Goal: Task Accomplishment & Management: Manage account settings

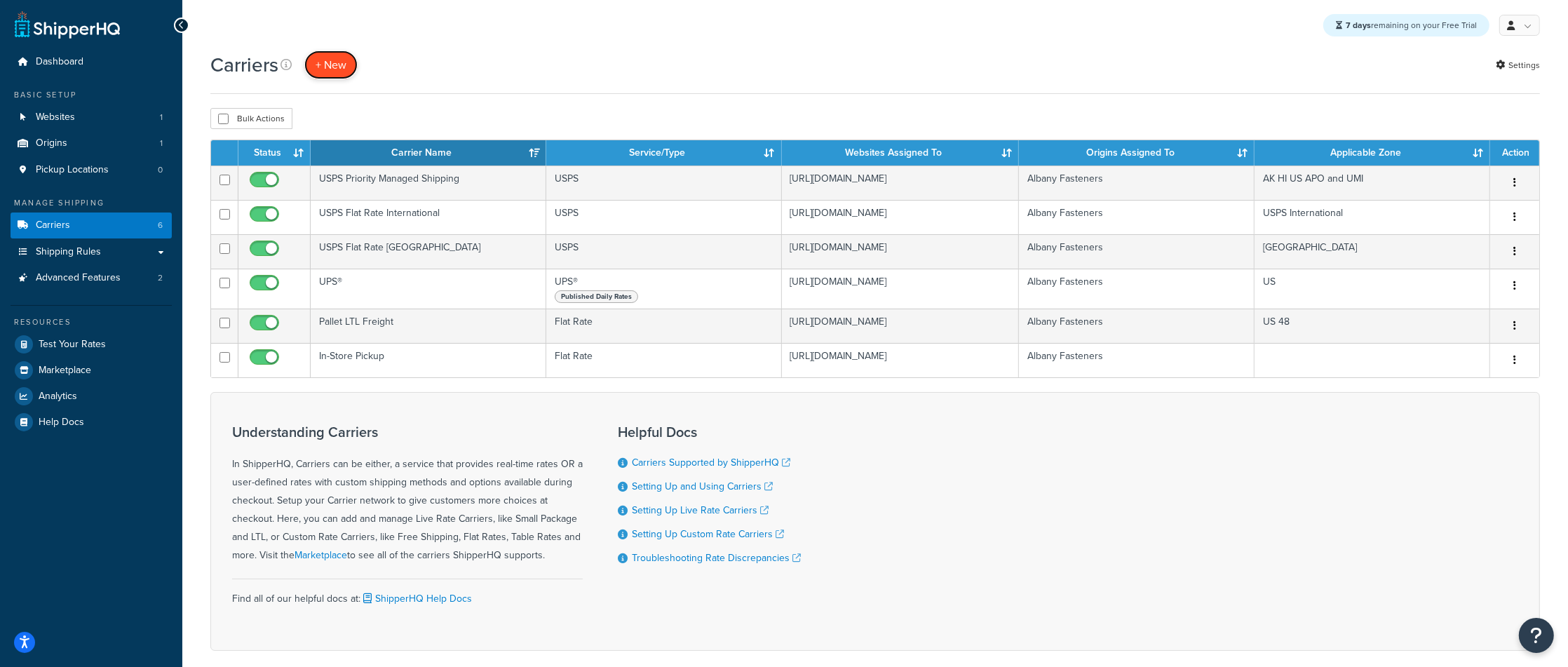
click at [337, 71] on button "+ New" at bounding box center [331, 64] width 53 height 29
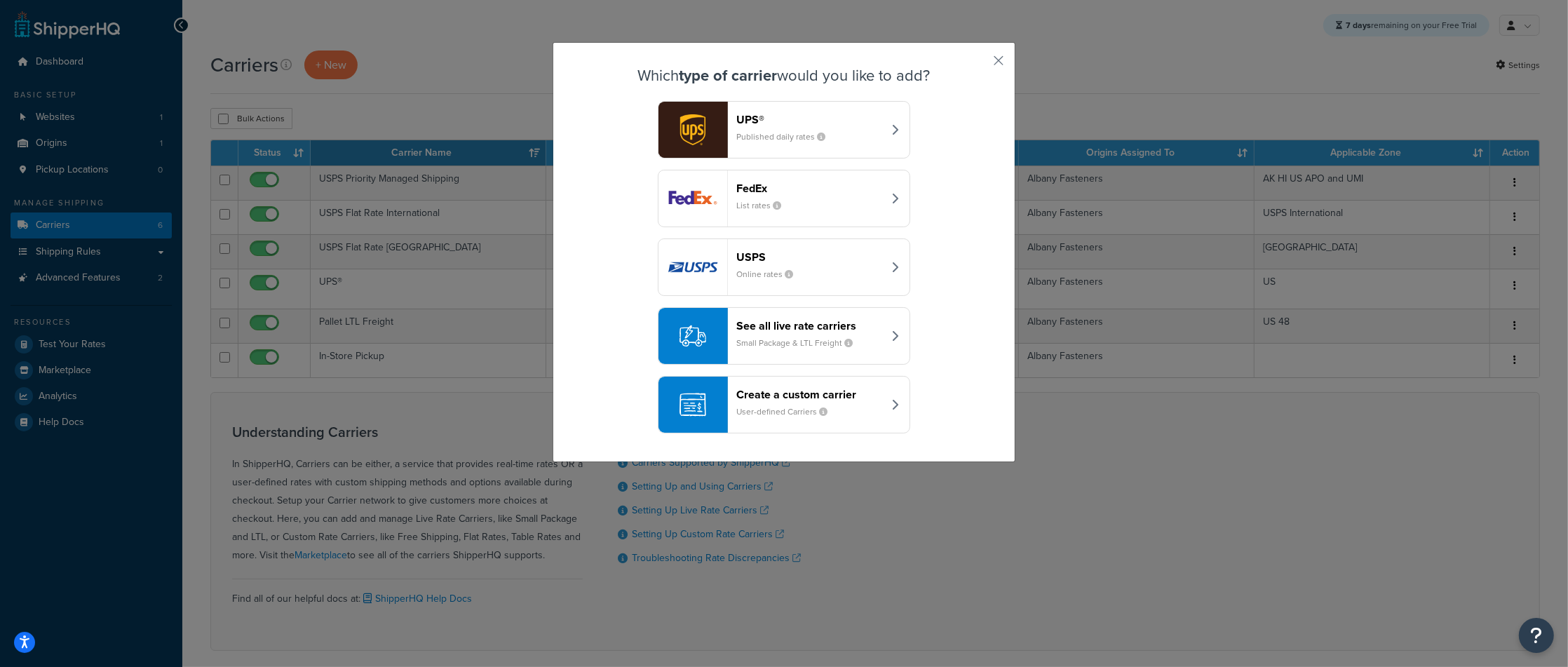
click at [757, 407] on small "User-defined Carriers" at bounding box center [787, 411] width 103 height 13
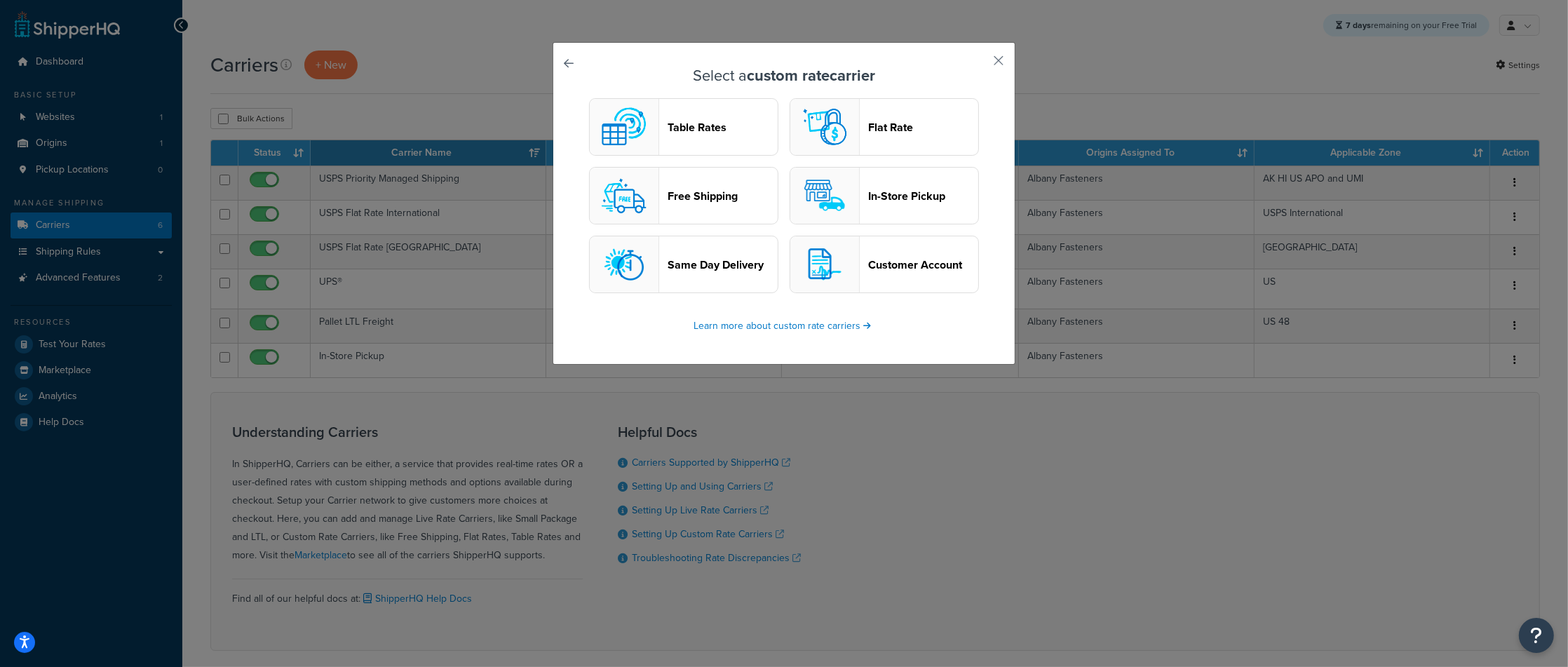
click at [669, 208] on button "Free Shipping" at bounding box center [684, 196] width 190 height 57
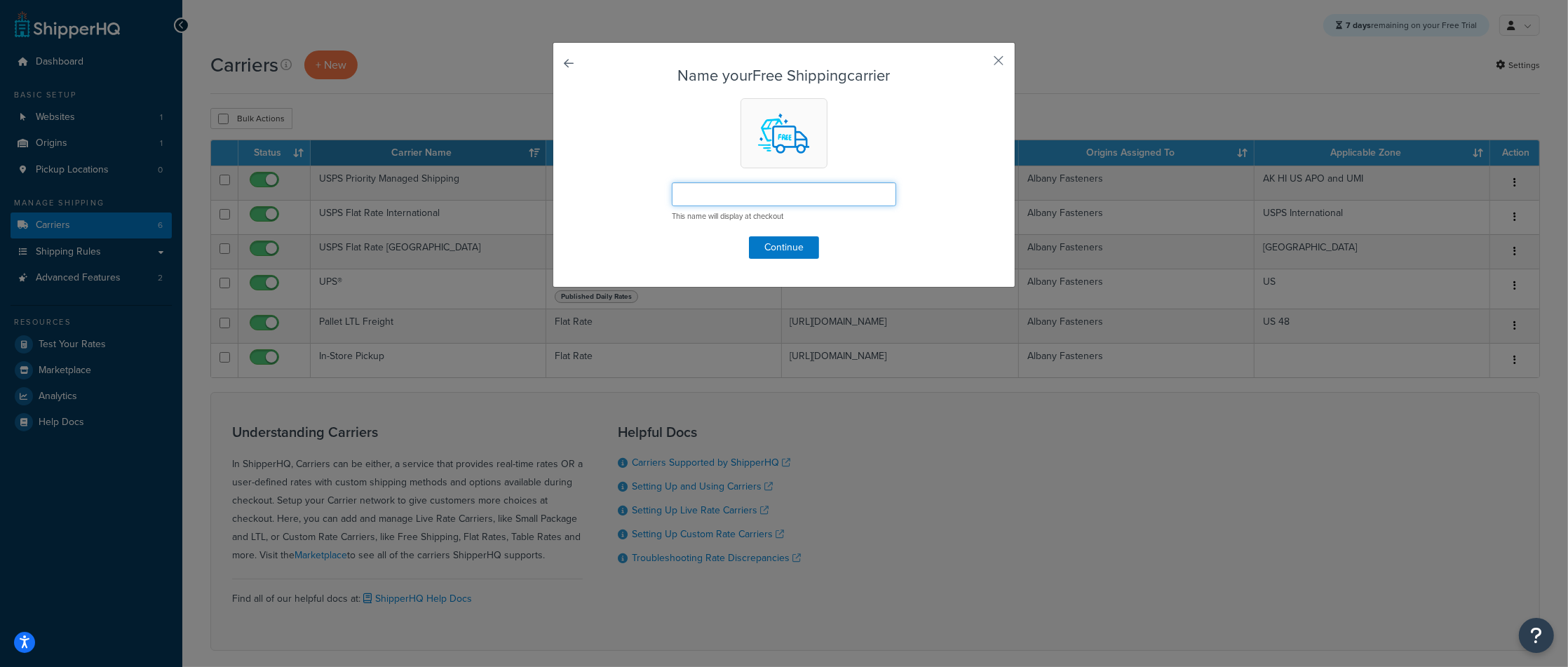
click at [708, 183] on input "text" at bounding box center [784, 195] width 224 height 24
type input "Free Shipping (Test)"
click at [749, 261] on div "Name your Free Shipping carrier Free Shipping (Test) This name will display at …" at bounding box center [784, 165] width 463 height 245
click at [768, 257] on button "Continue" at bounding box center [784, 247] width 70 height 23
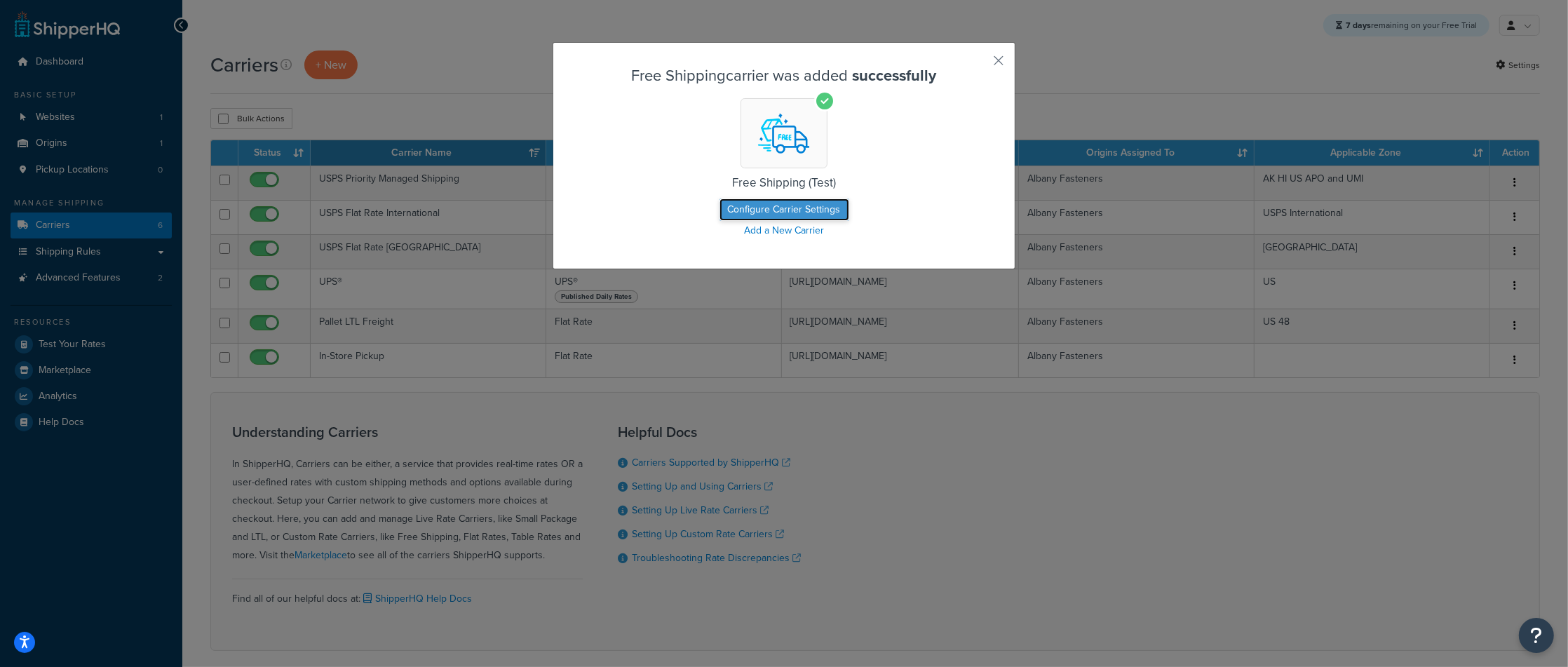
click at [793, 207] on button "Configure Carrier Settings" at bounding box center [784, 209] width 129 height 23
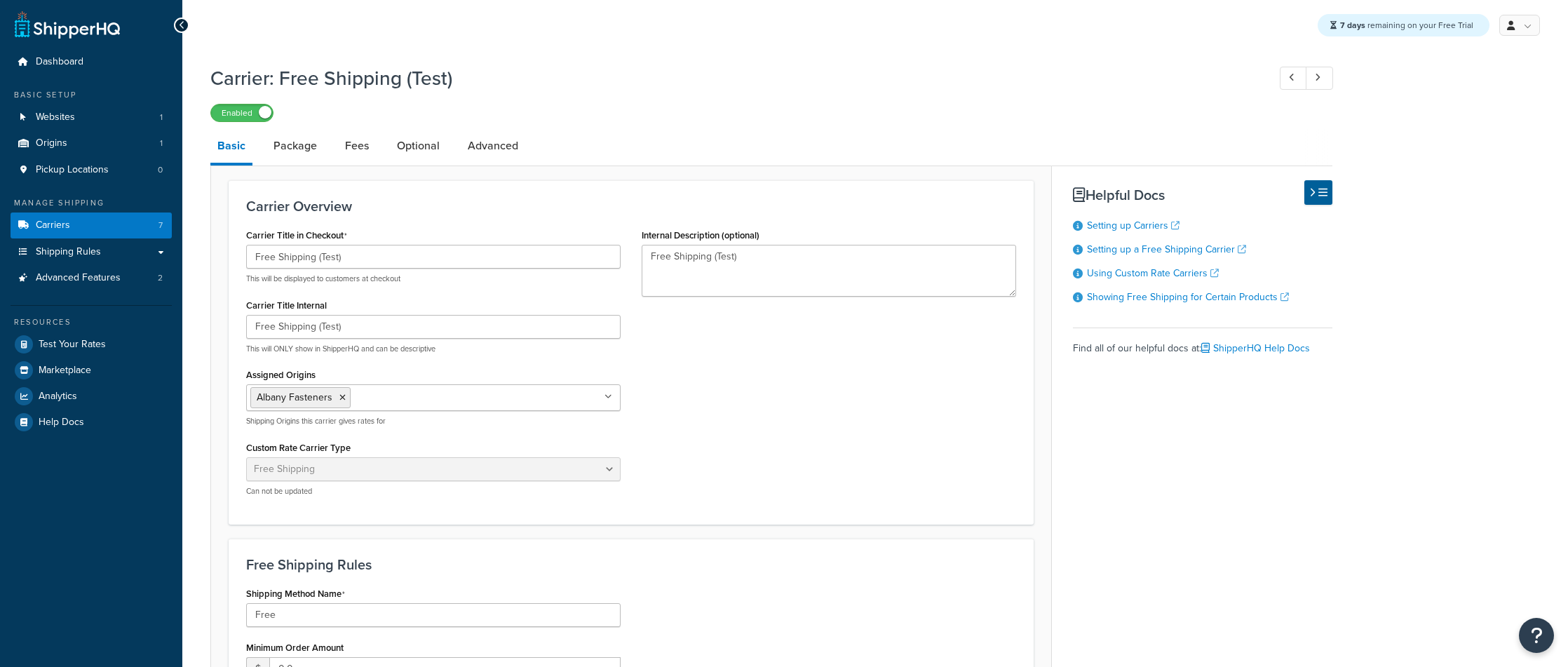
select select "free"
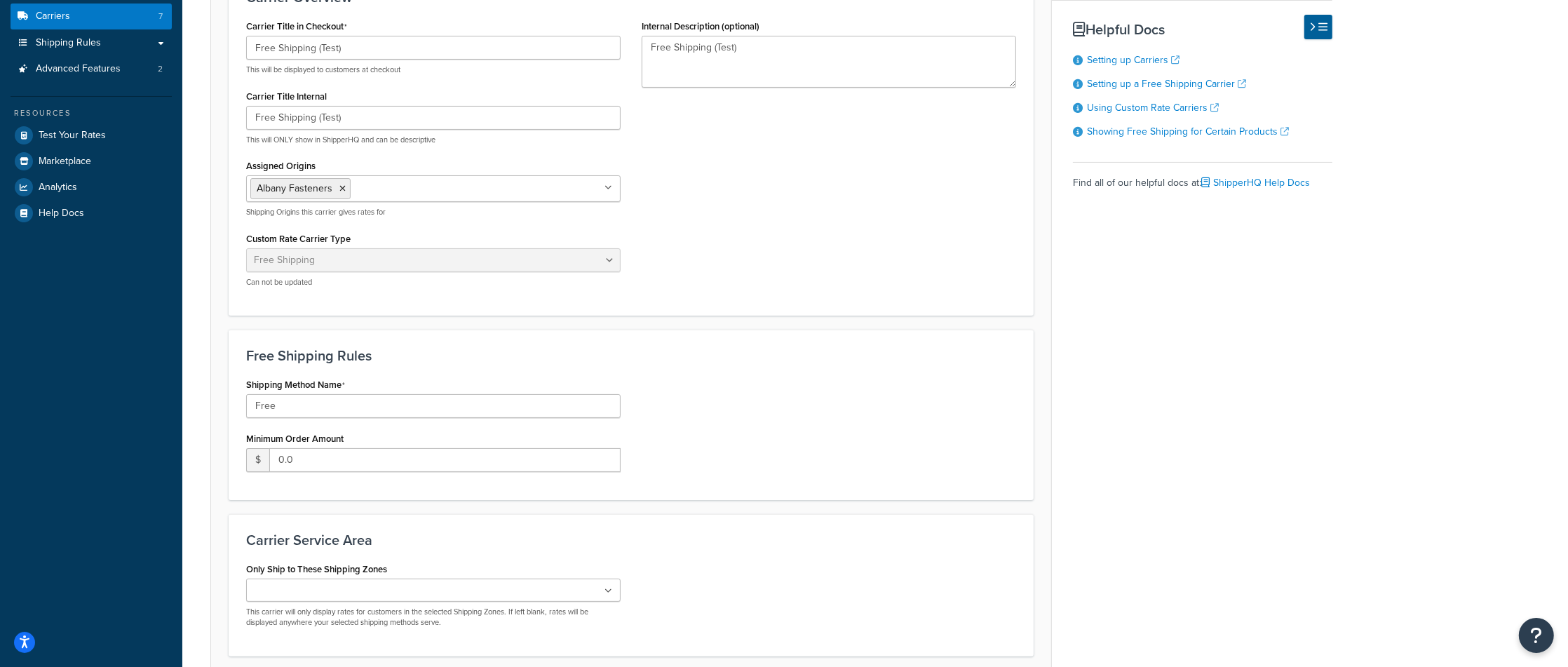
scroll to position [330, 0]
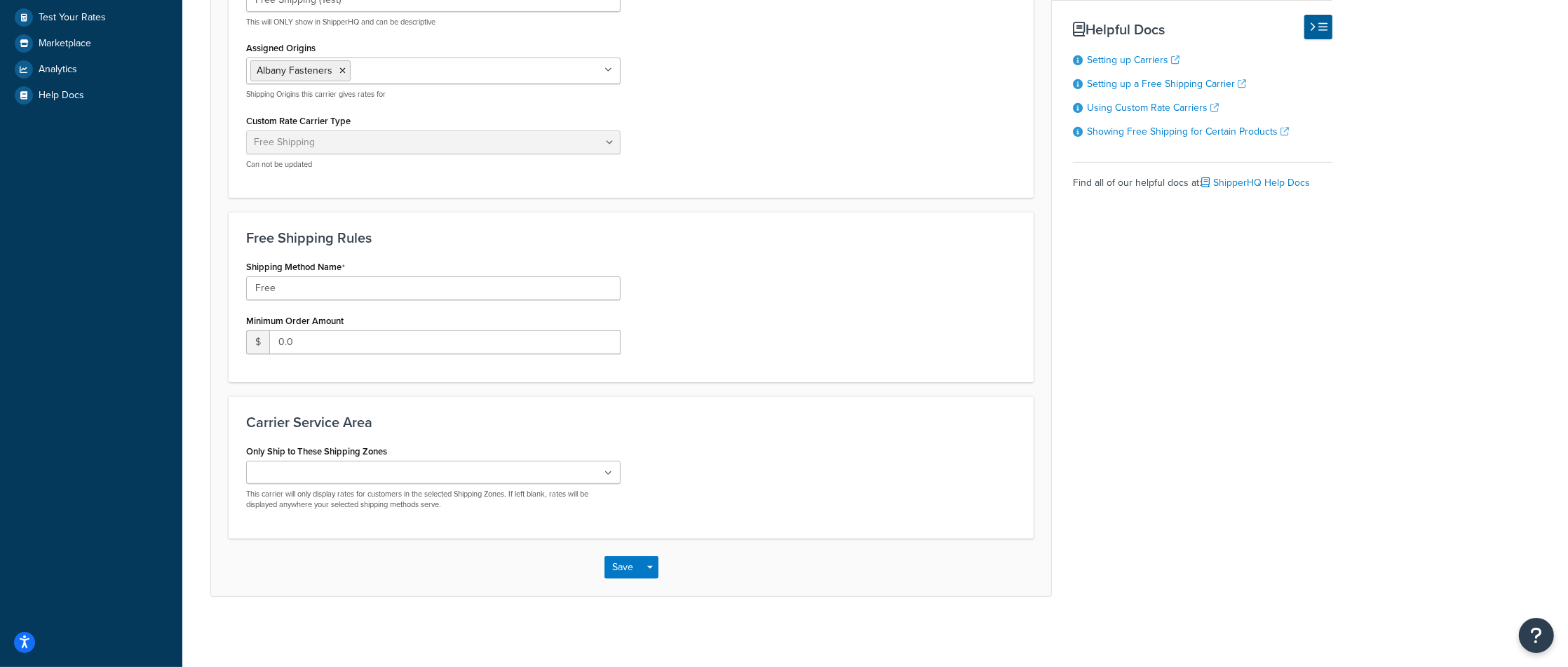
click at [505, 454] on div "Only Ship to These Shipping Zones US 48 US APO US AK HI US APO and UMI USPS Int…" at bounding box center [433, 476] width 374 height 69
click at [503, 470] on ul at bounding box center [433, 471] width 374 height 23
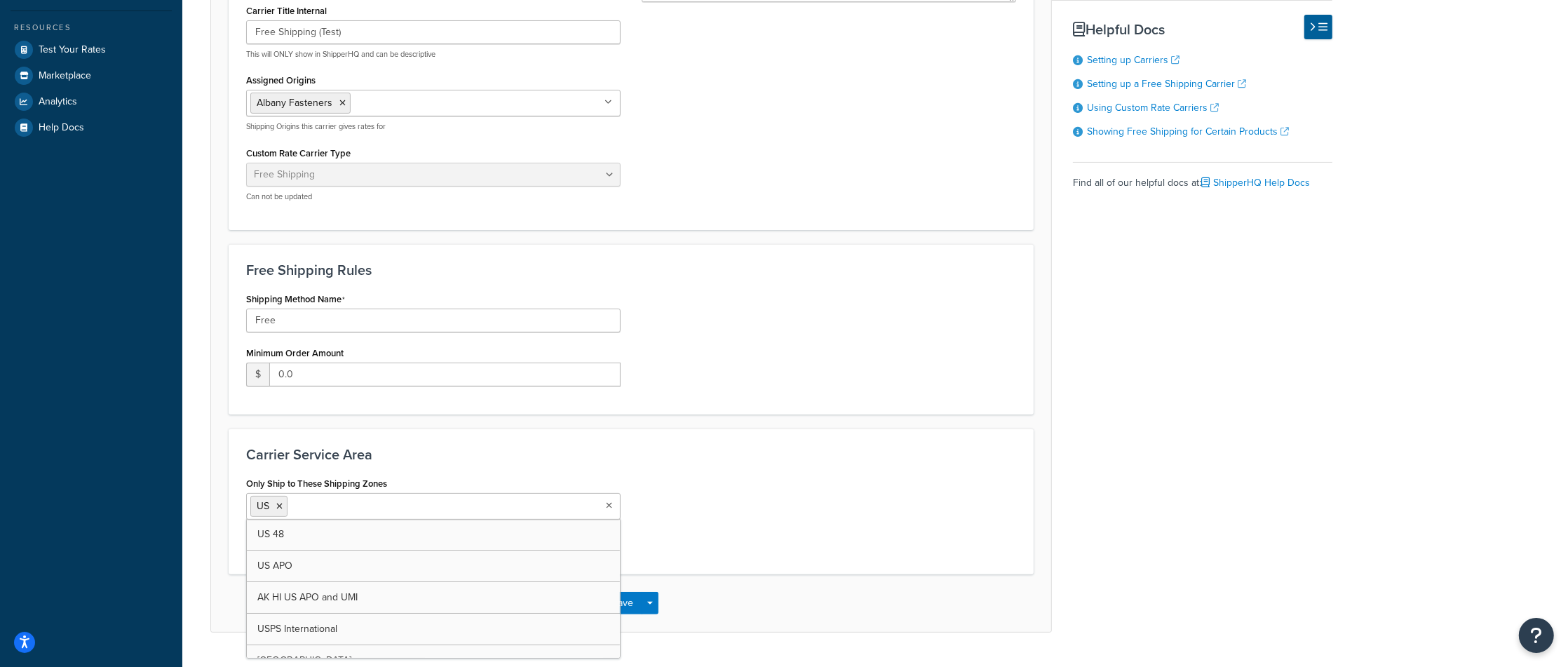
scroll to position [333, 0]
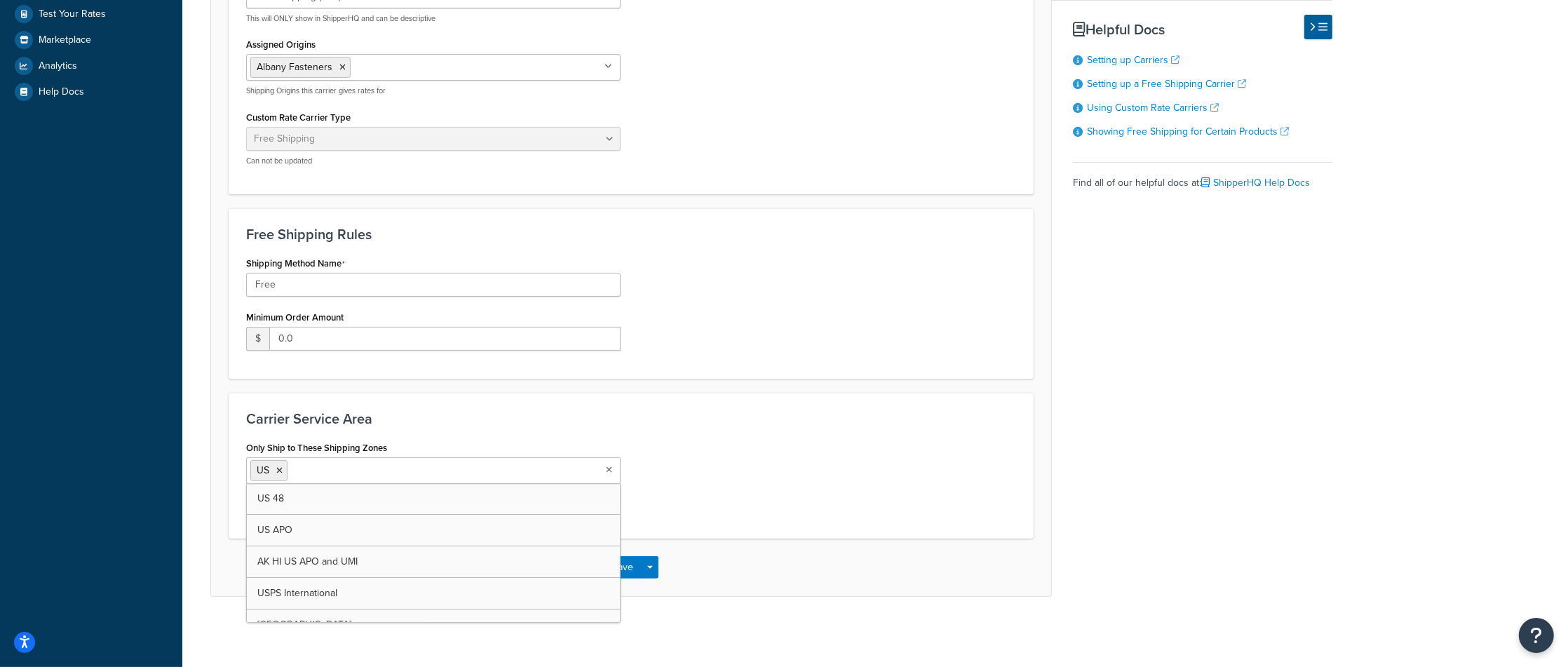
click at [839, 514] on div "Only Ship to These Shipping Zones US US 48 US APO AK HI US APO and UMI USPS Int…" at bounding box center [631, 479] width 791 height 83
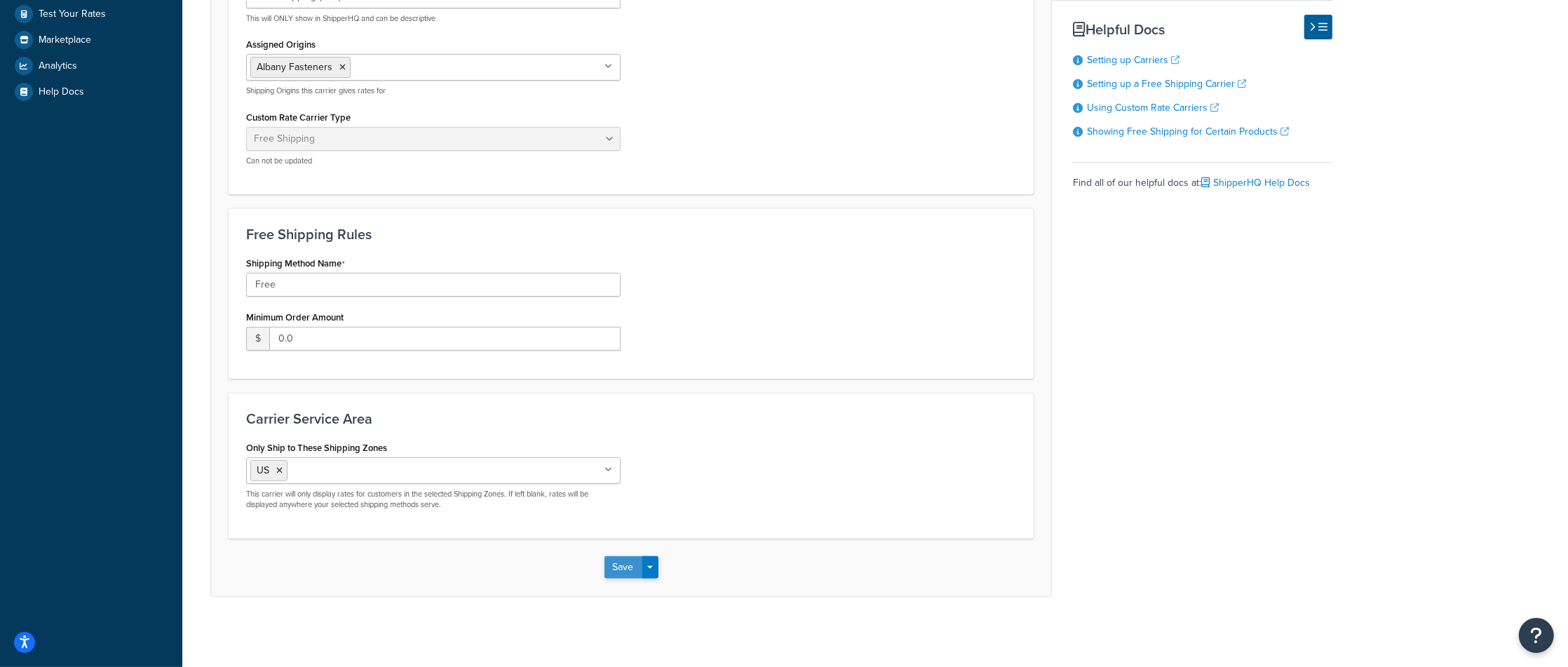
click at [625, 567] on button "Save" at bounding box center [623, 567] width 38 height 23
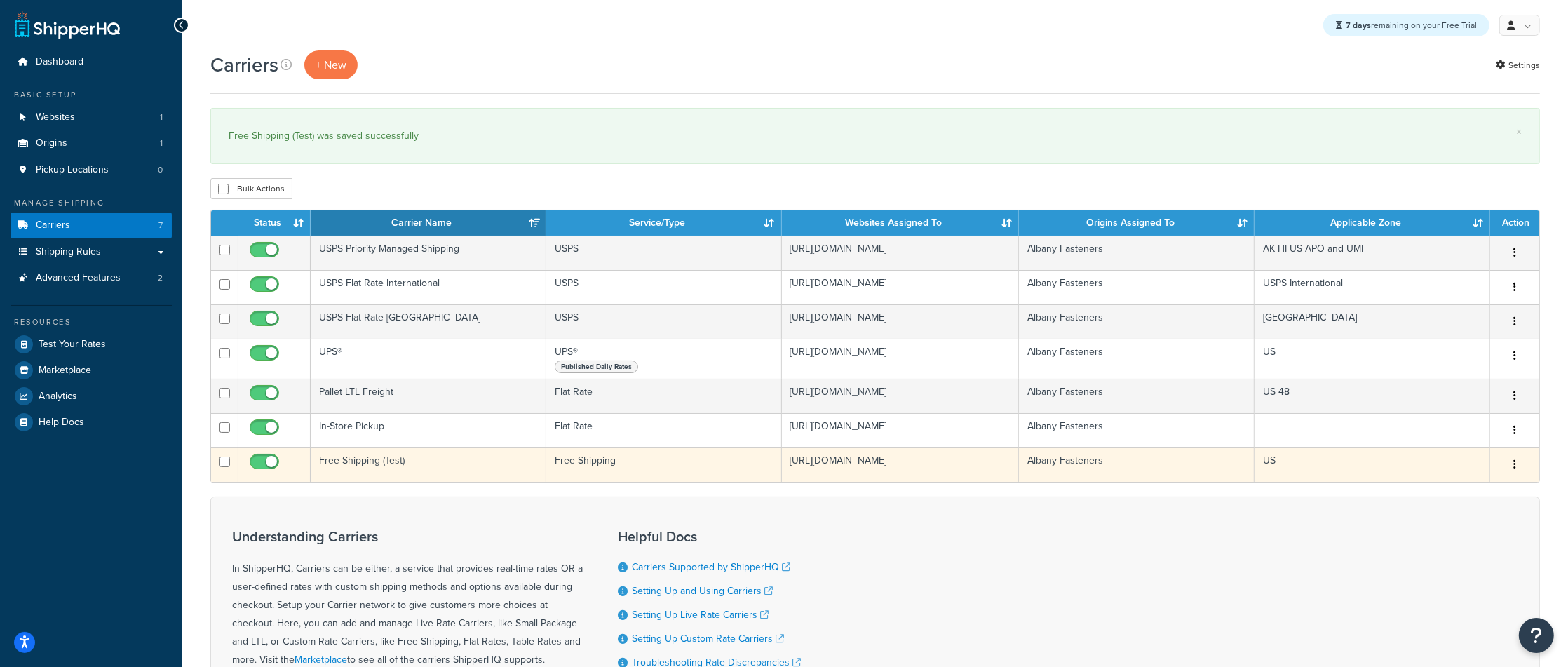
click at [375, 464] on td "Free Shipping (Test)" at bounding box center [429, 464] width 236 height 35
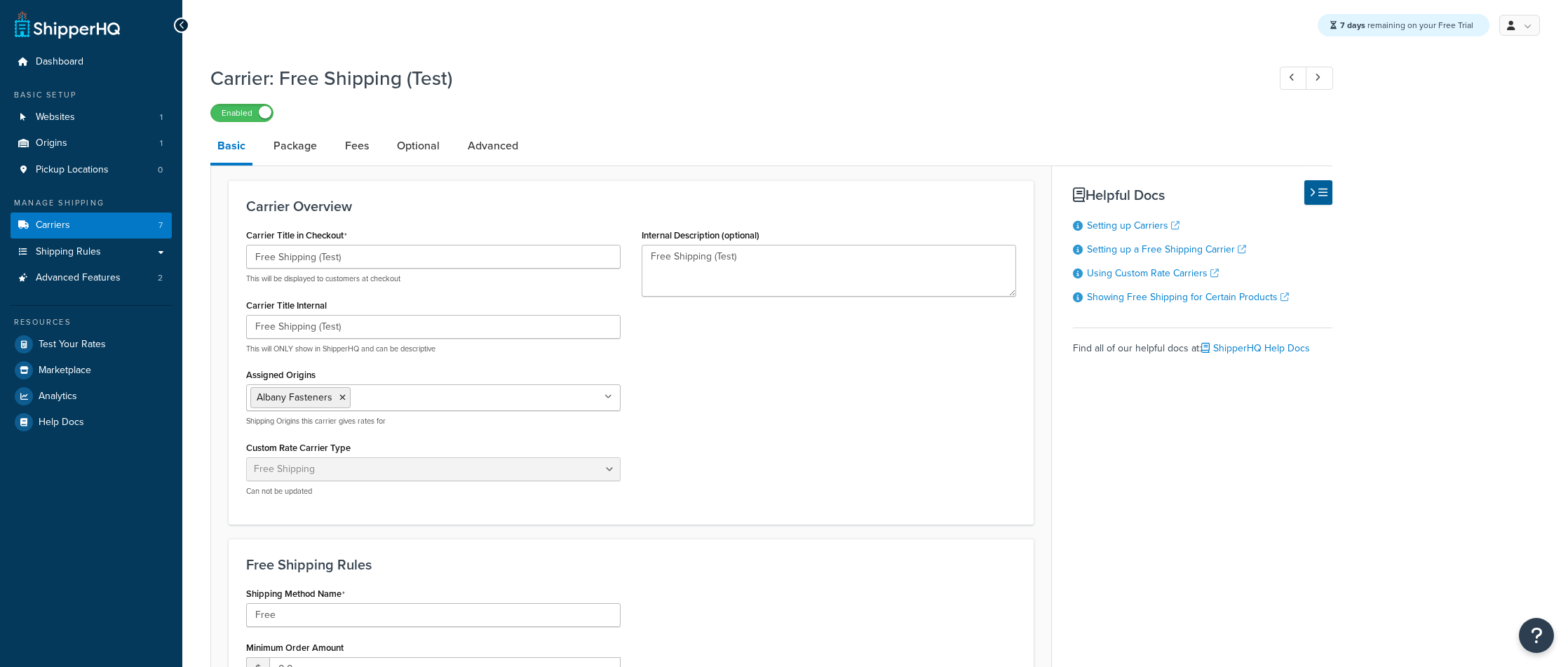
select select "free"
click at [289, 144] on link "Package" at bounding box center [295, 146] width 57 height 34
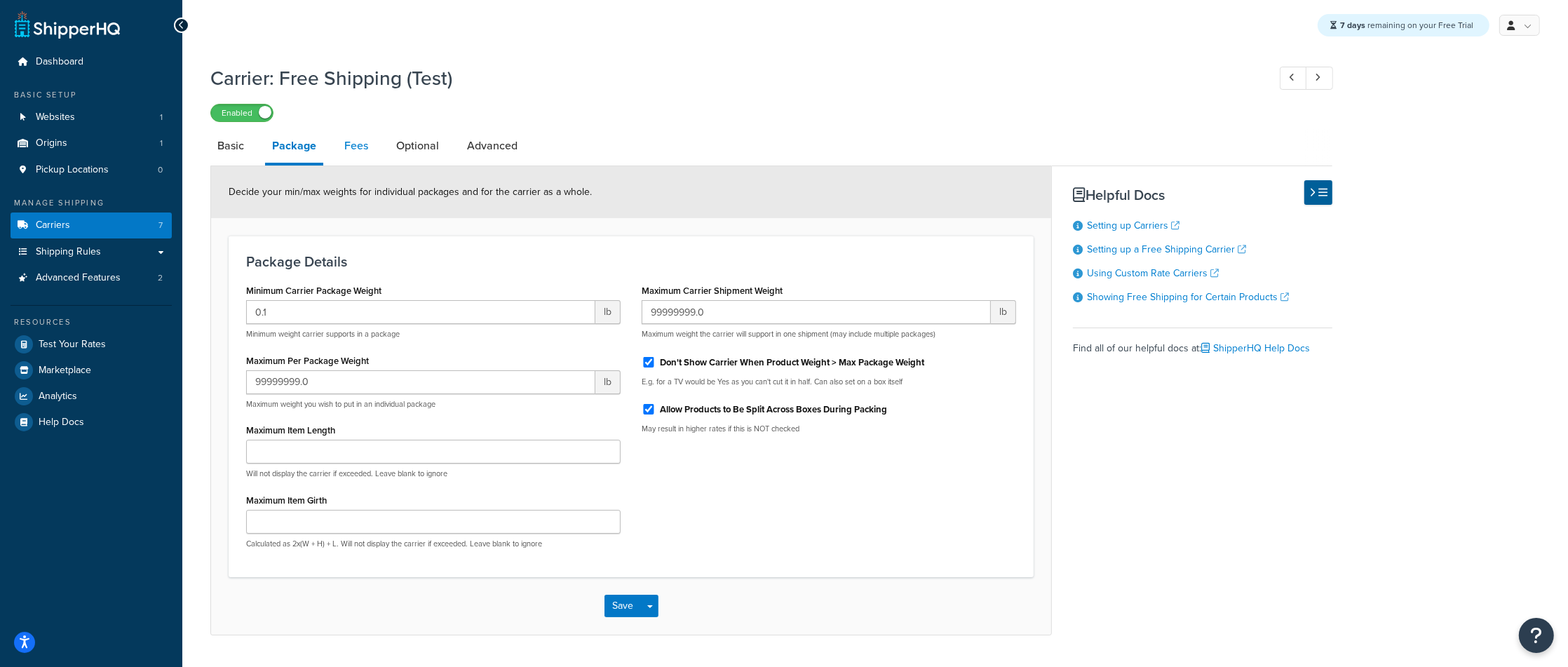
click at [346, 151] on link "Fees" at bounding box center [356, 146] width 38 height 34
select select "AFTER"
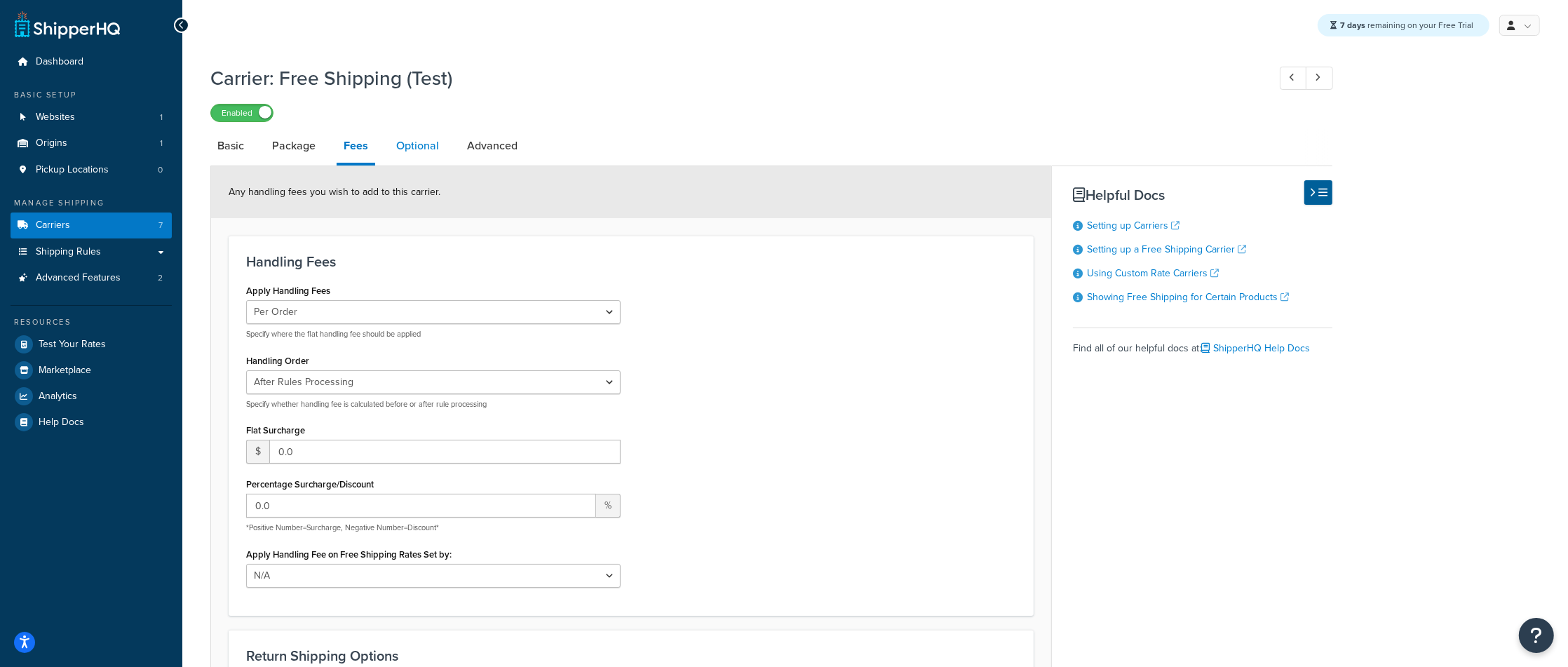
click at [427, 146] on link "Optional" at bounding box center [418, 146] width 57 height 34
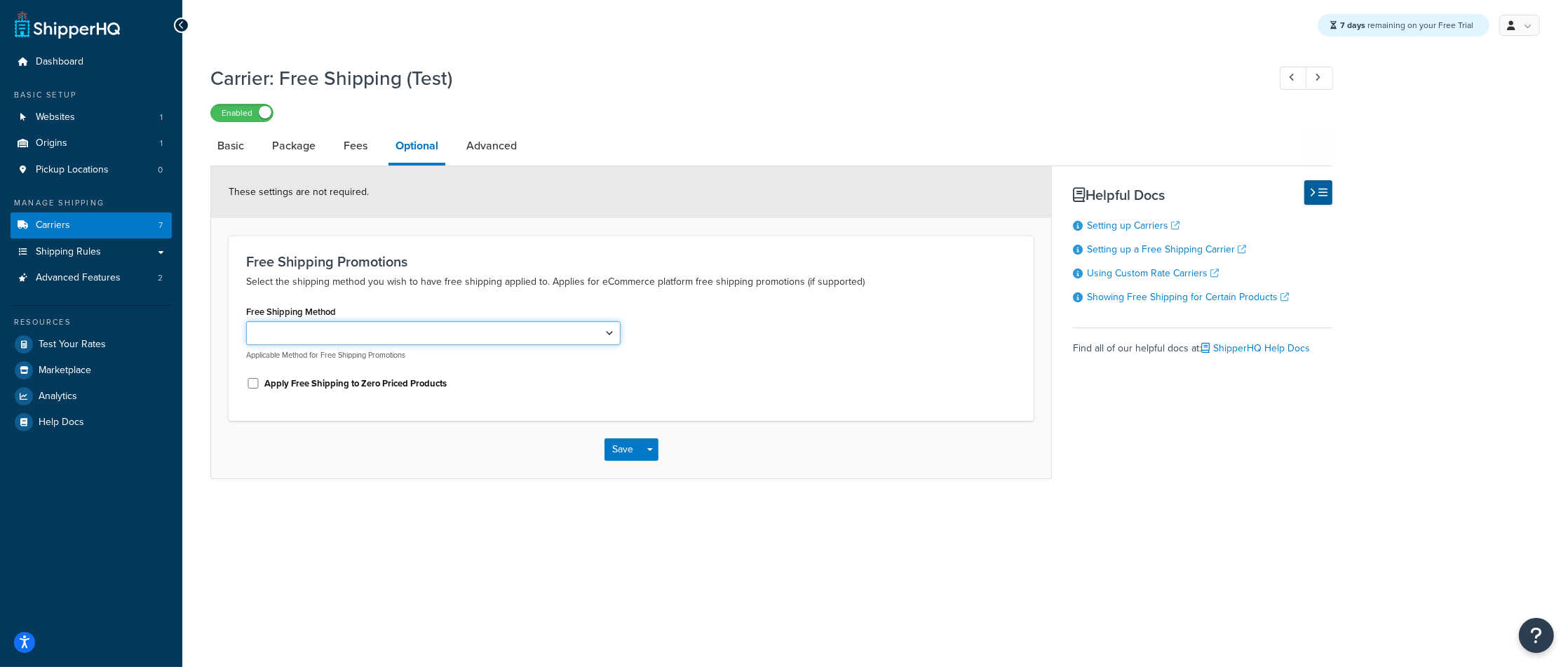
click at [439, 337] on select "Free" at bounding box center [433, 333] width 374 height 24
click at [584, 340] on select "Free" at bounding box center [433, 333] width 374 height 24
click at [514, 152] on link "Advanced" at bounding box center [491, 146] width 64 height 34
select select "false"
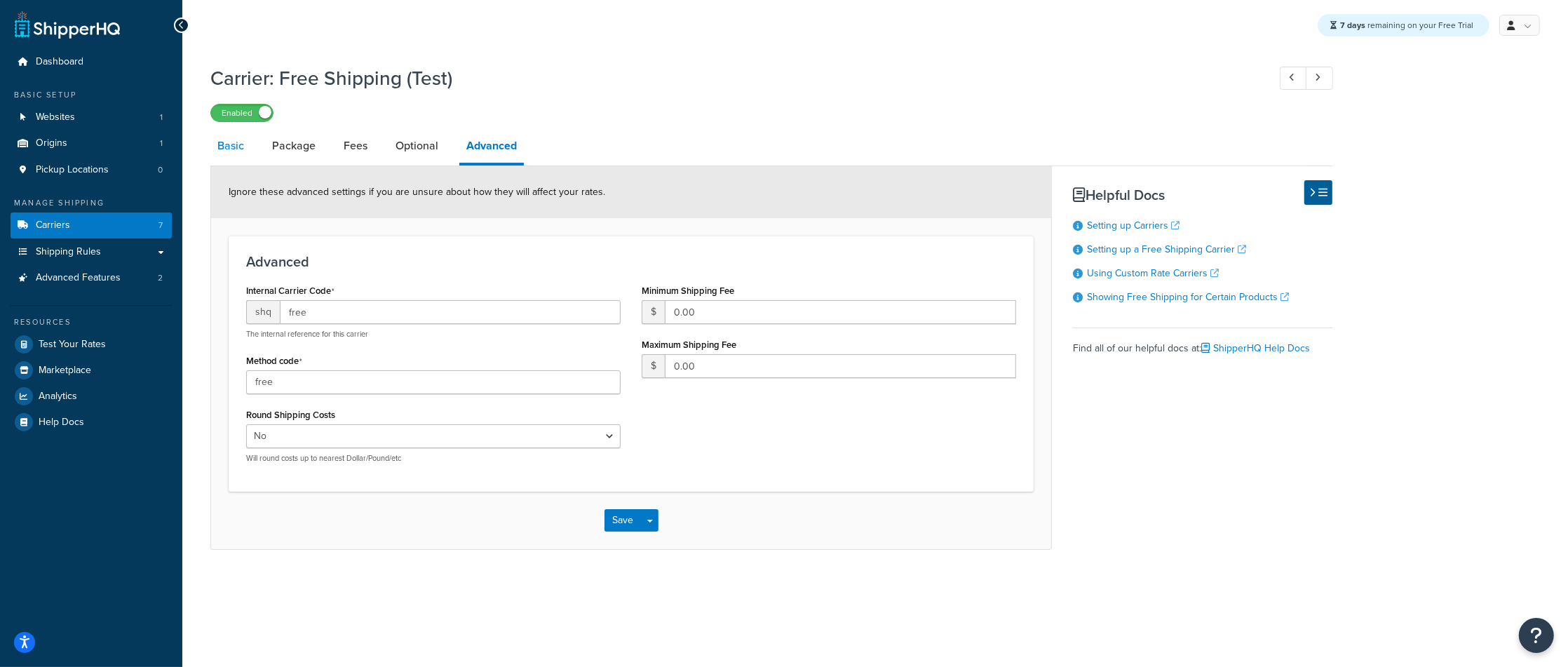
click at [233, 153] on link "Basic" at bounding box center [230, 146] width 41 height 34
select select "free"
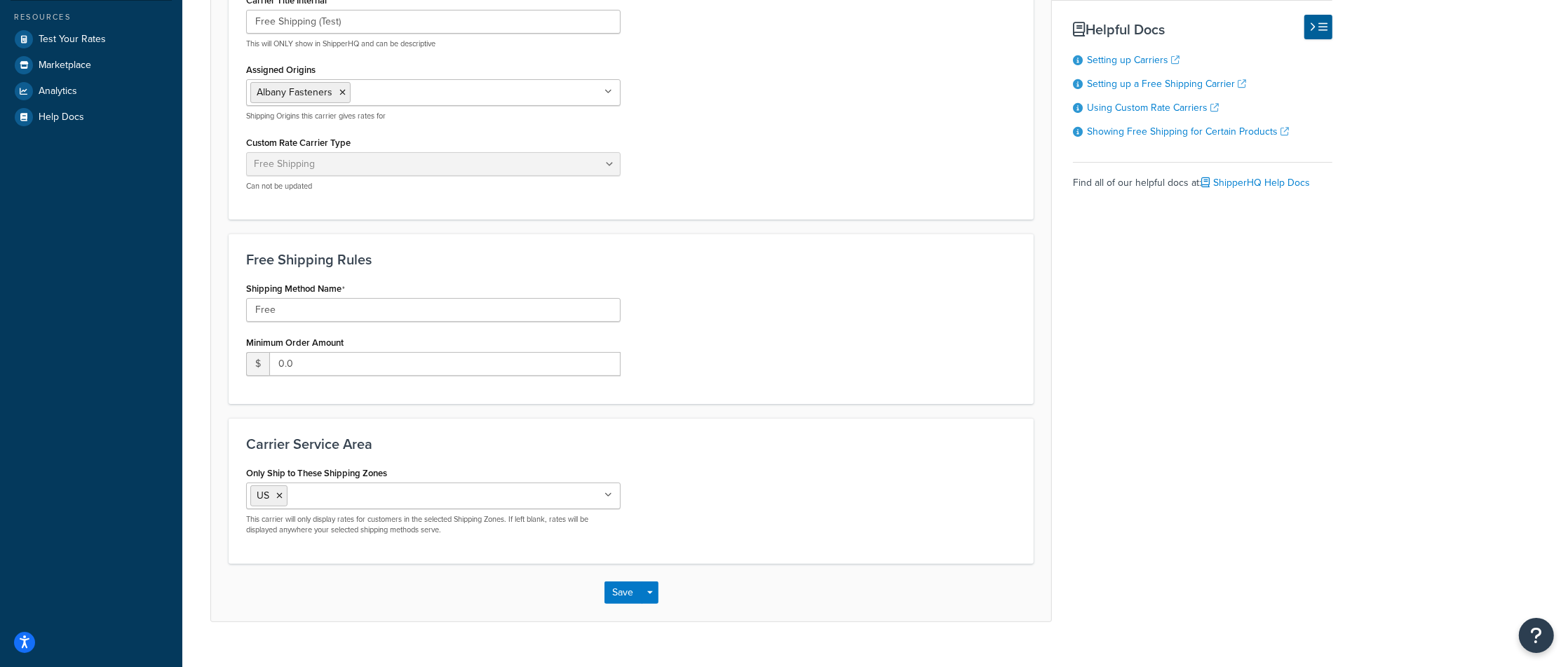
scroll to position [333, 0]
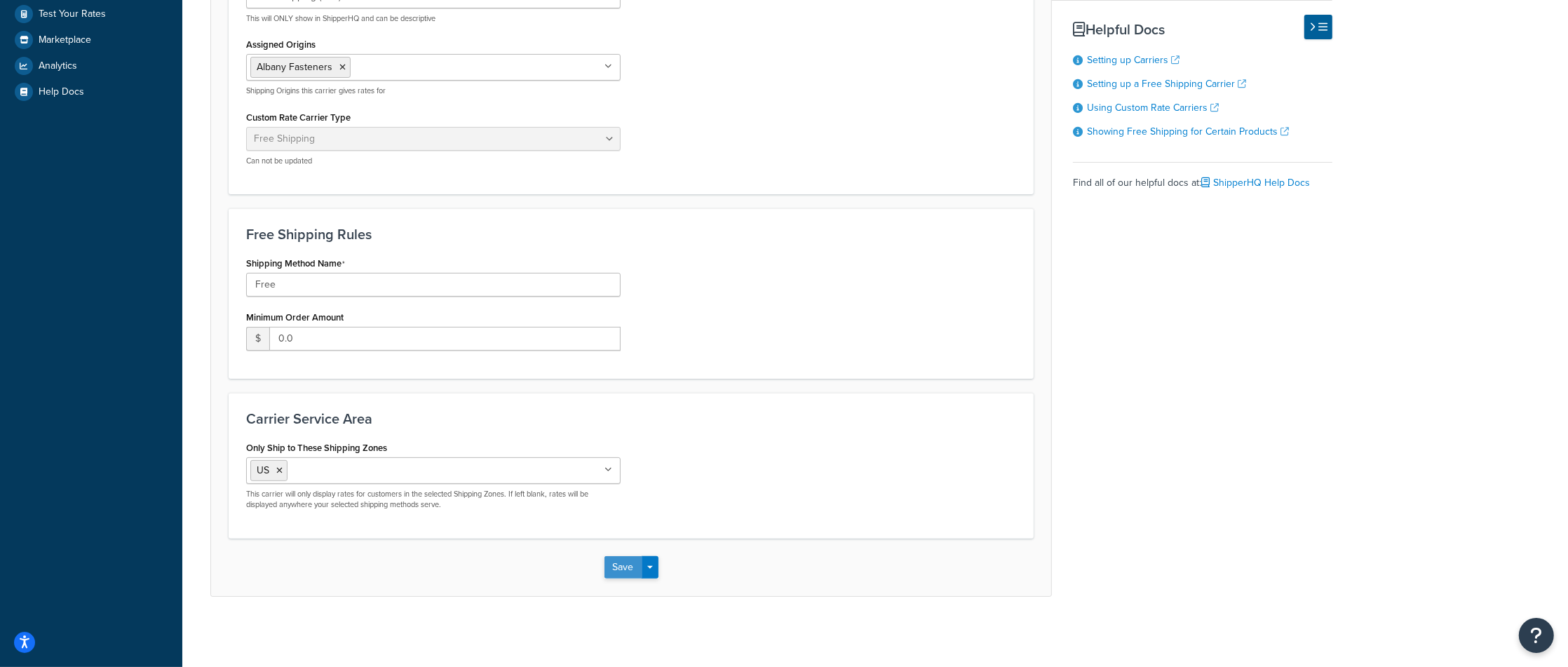
click at [619, 562] on button "Save" at bounding box center [623, 567] width 38 height 23
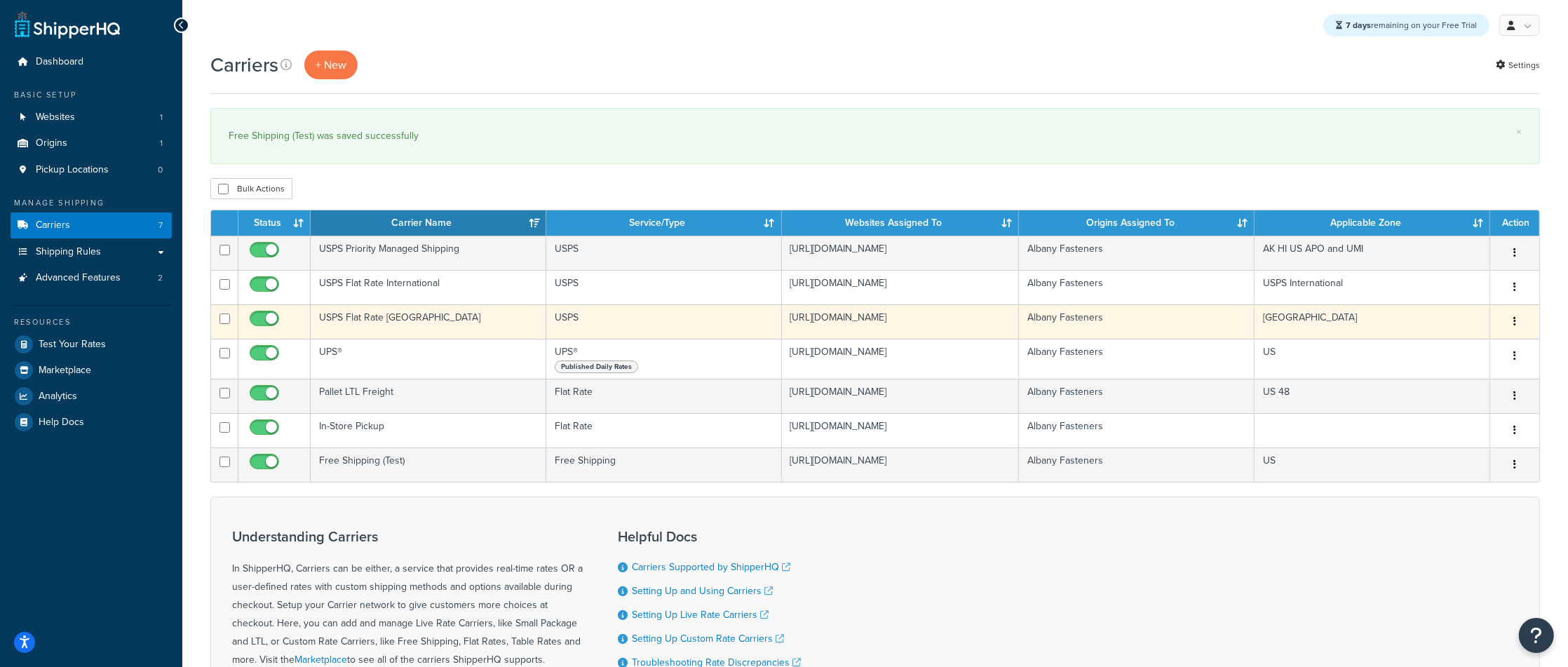
click at [357, 317] on td "USPS Flat Rate [GEOGRAPHIC_DATA]" at bounding box center [429, 321] width 236 height 35
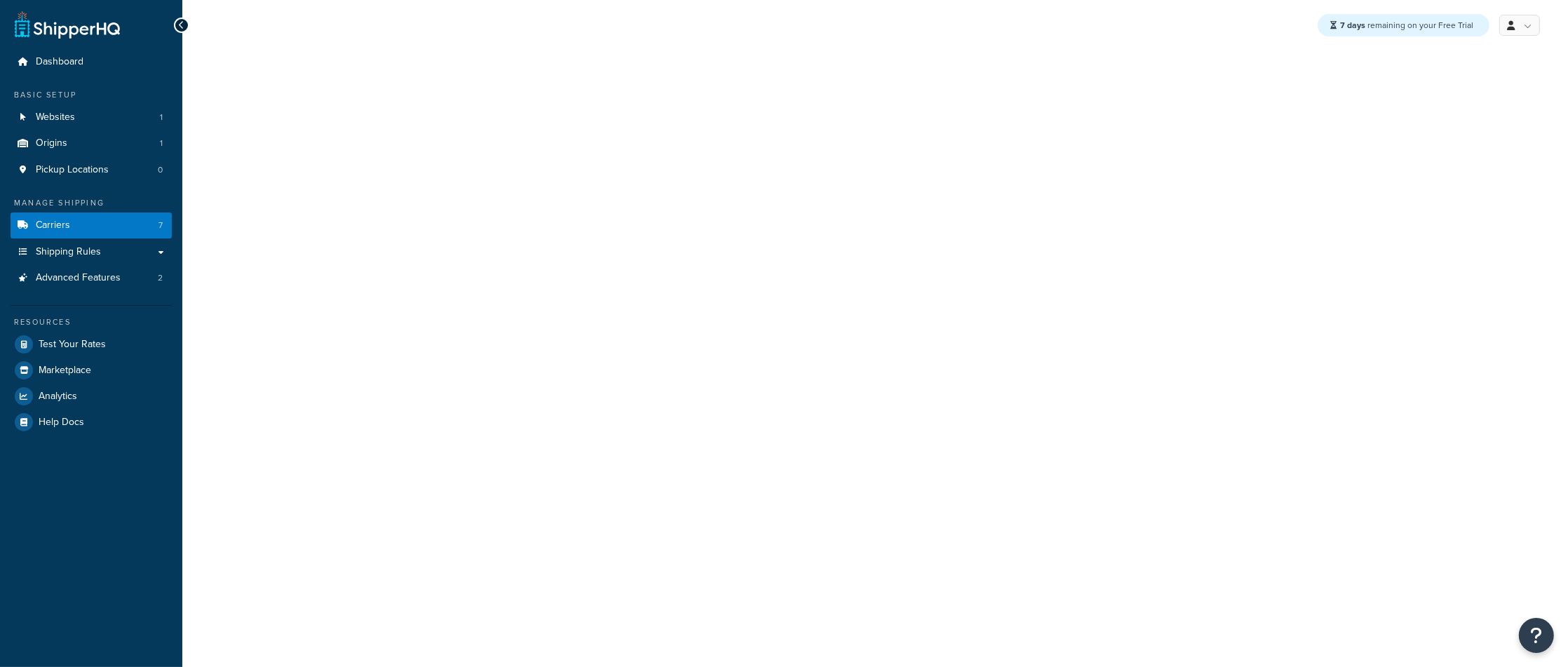
select select "usps"
select select "ONLINE"
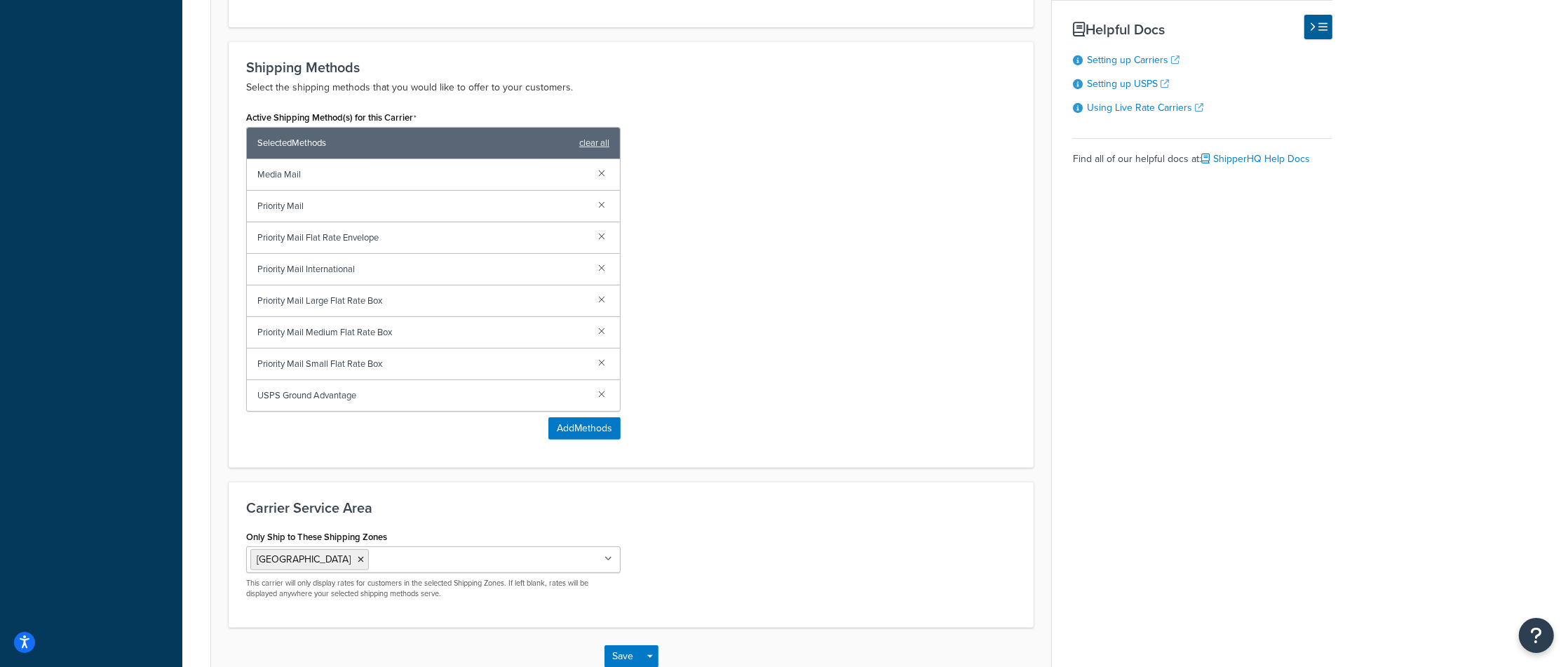
scroll to position [619, 0]
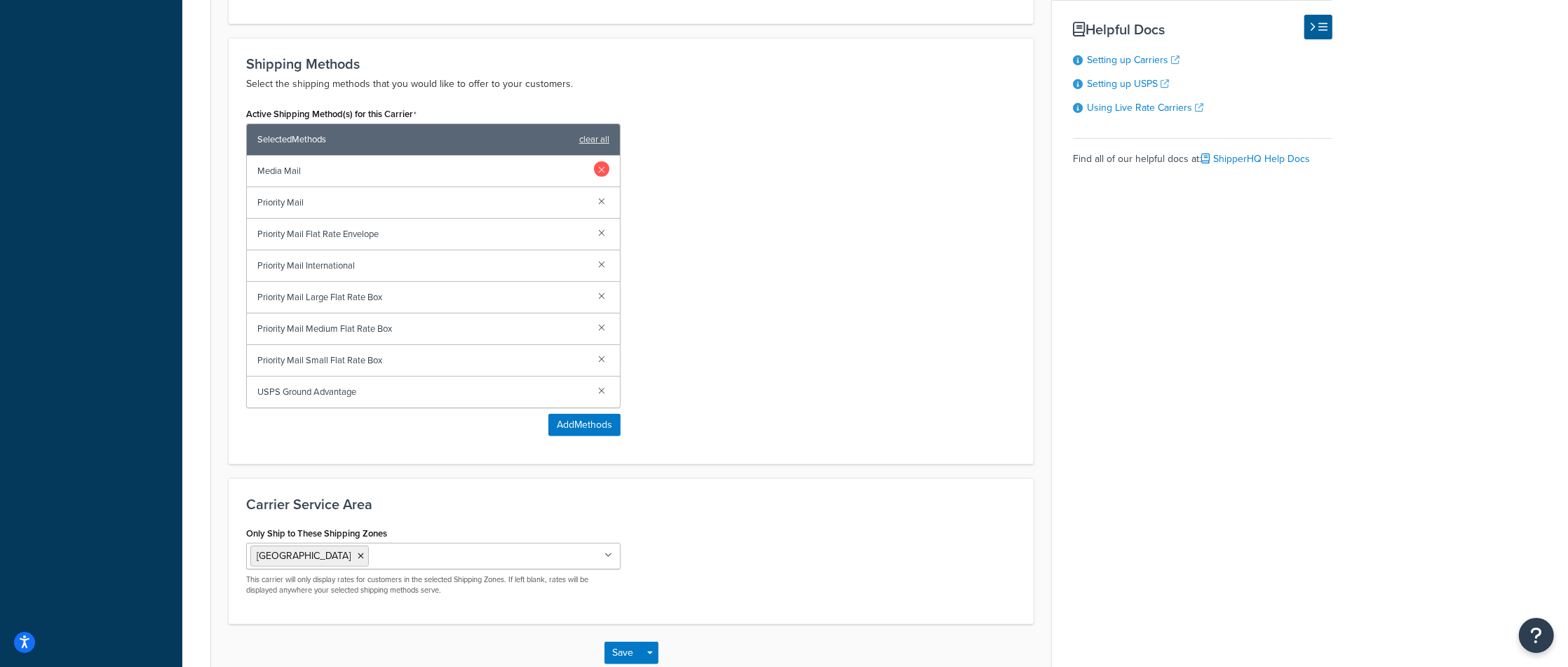
click at [604, 170] on link at bounding box center [602, 169] width 16 height 16
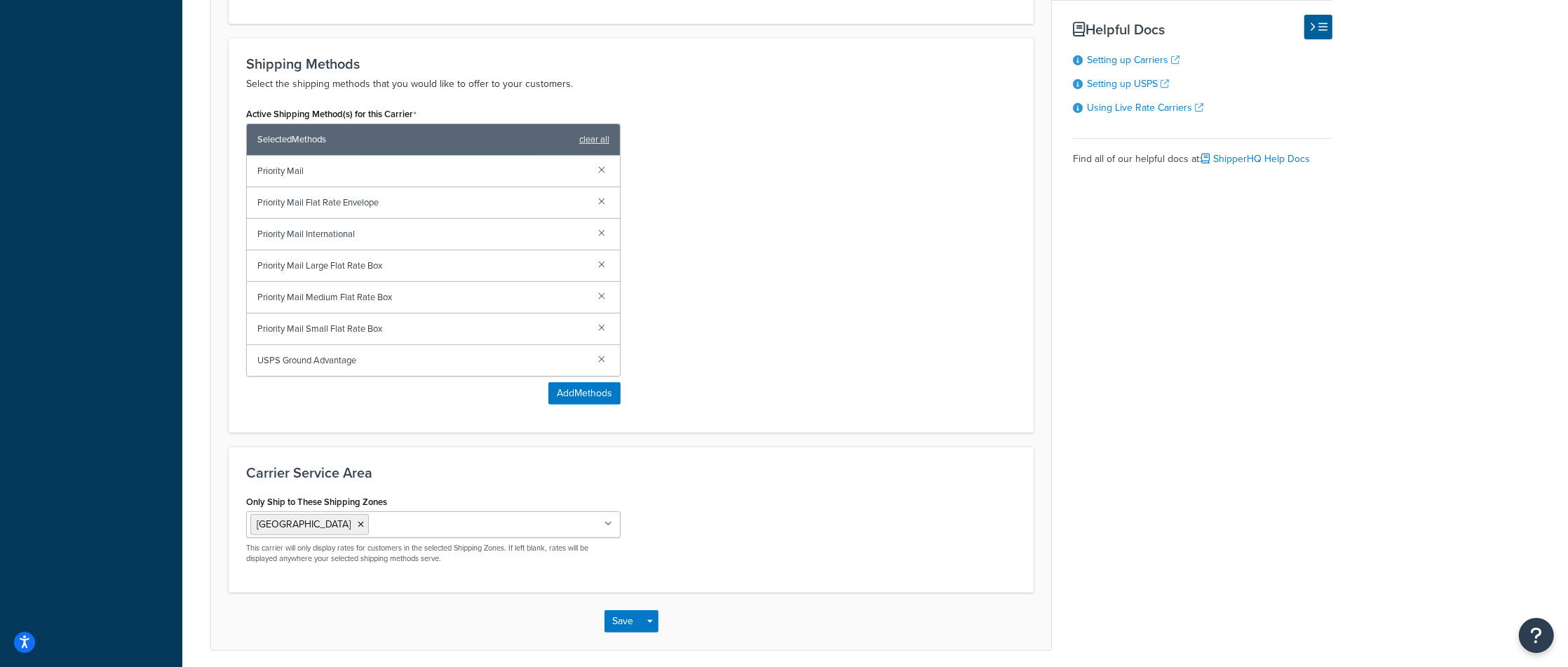
click at [604, 170] on link at bounding box center [602, 169] width 16 height 16
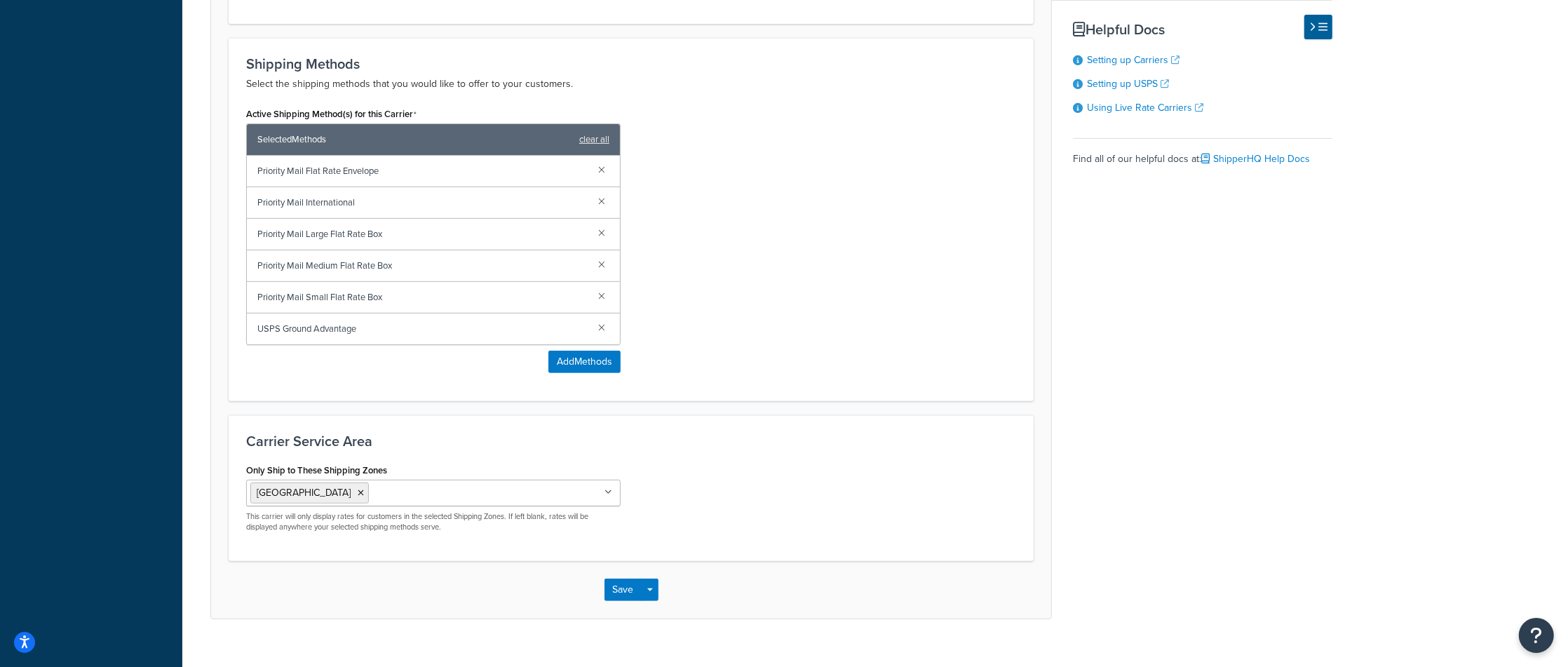
click at [604, 170] on link at bounding box center [602, 169] width 16 height 16
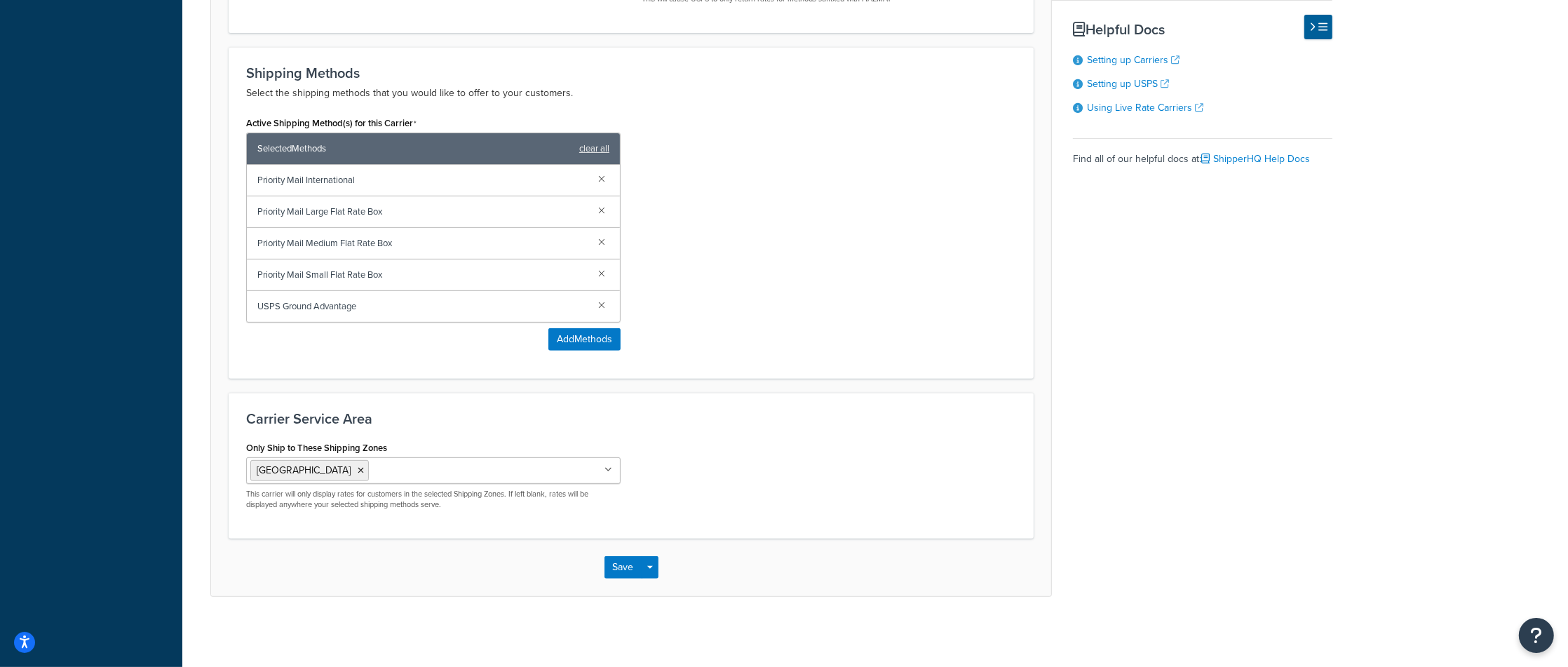
scroll to position [614, 0]
click at [604, 171] on link at bounding box center [602, 179] width 16 height 16
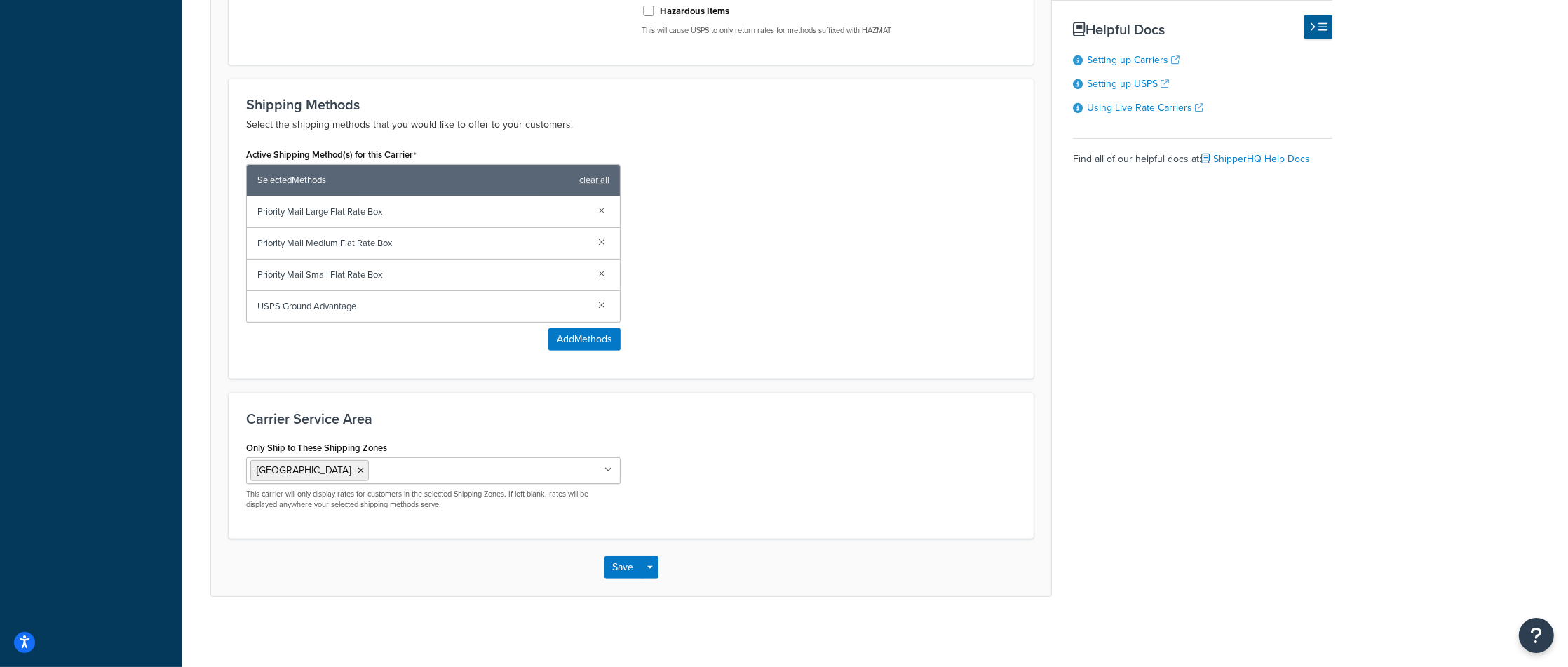
click at [608, 212] on div "Priority Mail Large Flat Rate Box" at bounding box center [434, 212] width 373 height 32
click at [609, 211] on link at bounding box center [602, 209] width 16 height 16
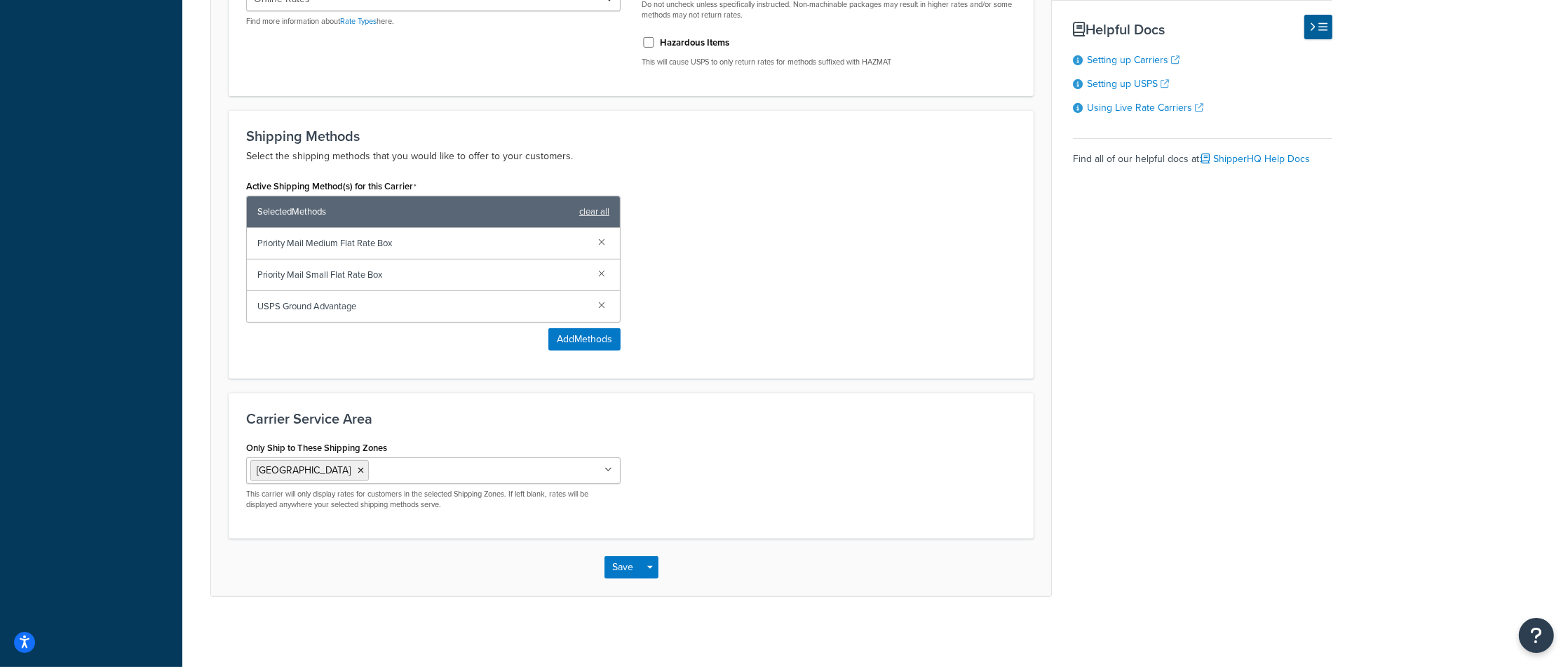
scroll to position [0, 0]
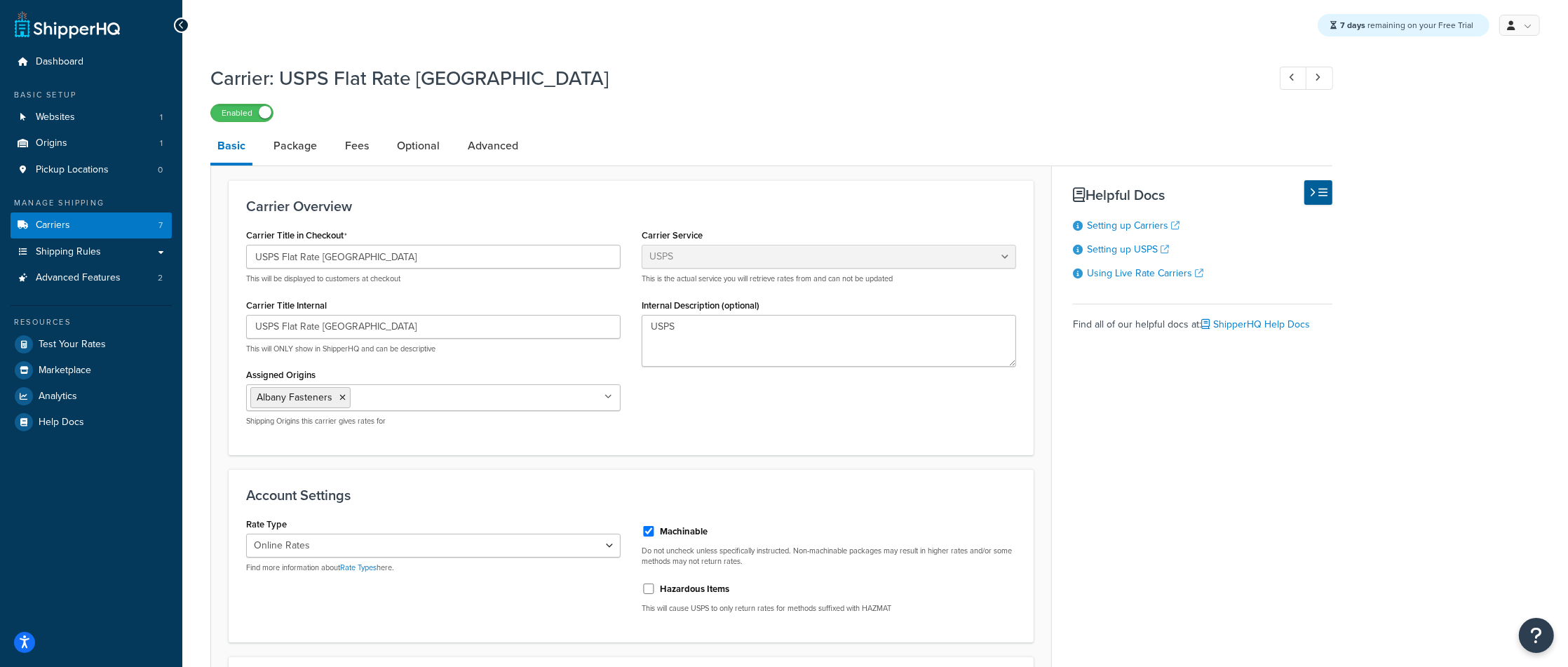
click at [189, 30] on div "7 days remaining on your Free Trial My Profile Billing Global Settings Contact …" at bounding box center [875, 25] width 1386 height 50
click at [185, 26] on icon at bounding box center [182, 26] width 6 height 10
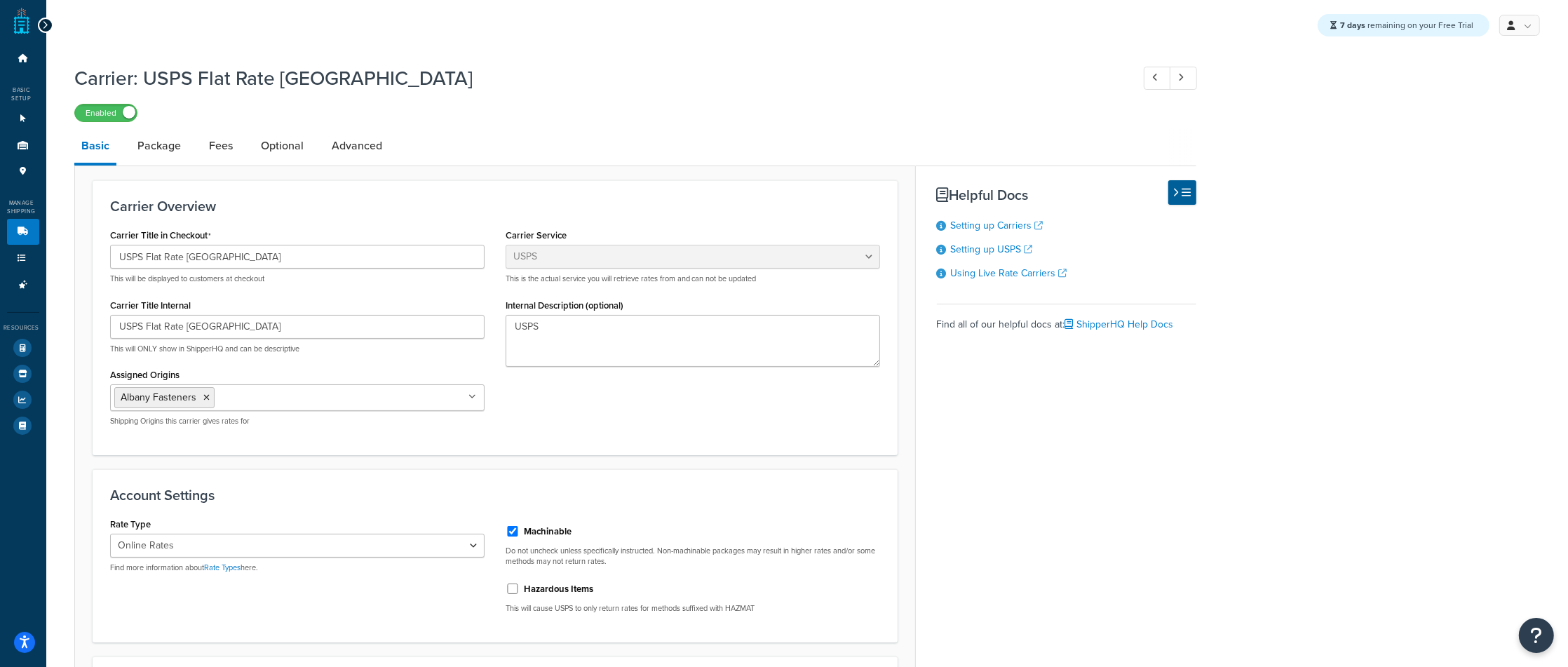
click at [48, 19] on div at bounding box center [45, 26] width 16 height 16
click at [26, 60] on icon at bounding box center [23, 58] width 14 height 9
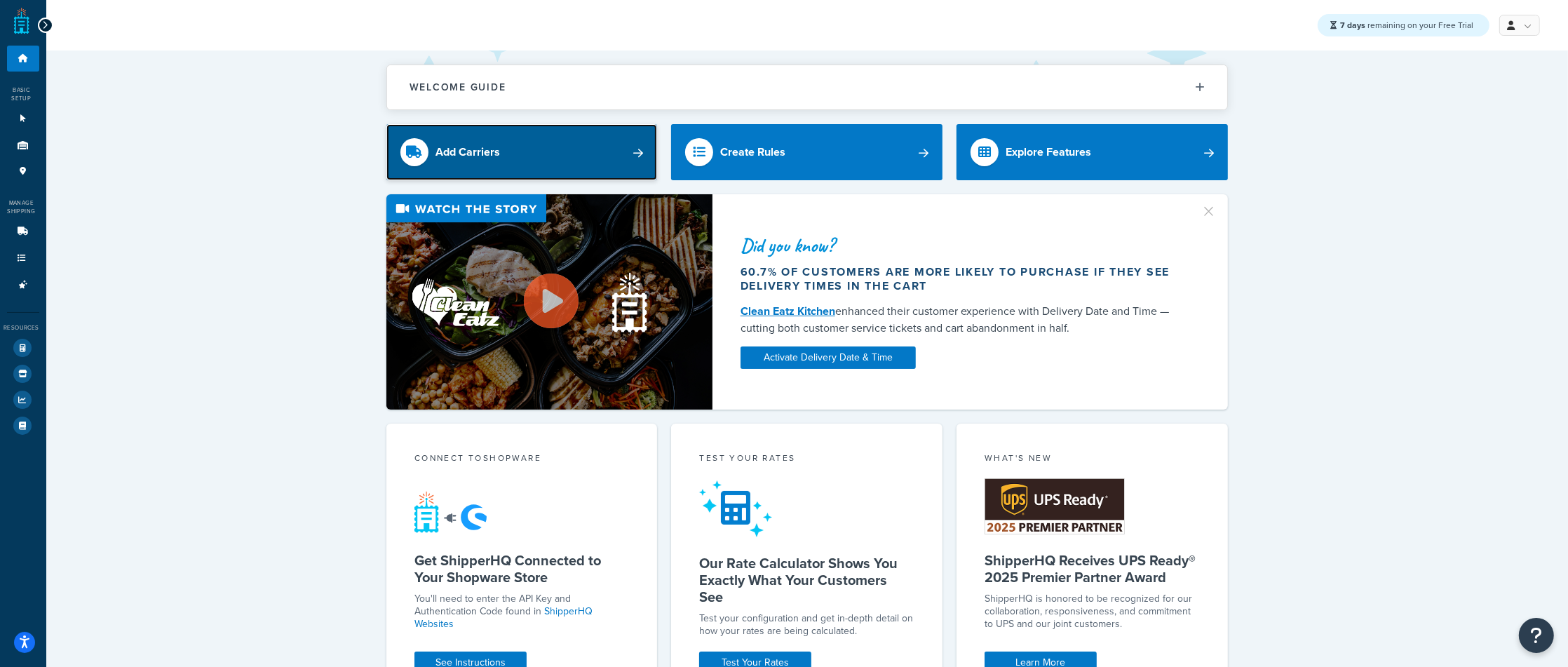
click at [565, 153] on link "Add Carriers" at bounding box center [522, 152] width 272 height 56
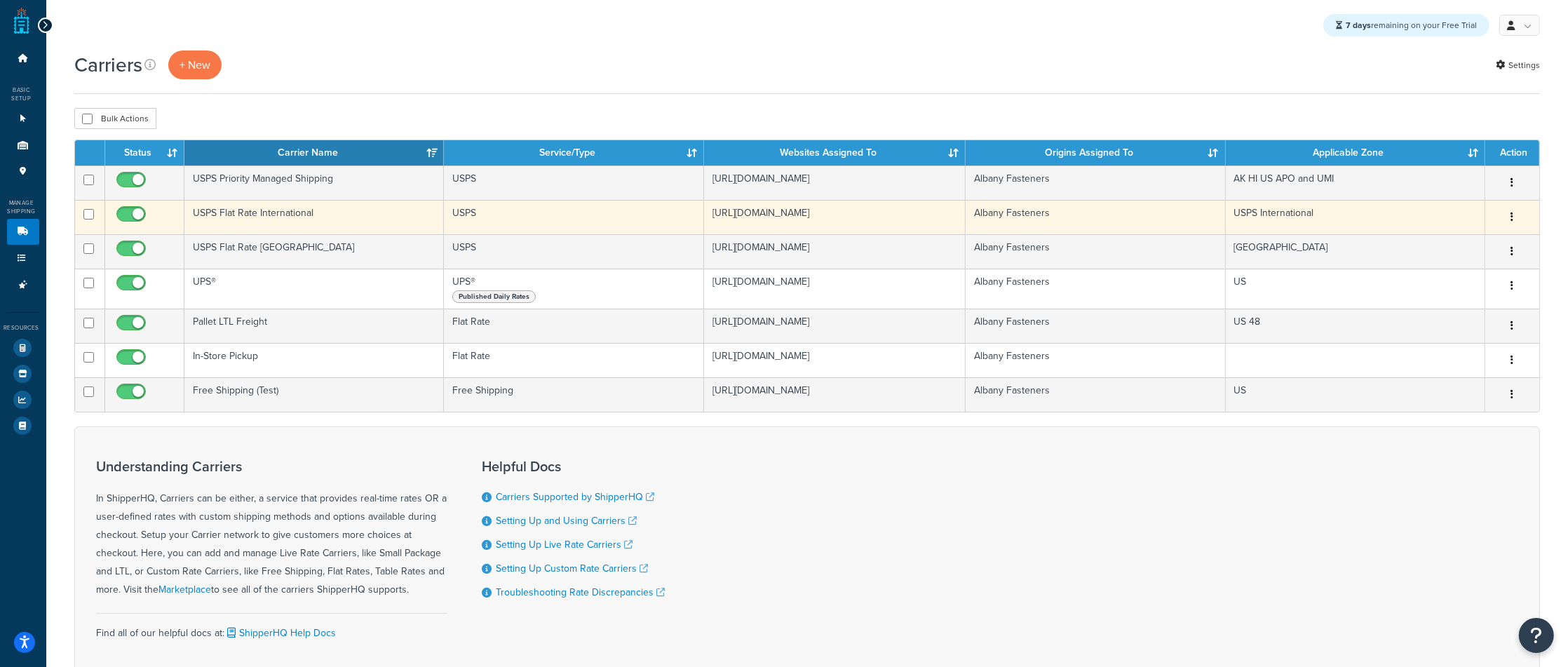
click at [1411, 213] on td "USPS International" at bounding box center [1356, 216] width 260 height 35
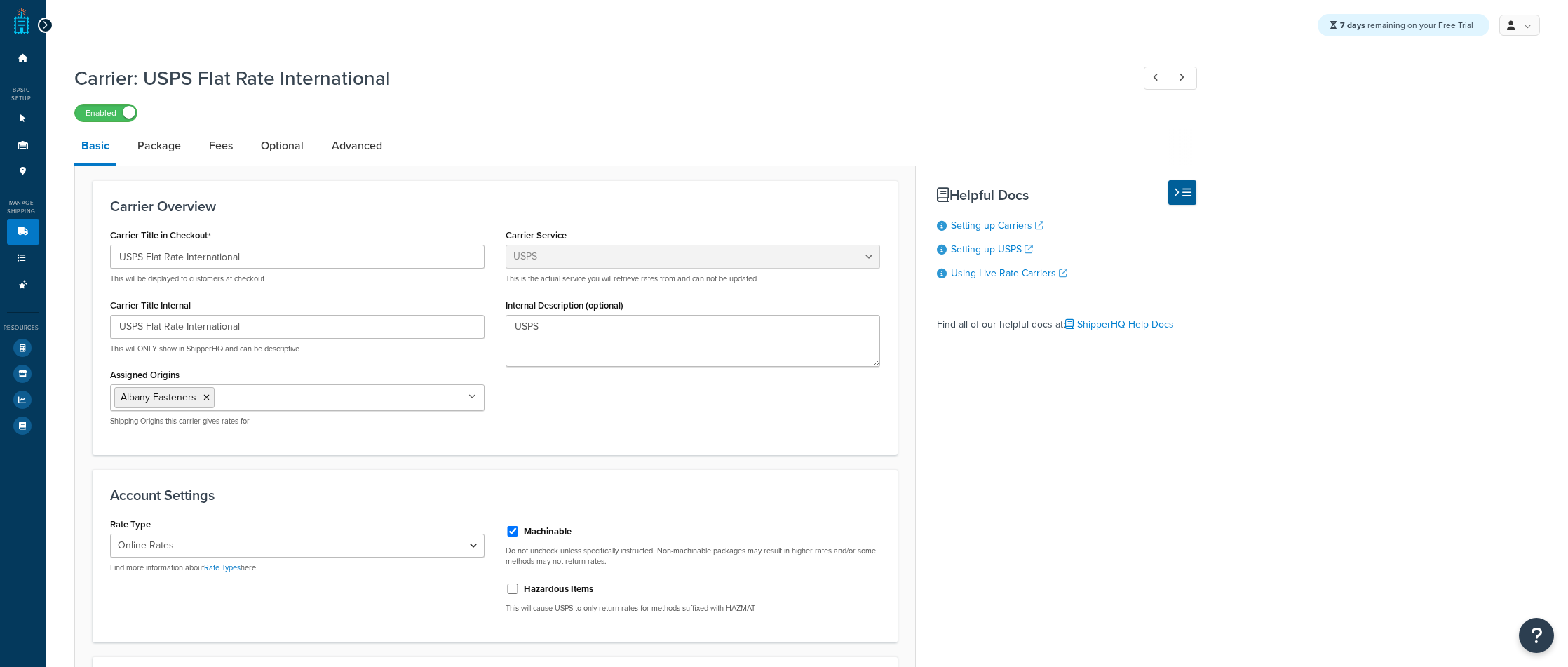
select select "usps"
select select "ONLINE"
click at [42, 28] on icon at bounding box center [45, 26] width 6 height 10
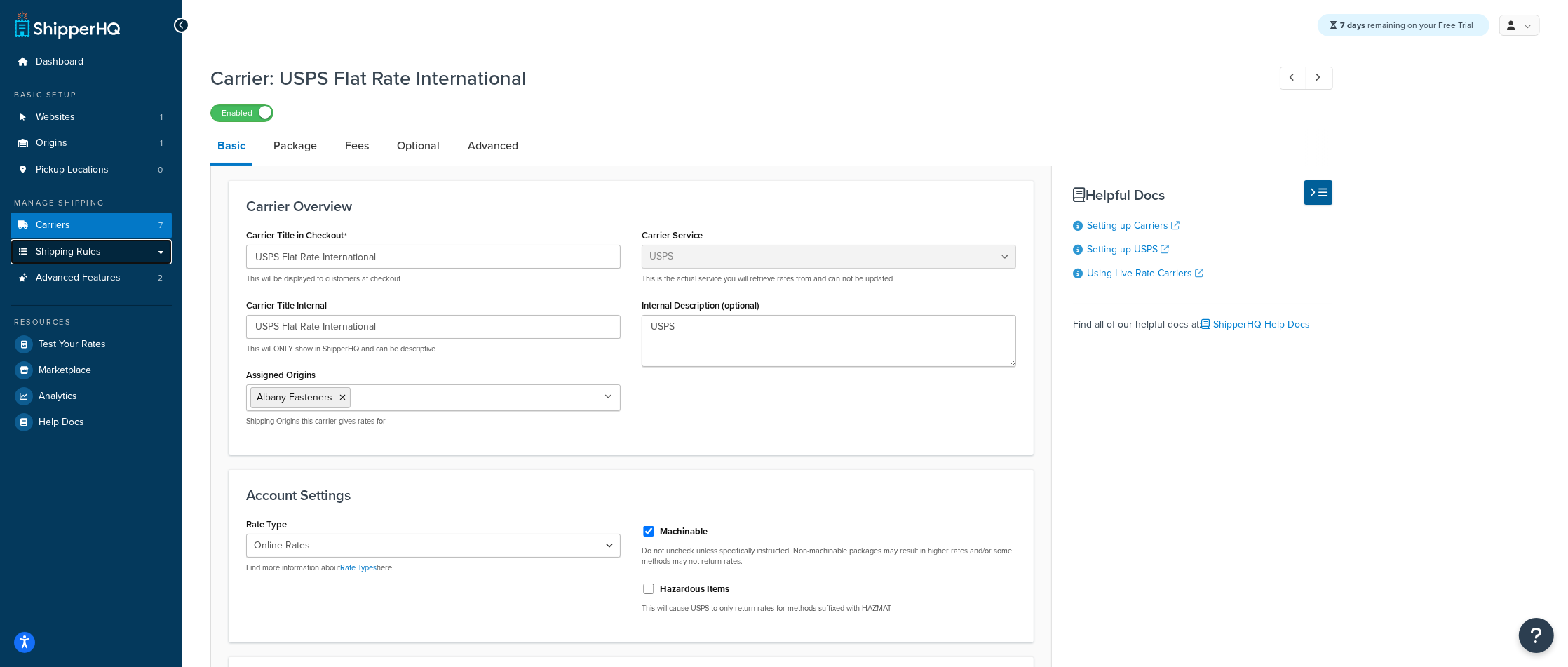
click at [61, 265] on link "Shipping Rules" at bounding box center [91, 252] width 161 height 26
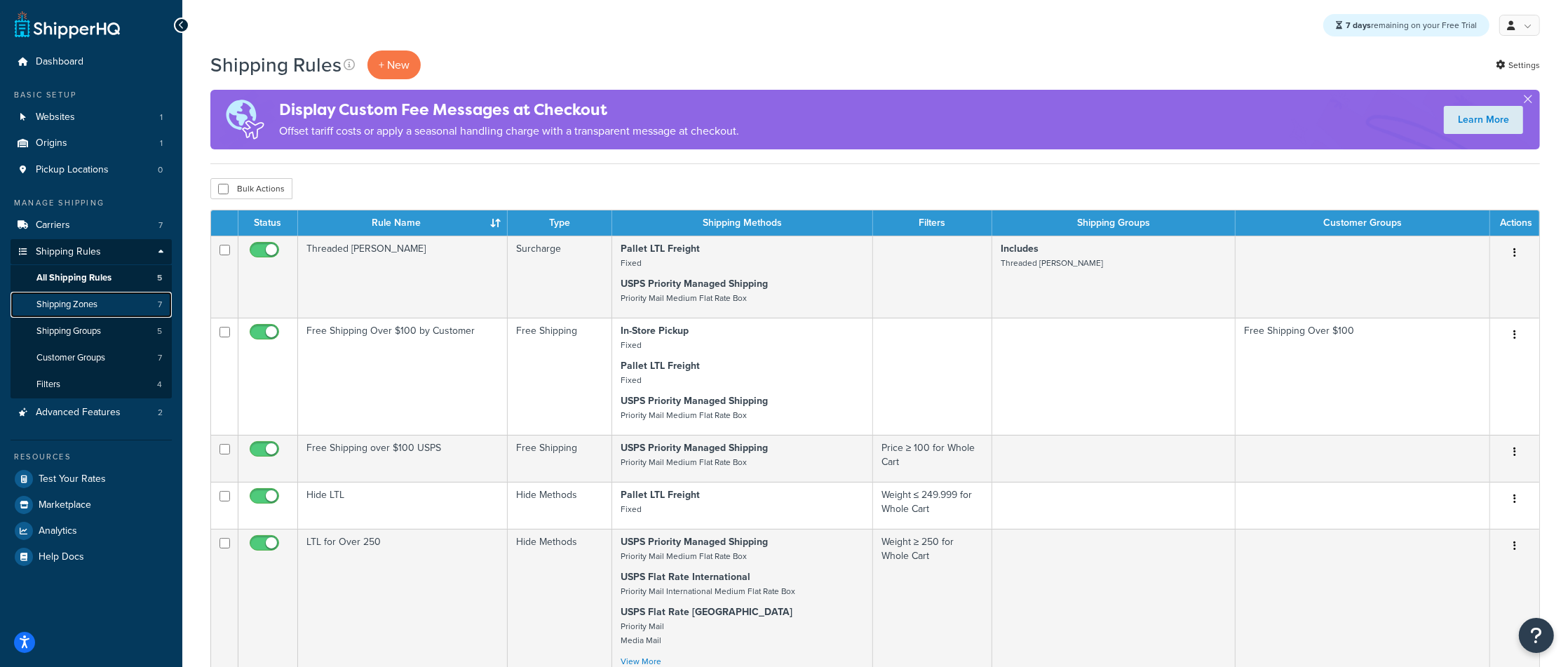
click at [66, 298] on span "Shipping Zones" at bounding box center [67, 304] width 61 height 12
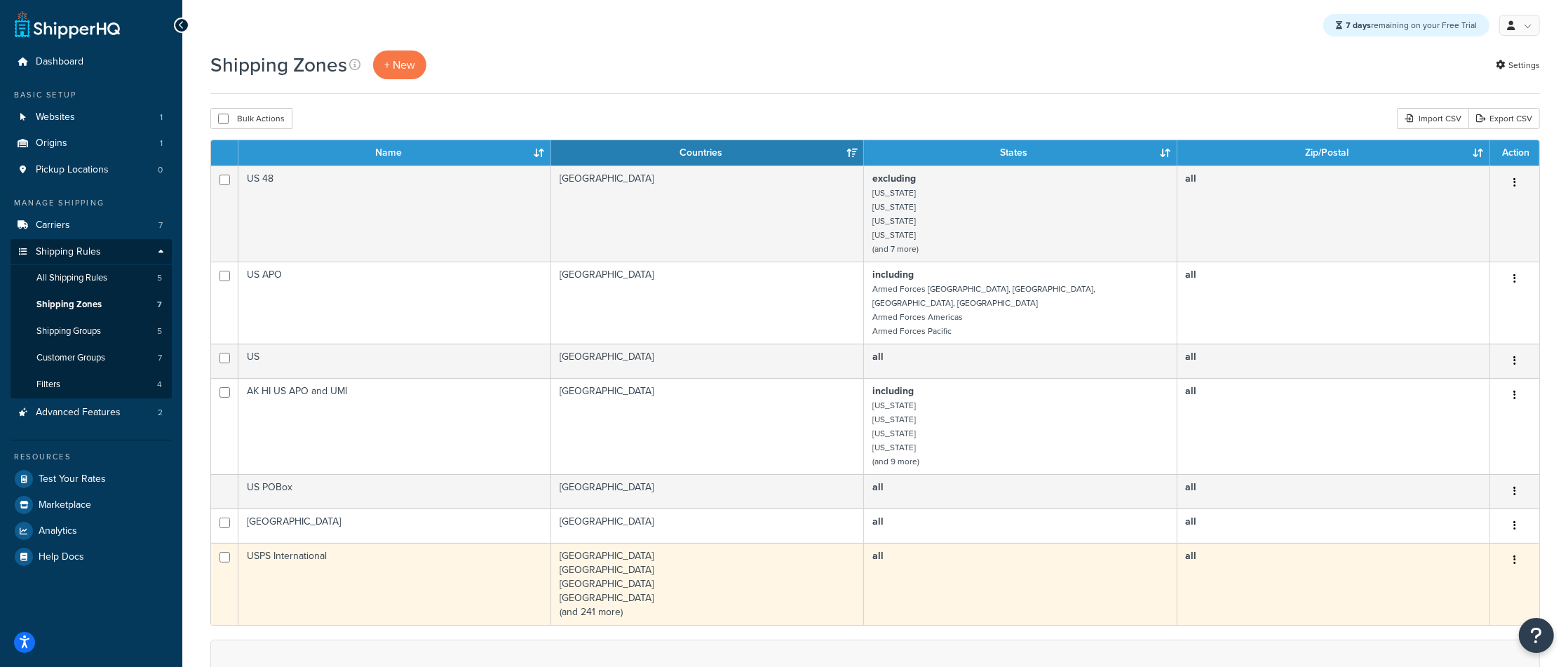
click at [639, 579] on td "[GEOGRAPHIC_DATA] [GEOGRAPHIC_DATA] [GEOGRAPHIC_DATA] [GEOGRAPHIC_DATA] (and 24…" at bounding box center [707, 583] width 313 height 82
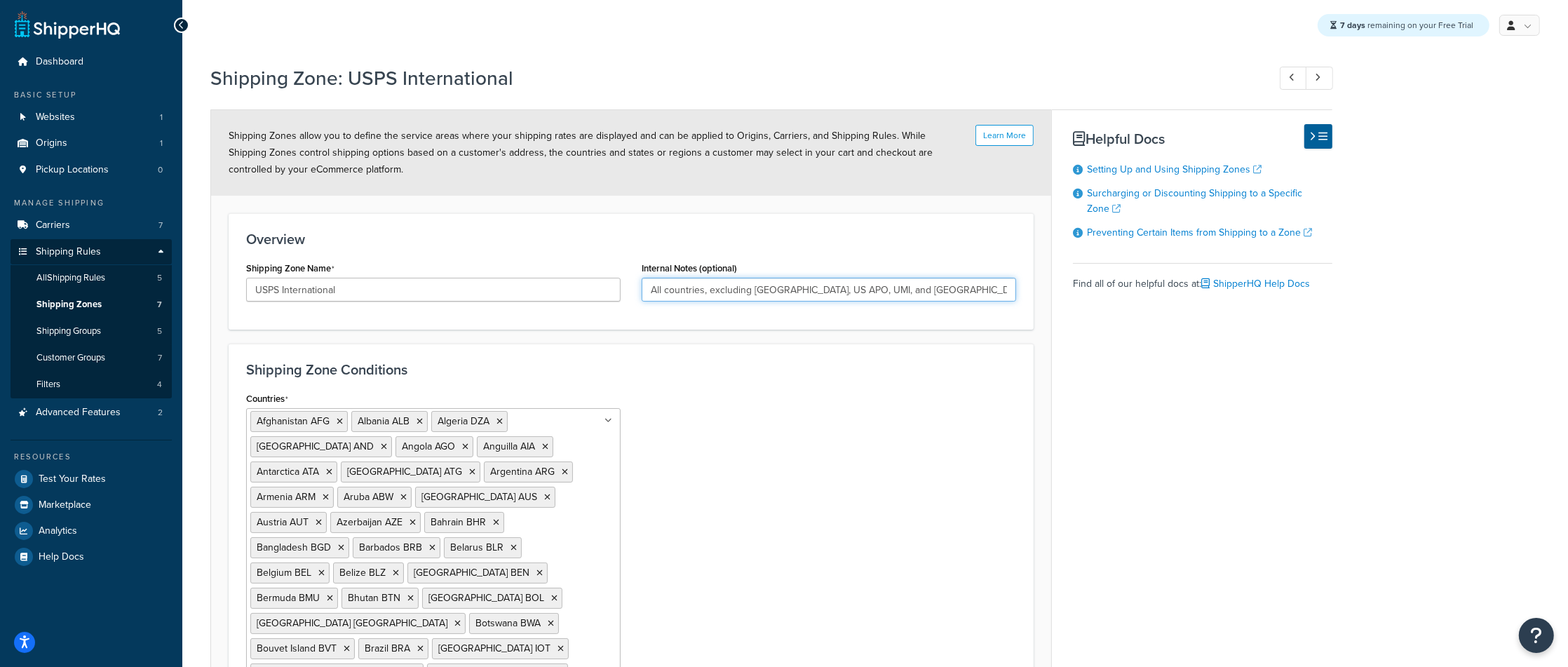
drag, startPoint x: 885, startPoint y: 289, endPoint x: 828, endPoint y: 289, distance: 57.0
click at [828, 289] on input "All countries, excluding US, US APO, UMI, and Canada" at bounding box center [829, 290] width 374 height 24
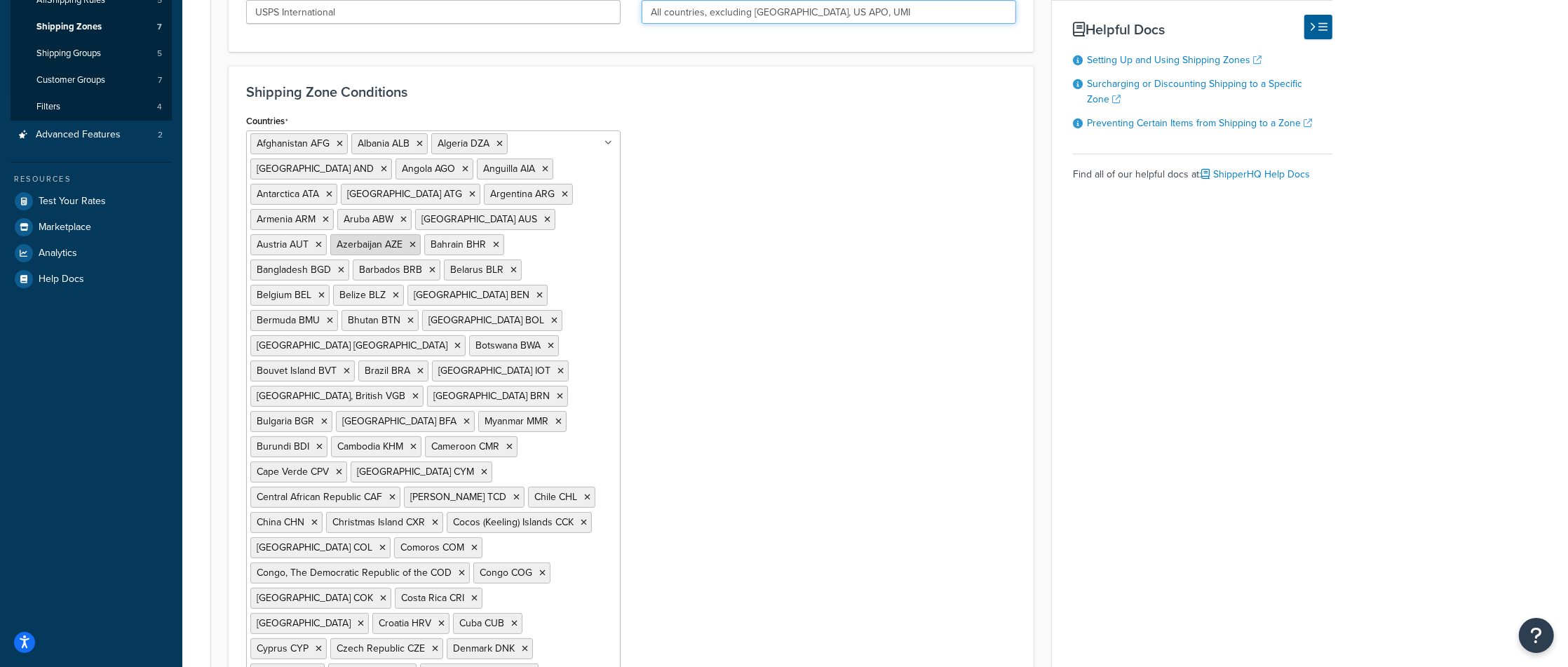
scroll to position [325, 0]
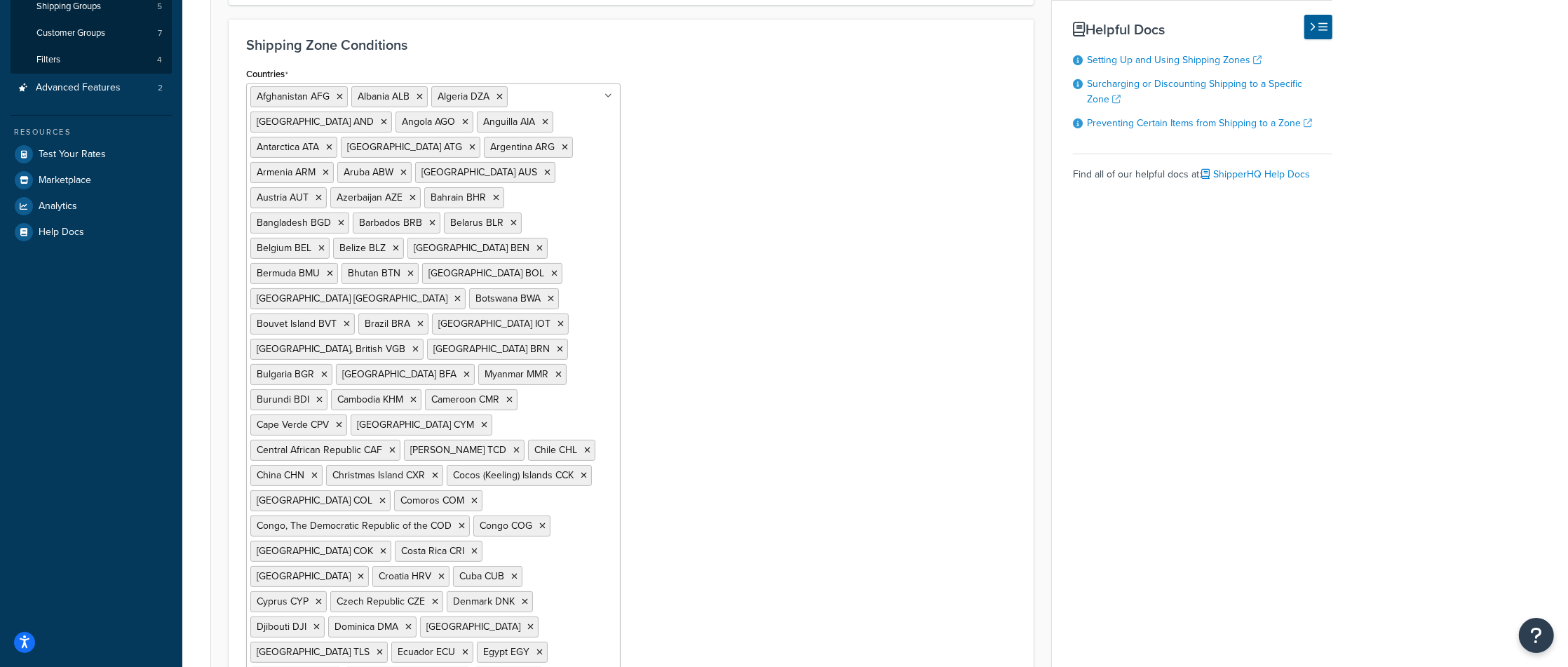
type input "All countries, excluding US, US APO, UMI"
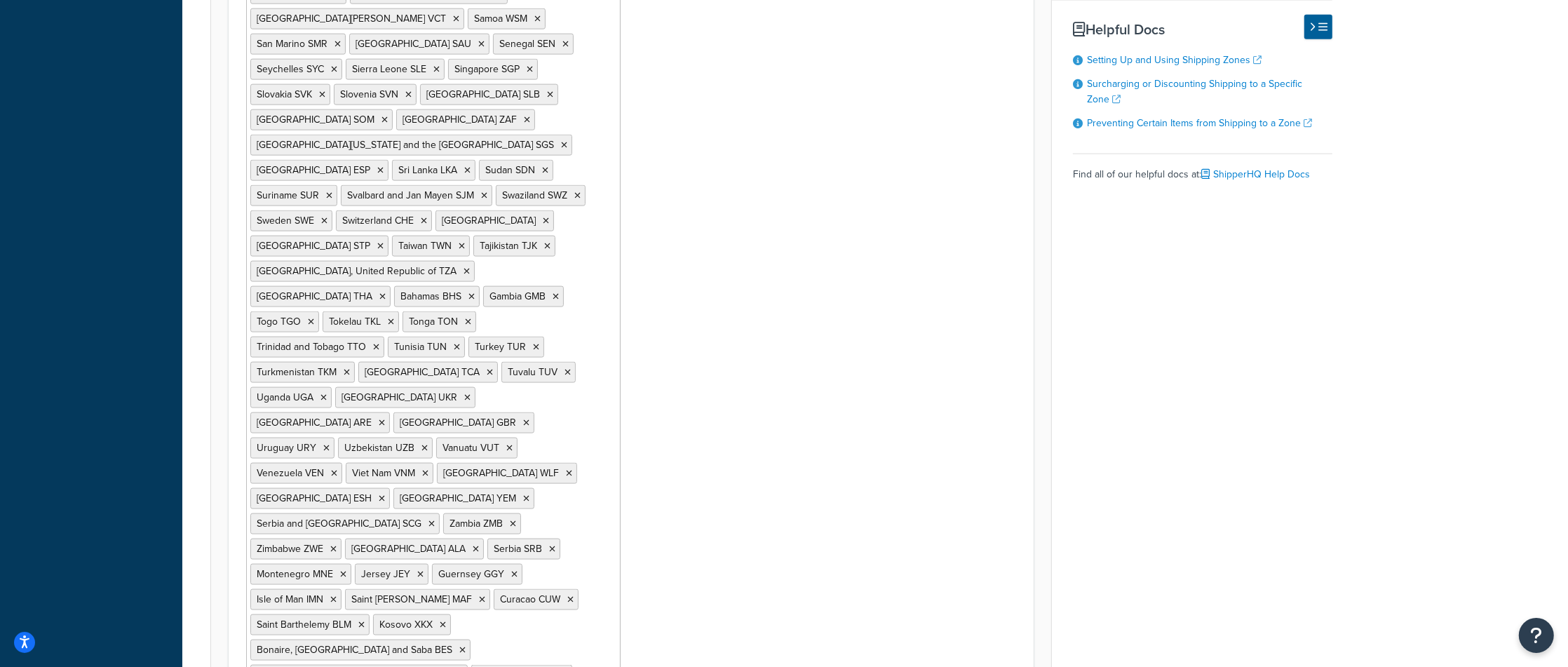
scroll to position [82, 0]
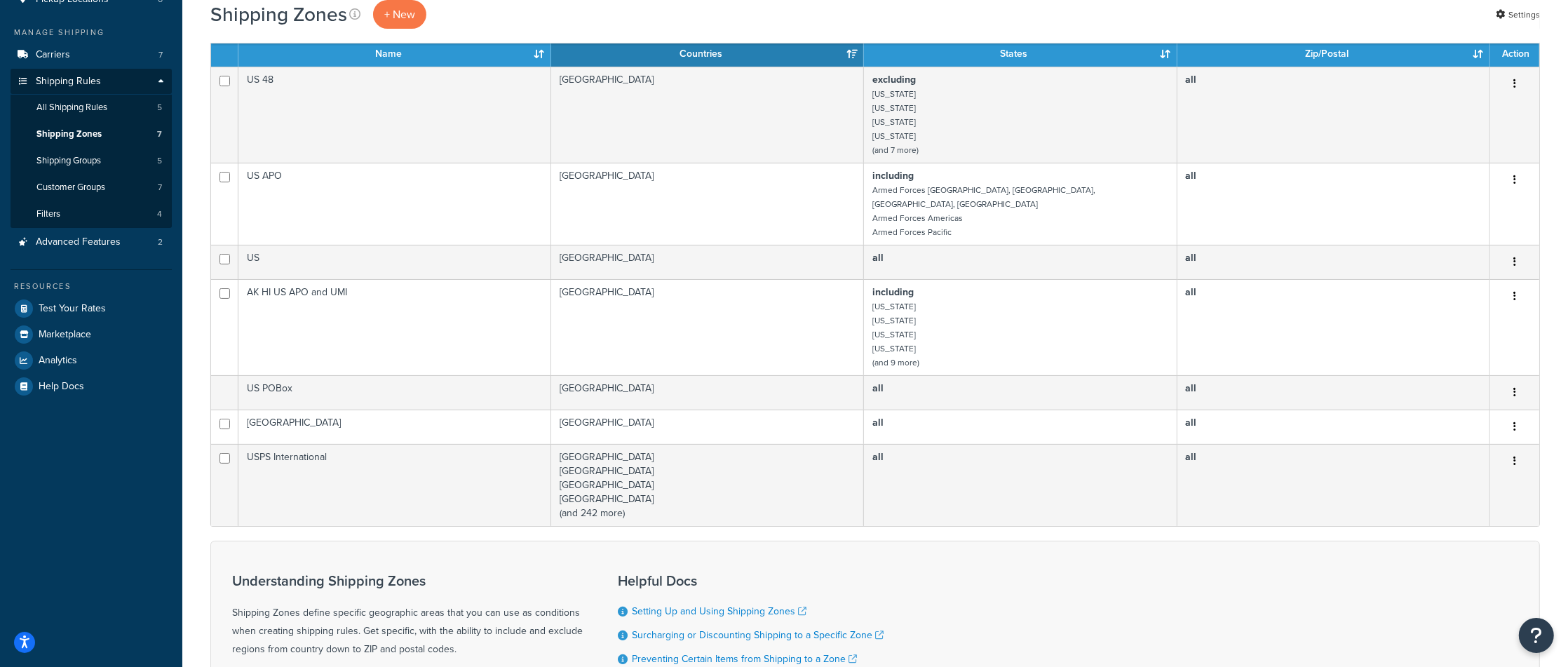
scroll to position [175, 0]
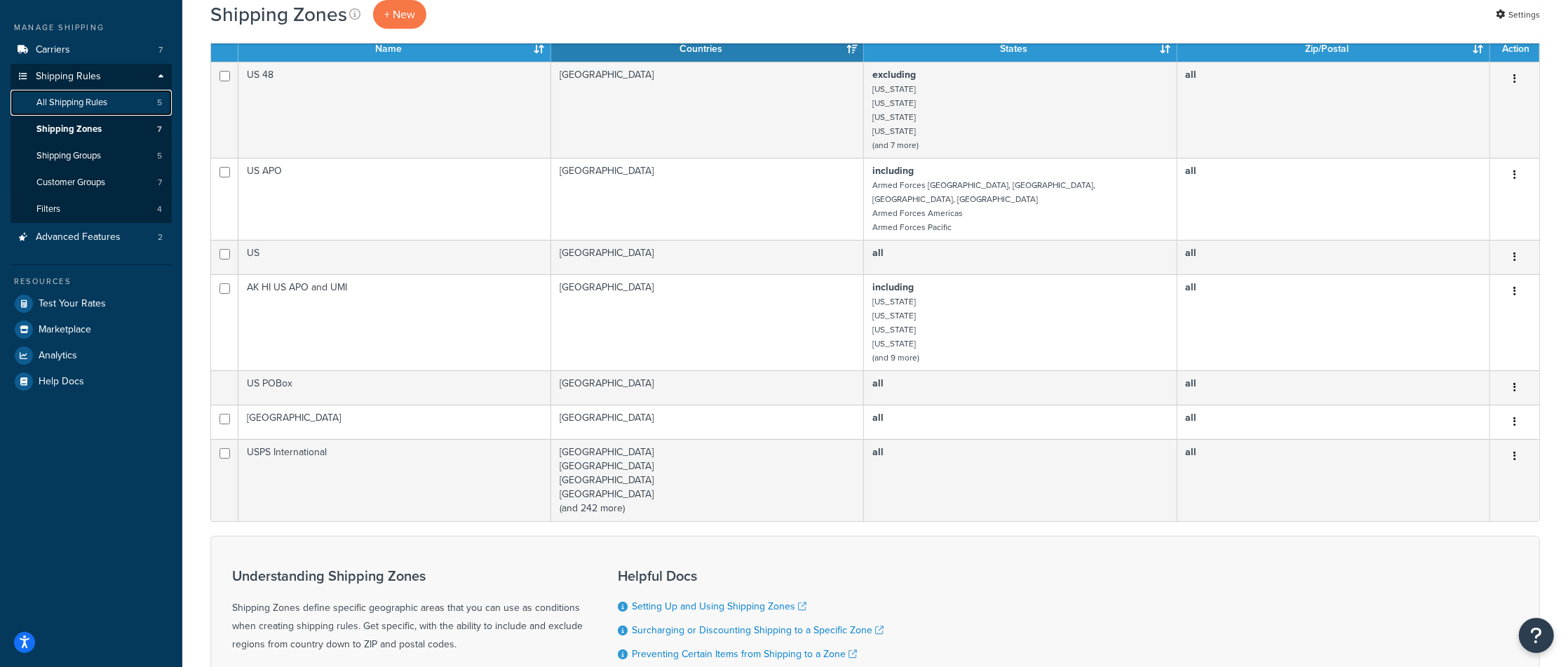
click at [86, 107] on span "All Shipping Rules" at bounding box center [72, 103] width 71 height 12
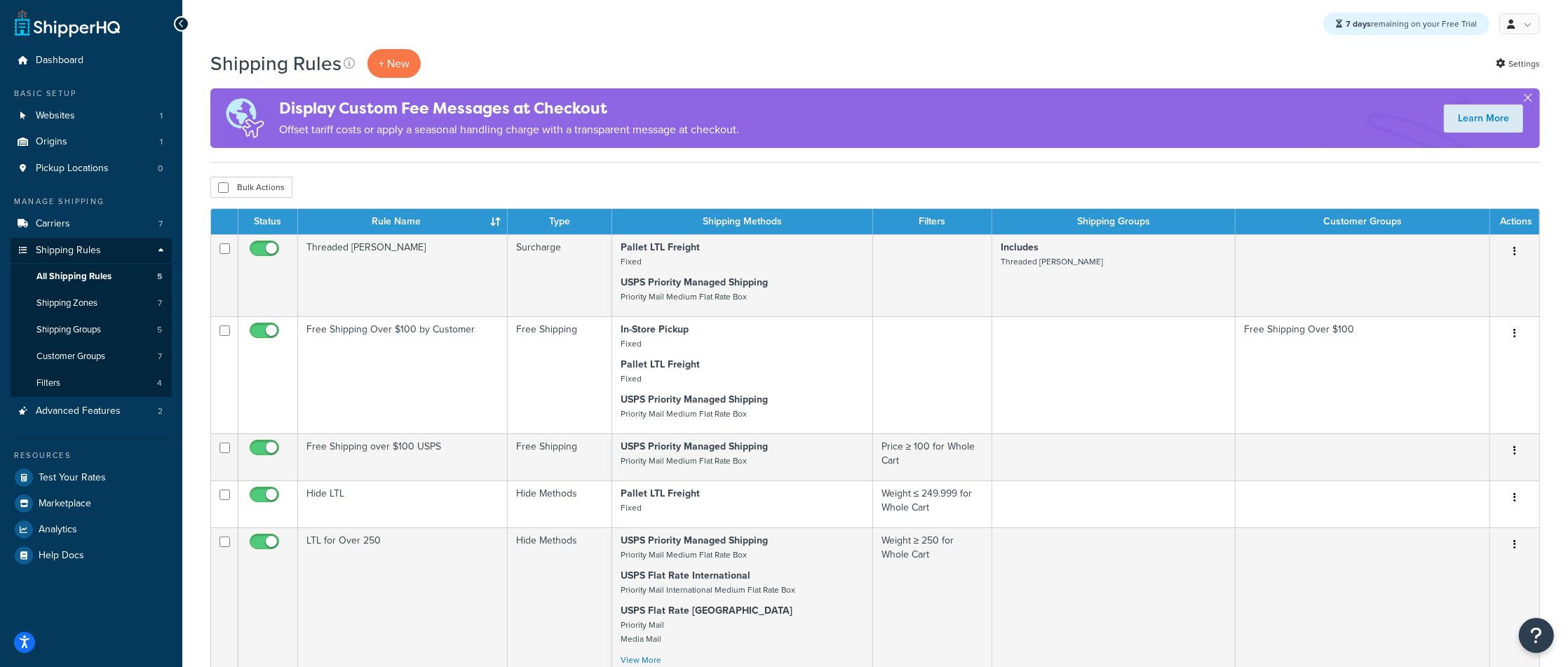
scroll to position [1, 0]
click at [111, 232] on link "Carriers 7" at bounding box center [91, 224] width 161 height 26
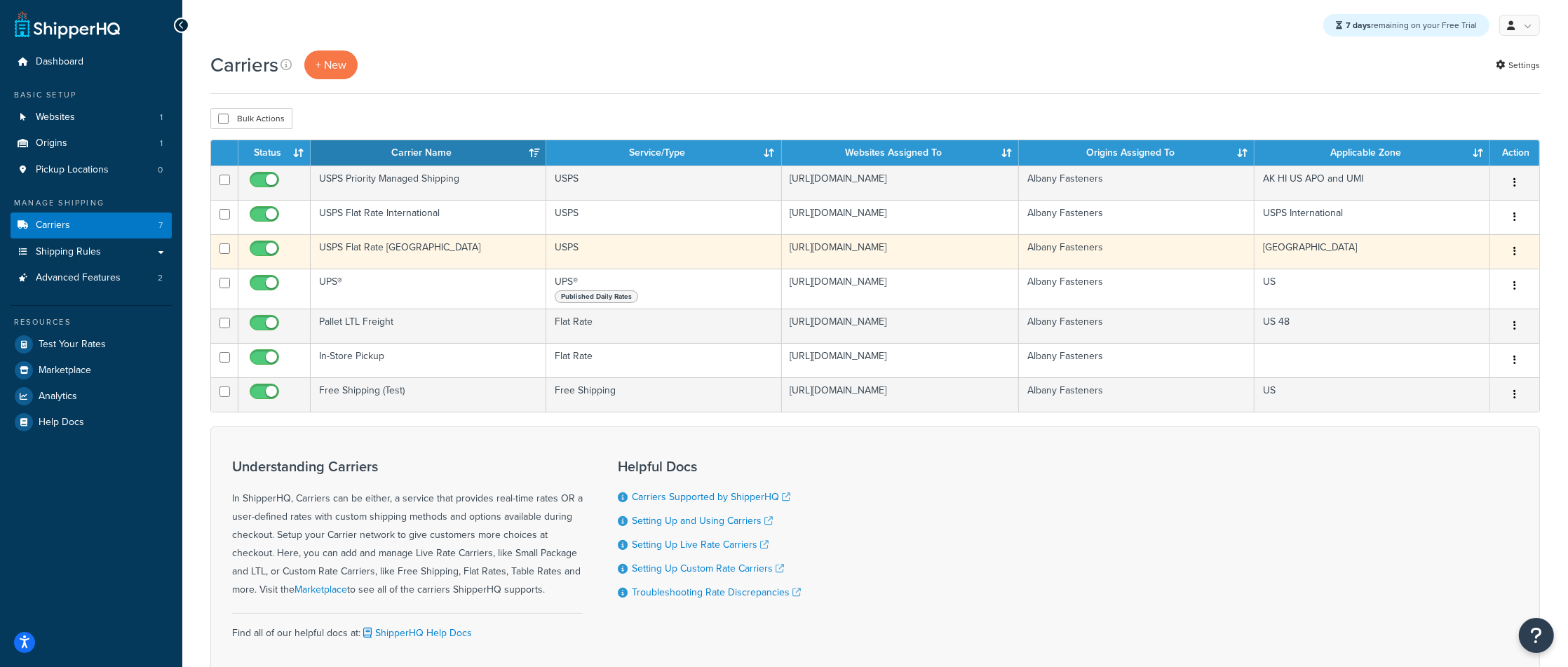
click at [266, 248] on input "checkbox" at bounding box center [266, 252] width 39 height 18
checkbox input "false"
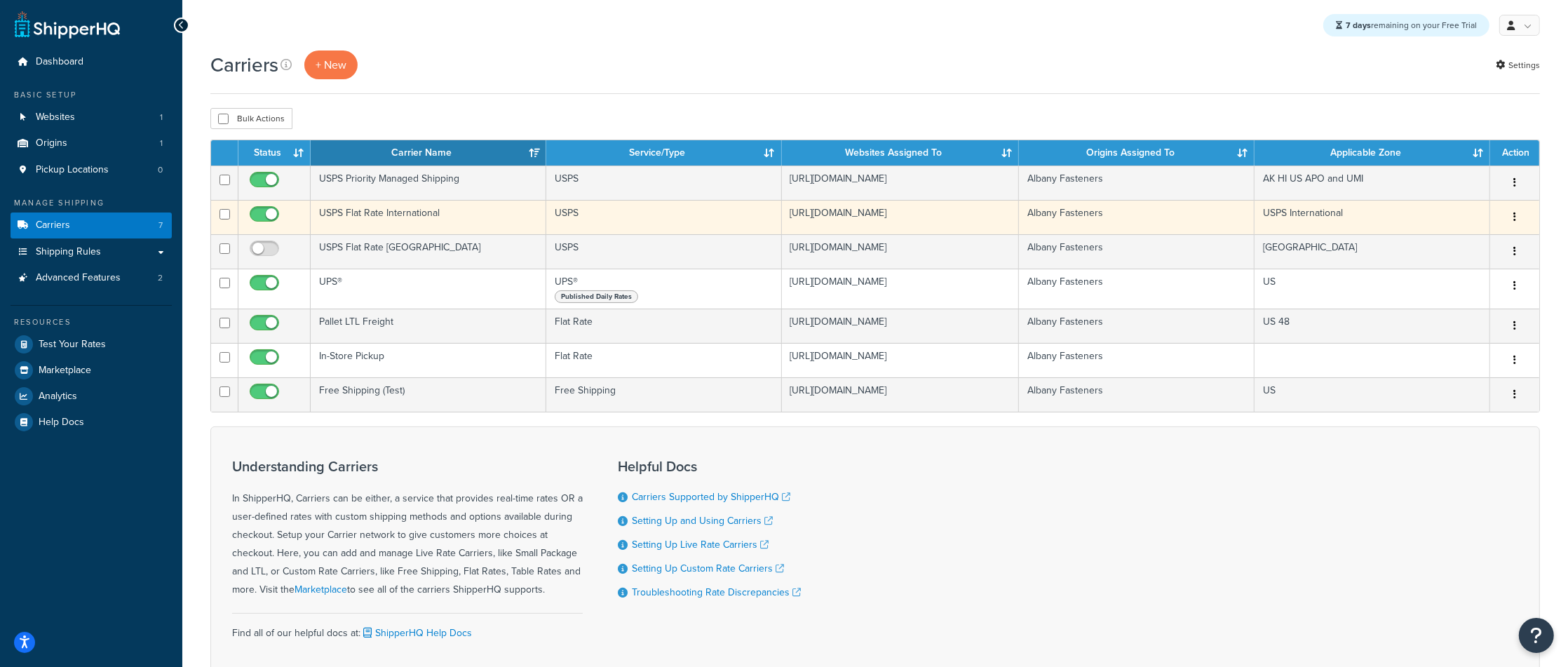
click at [424, 217] on td "USPS Flat Rate International" at bounding box center [429, 216] width 236 height 35
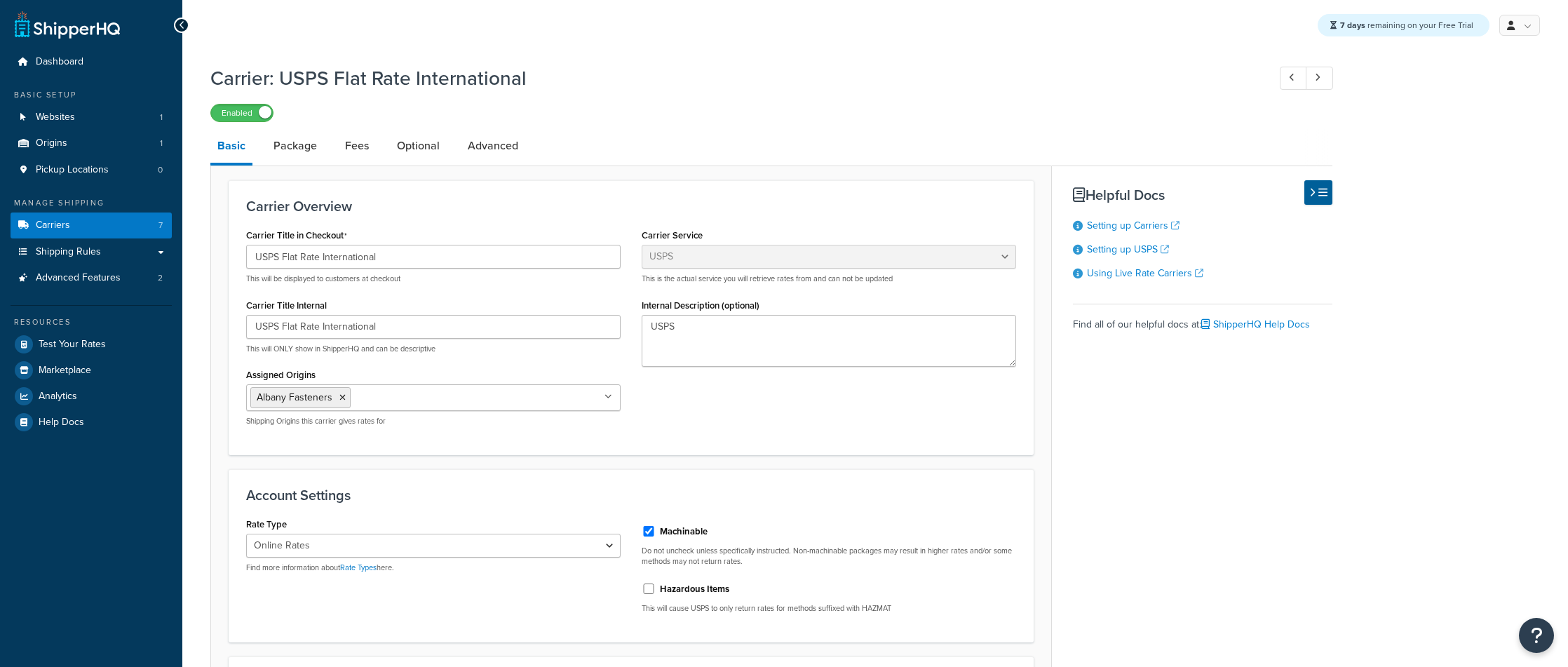
select select "usps"
select select "ONLINE"
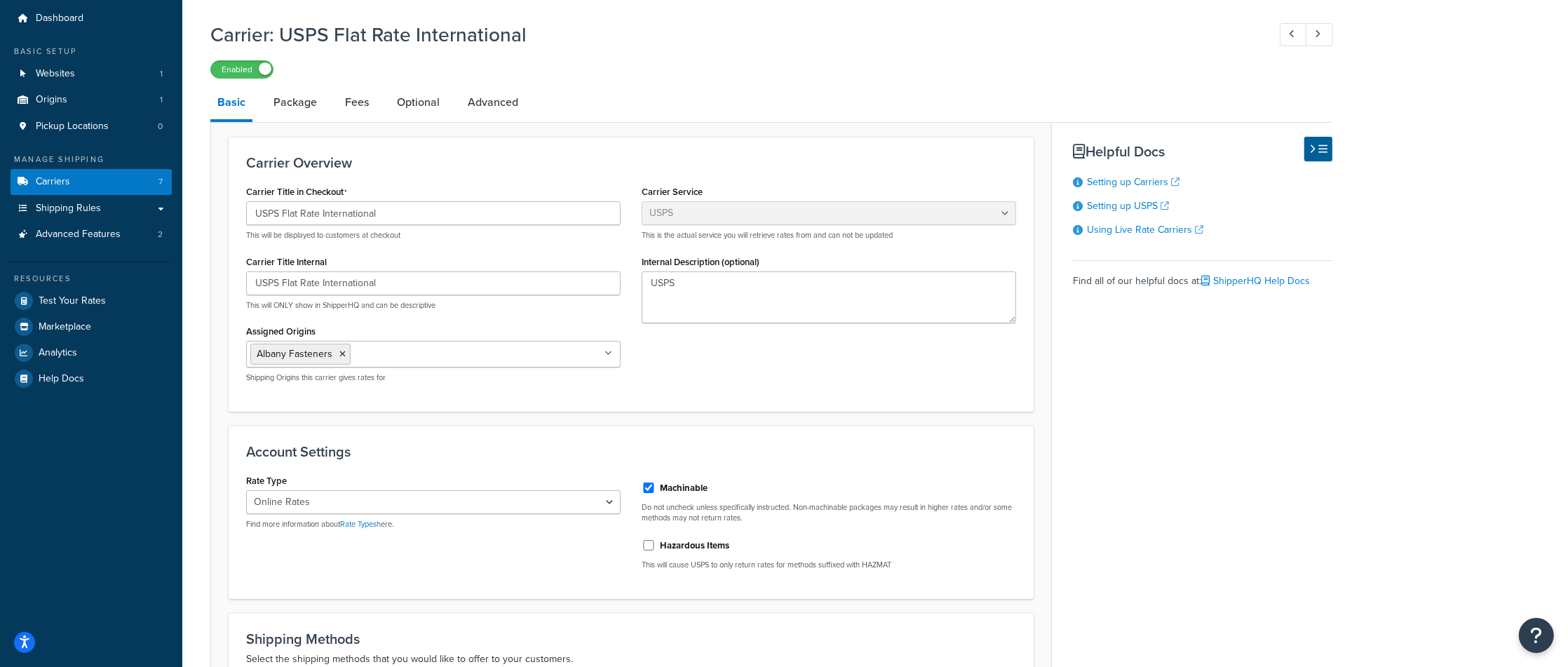
scroll to position [46, 0]
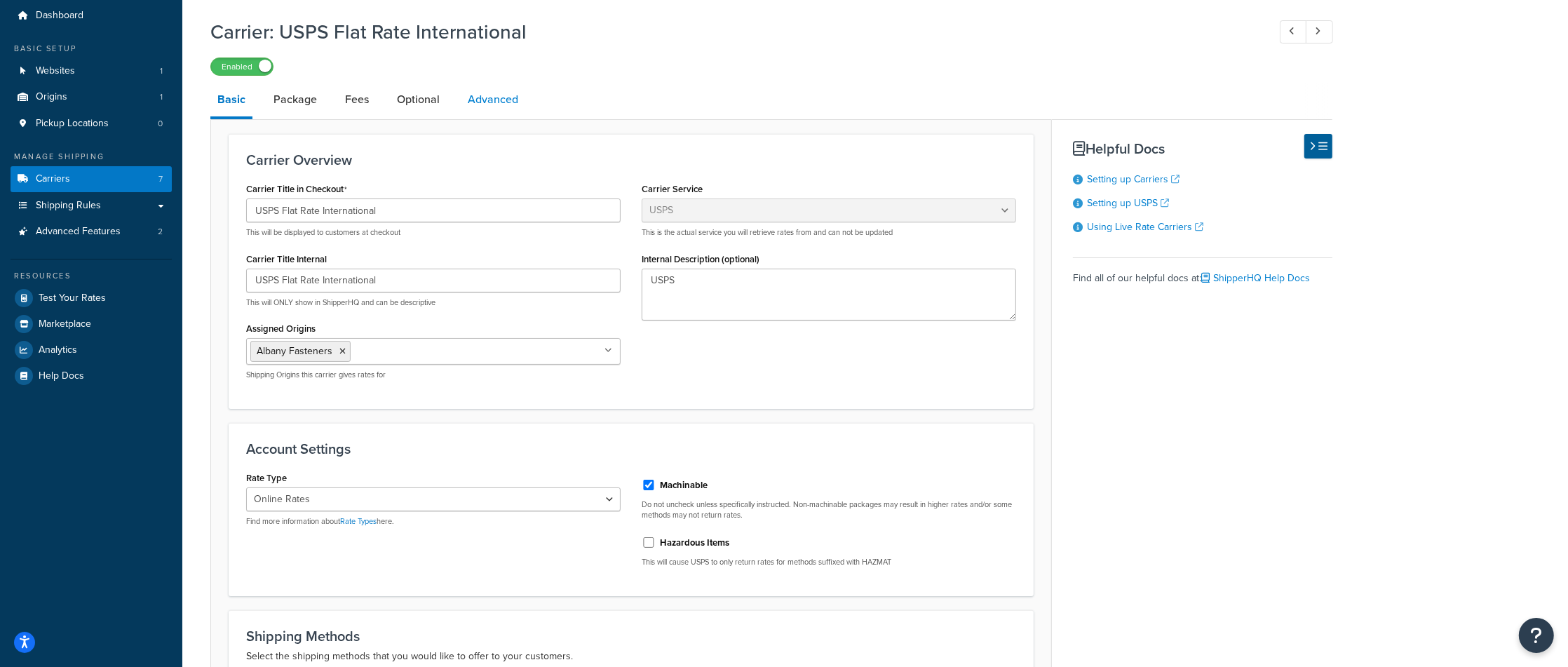
click at [481, 97] on link "Advanced" at bounding box center [492, 100] width 64 height 34
select select "false"
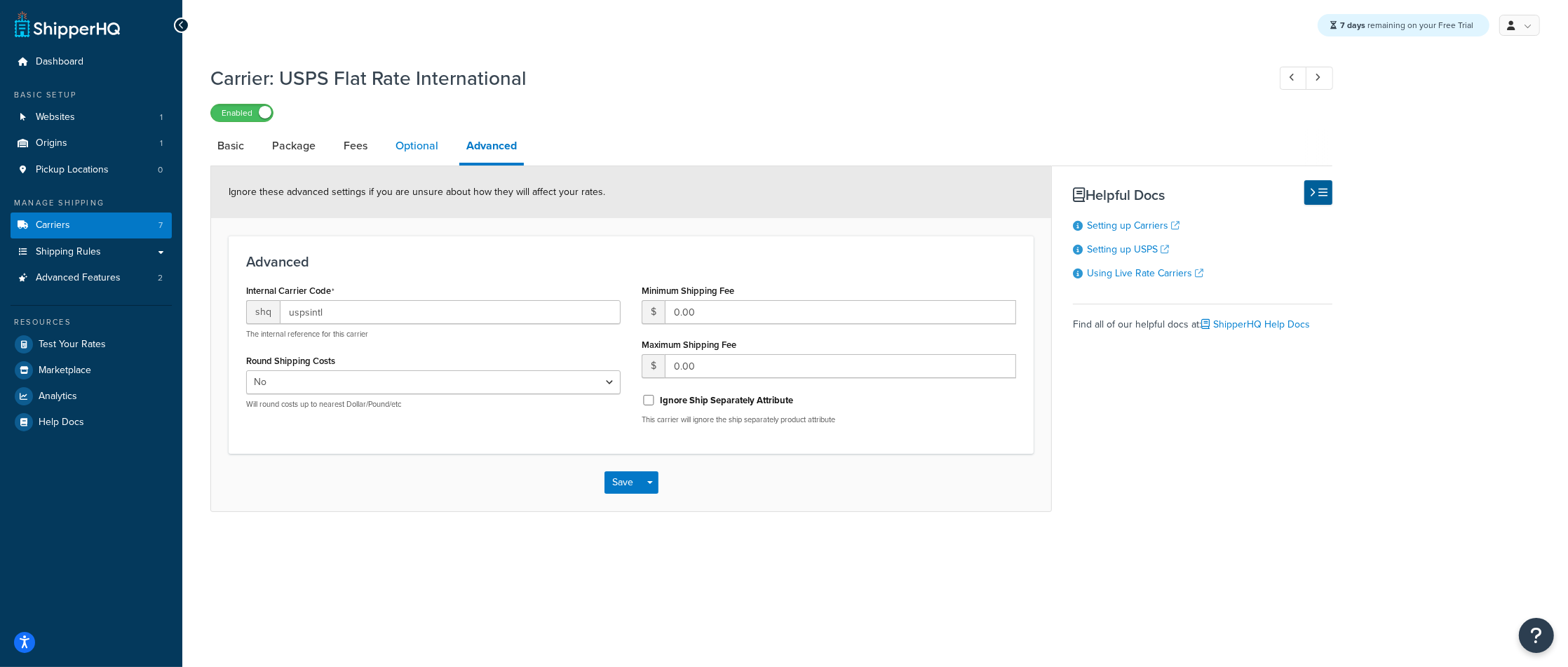
click at [412, 151] on link "Optional" at bounding box center [417, 146] width 57 height 34
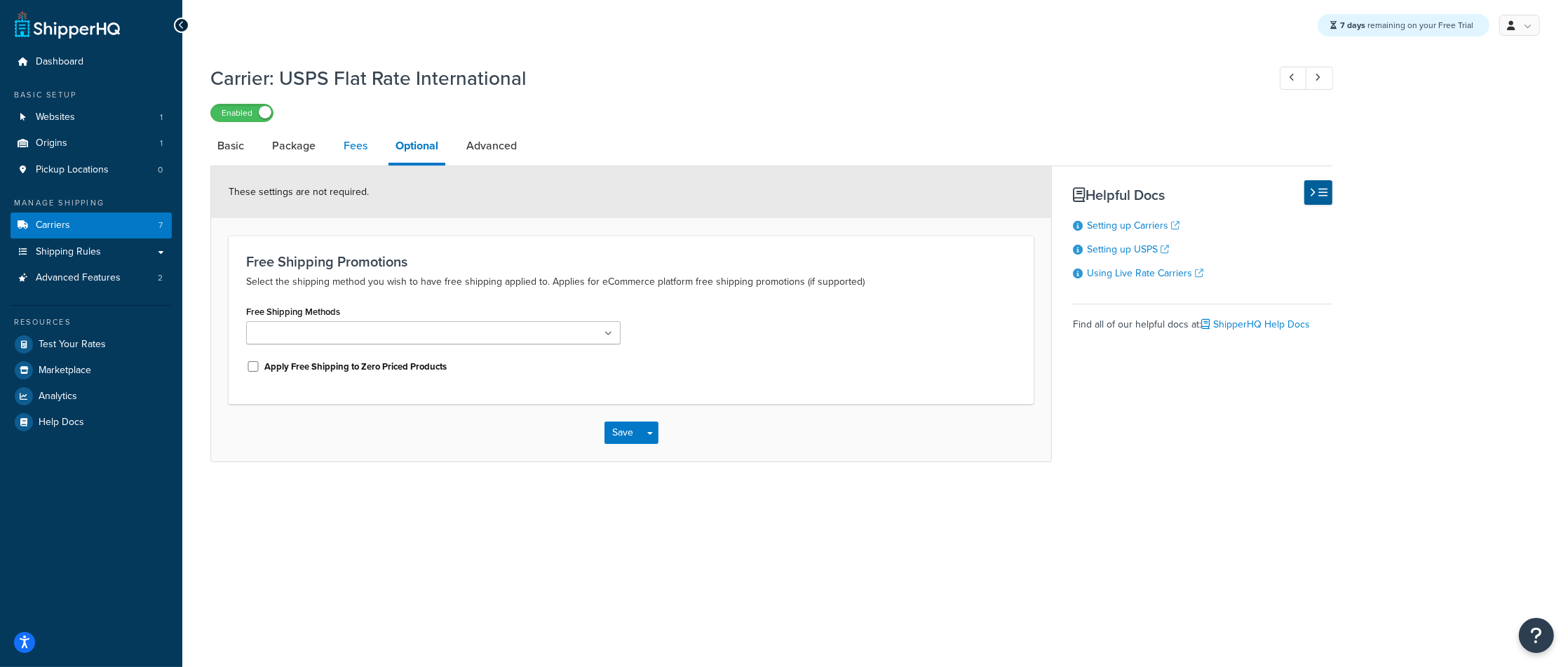
click at [353, 153] on link "Fees" at bounding box center [356, 146] width 38 height 34
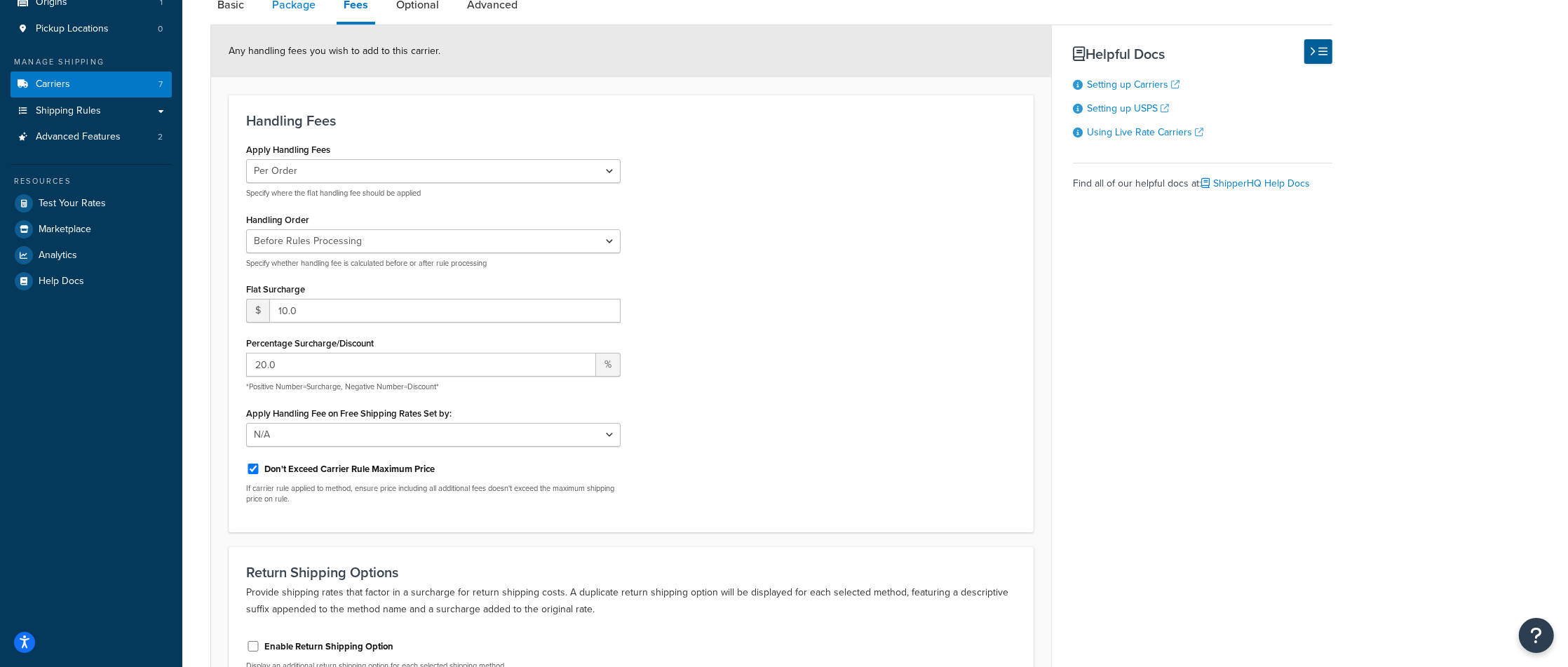
scroll to position [173, 0]
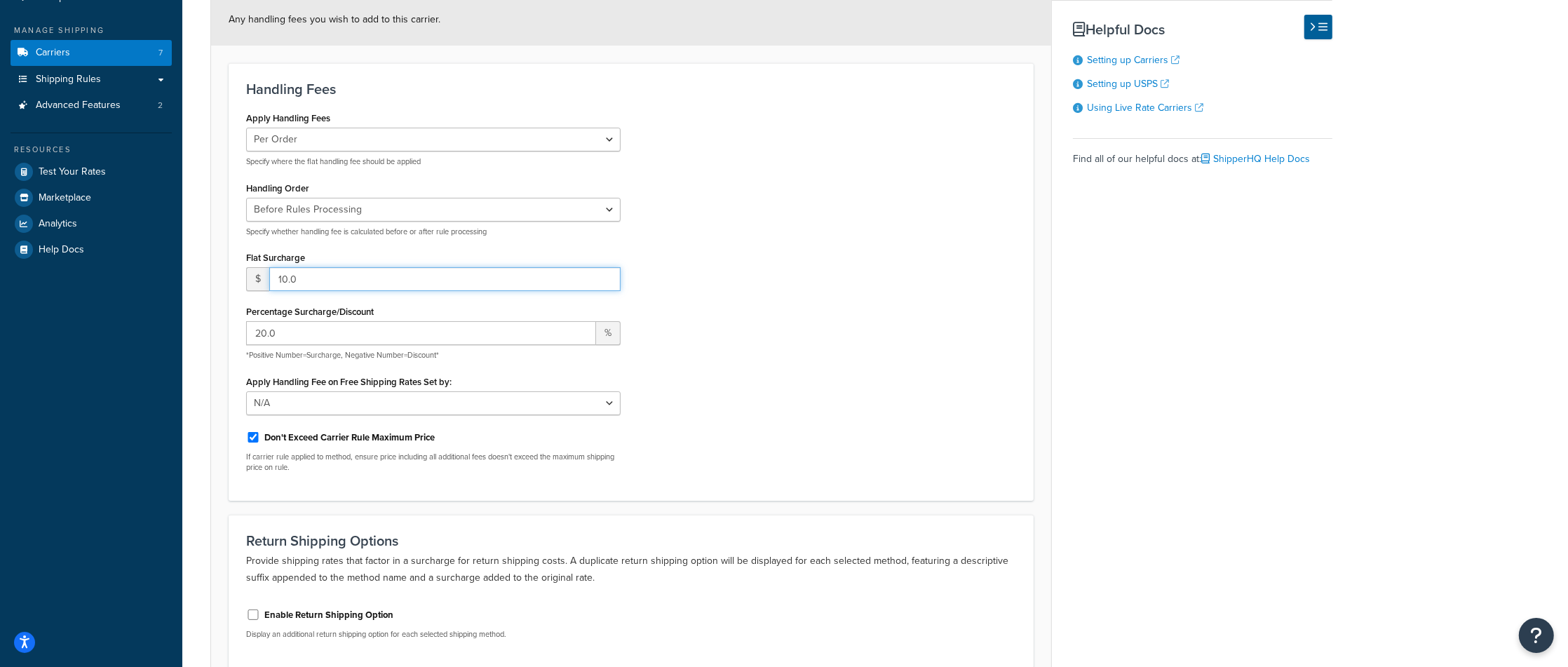
drag, startPoint x: 303, startPoint y: 288, endPoint x: 235, endPoint y: 286, distance: 68.0
click at [236, 286] on div "Apply Handling Fees Per Order Per Item Per Package Specify where the flat handl…" at bounding box center [434, 295] width 395 height 375
drag, startPoint x: 285, startPoint y: 341, endPoint x: 226, endPoint y: 337, distance: 59.1
click at [226, 337] on form "Any handling fees you wish to add to this carrier. Handling Fees Apply Handling…" at bounding box center [631, 360] width 841 height 731
click at [735, 308] on div "Apply Handling Fees Per Order Per Item Per Package Specify where the flat handl…" at bounding box center [631, 295] width 791 height 375
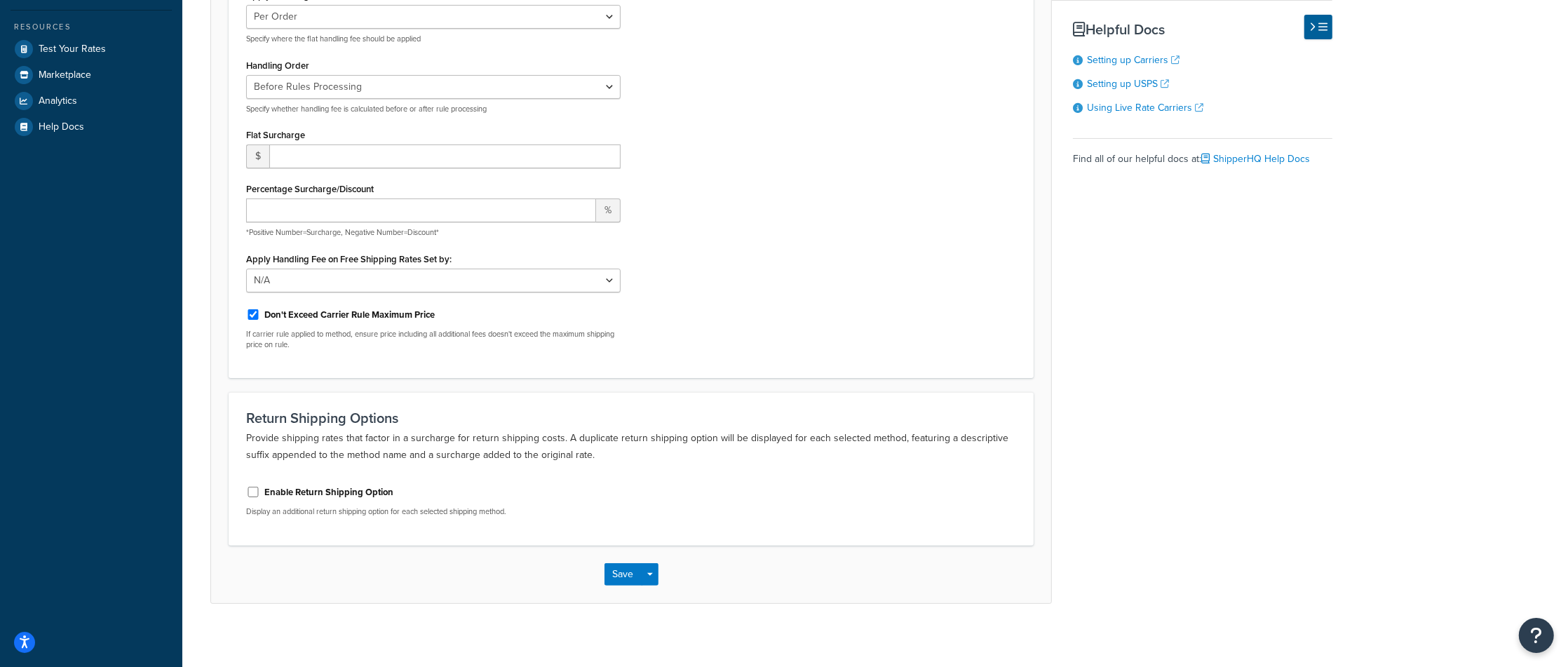
scroll to position [303, 0]
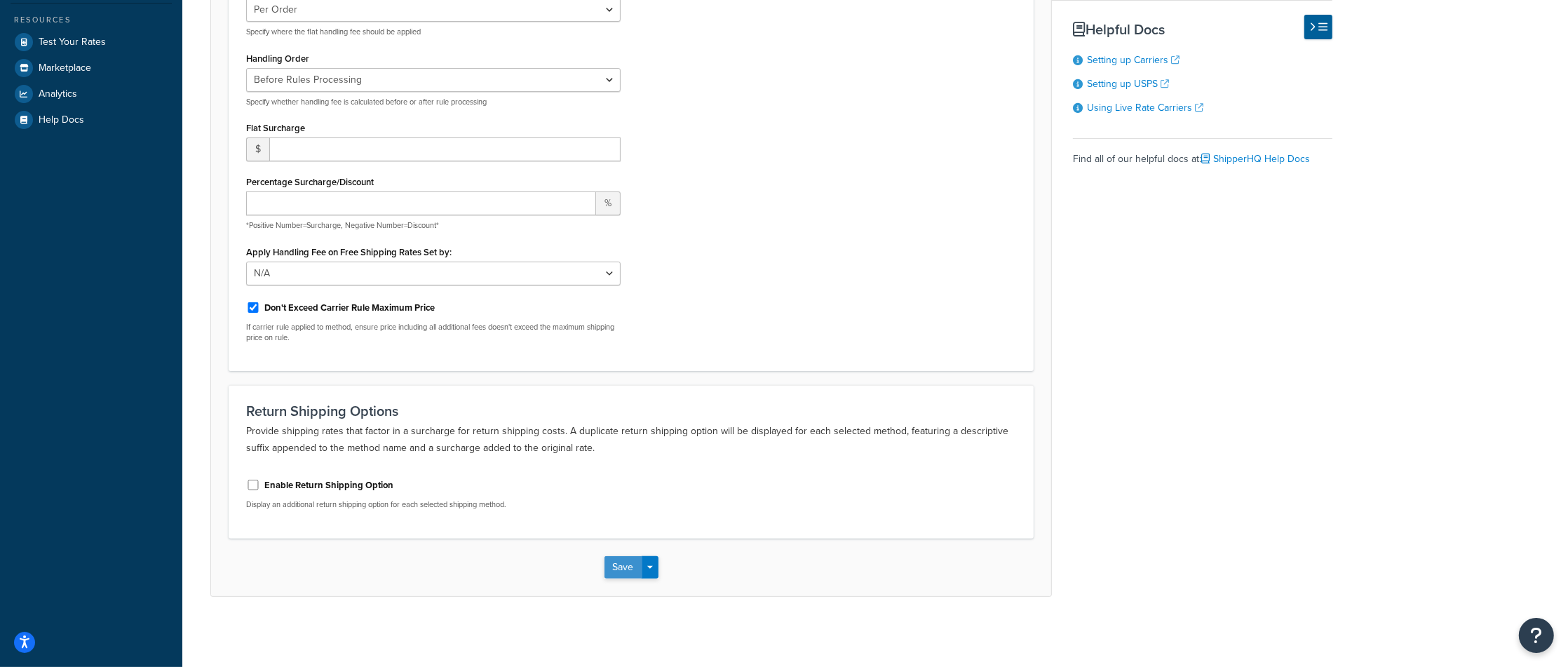
click at [626, 575] on button "Save" at bounding box center [623, 567] width 38 height 23
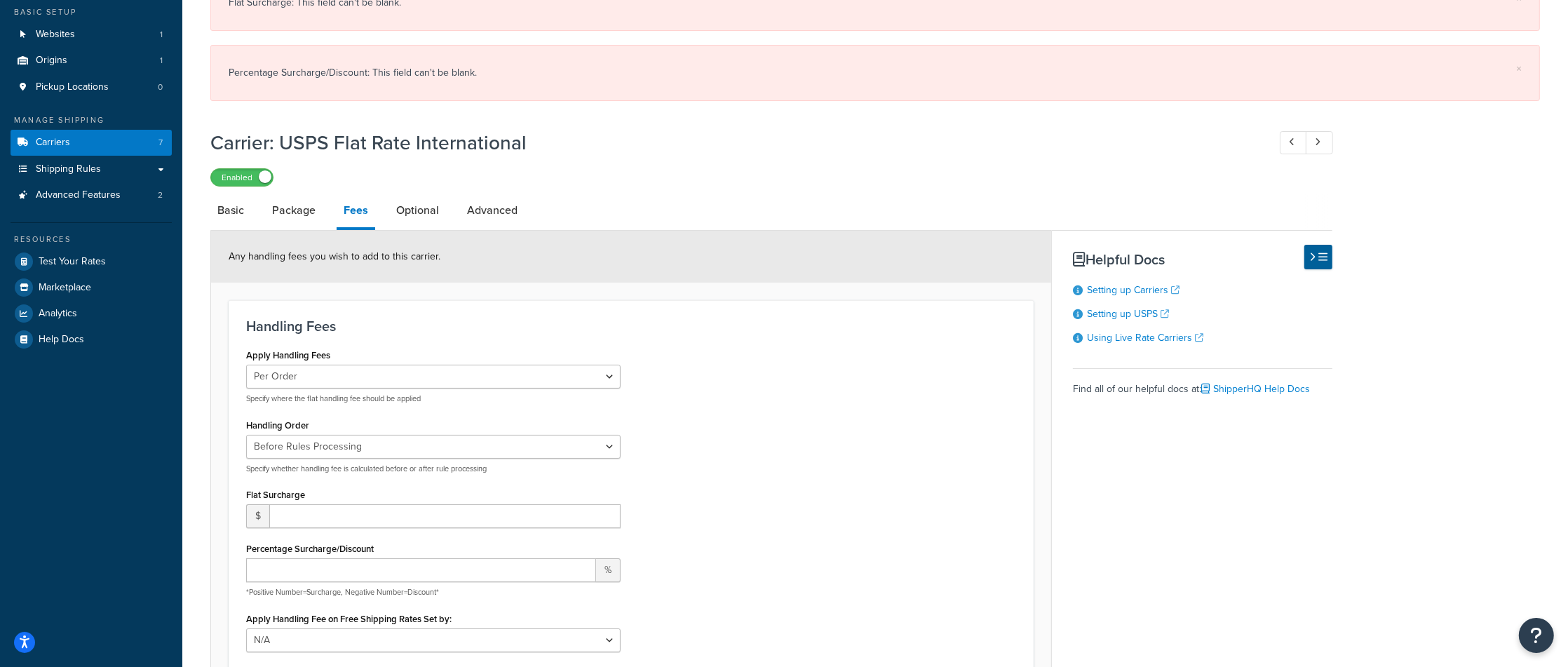
scroll to position [96, 0]
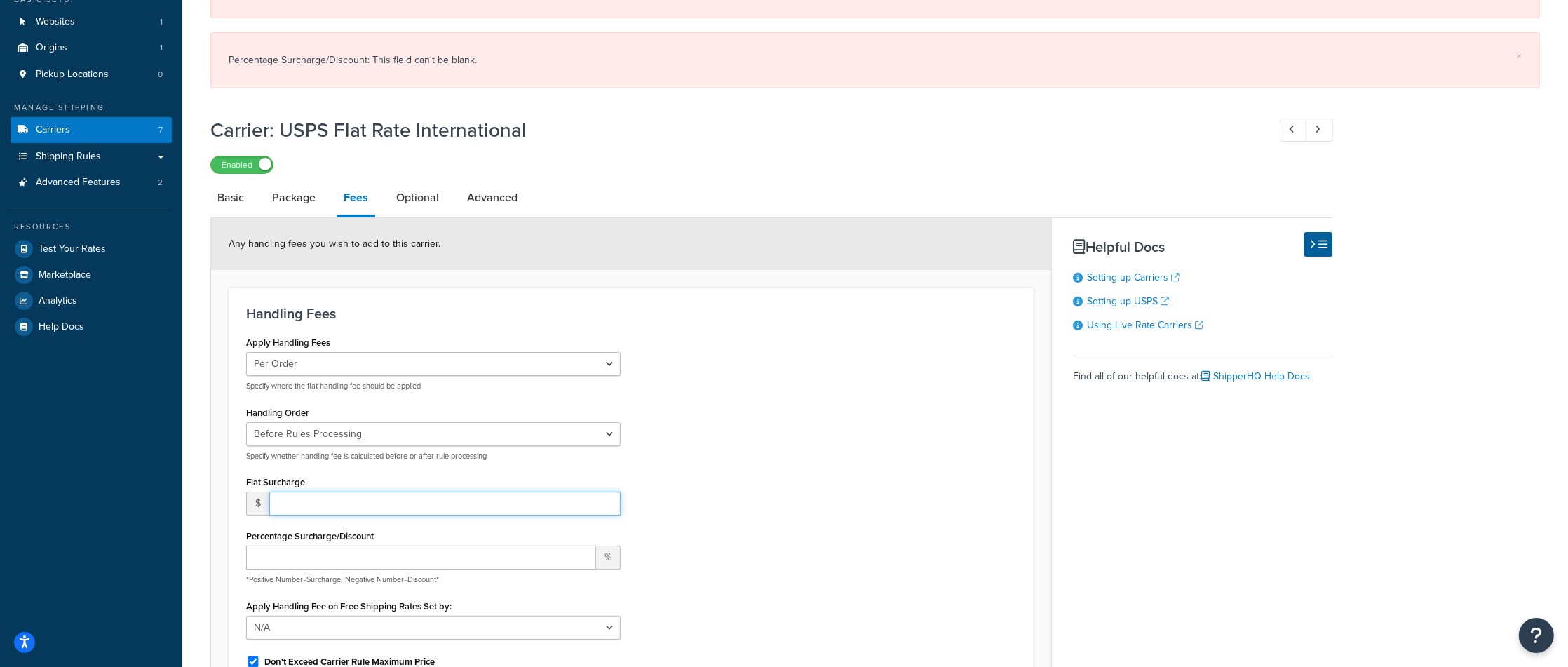
click at [403, 508] on input "number" at bounding box center [446, 504] width 352 height 24
type input "0"
click at [381, 557] on input "Percentage Surcharge/Discount" at bounding box center [421, 557] width 350 height 24
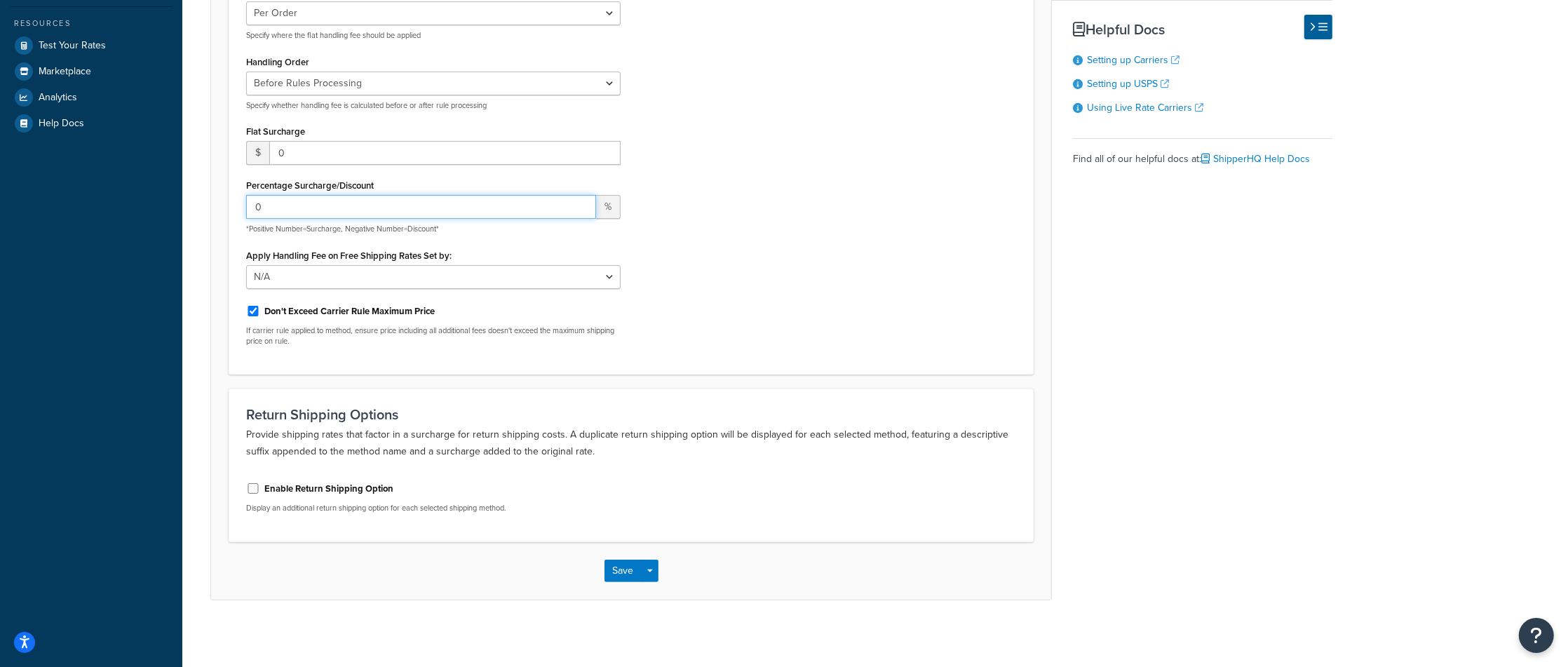
scroll to position [303, 0]
type input "0"
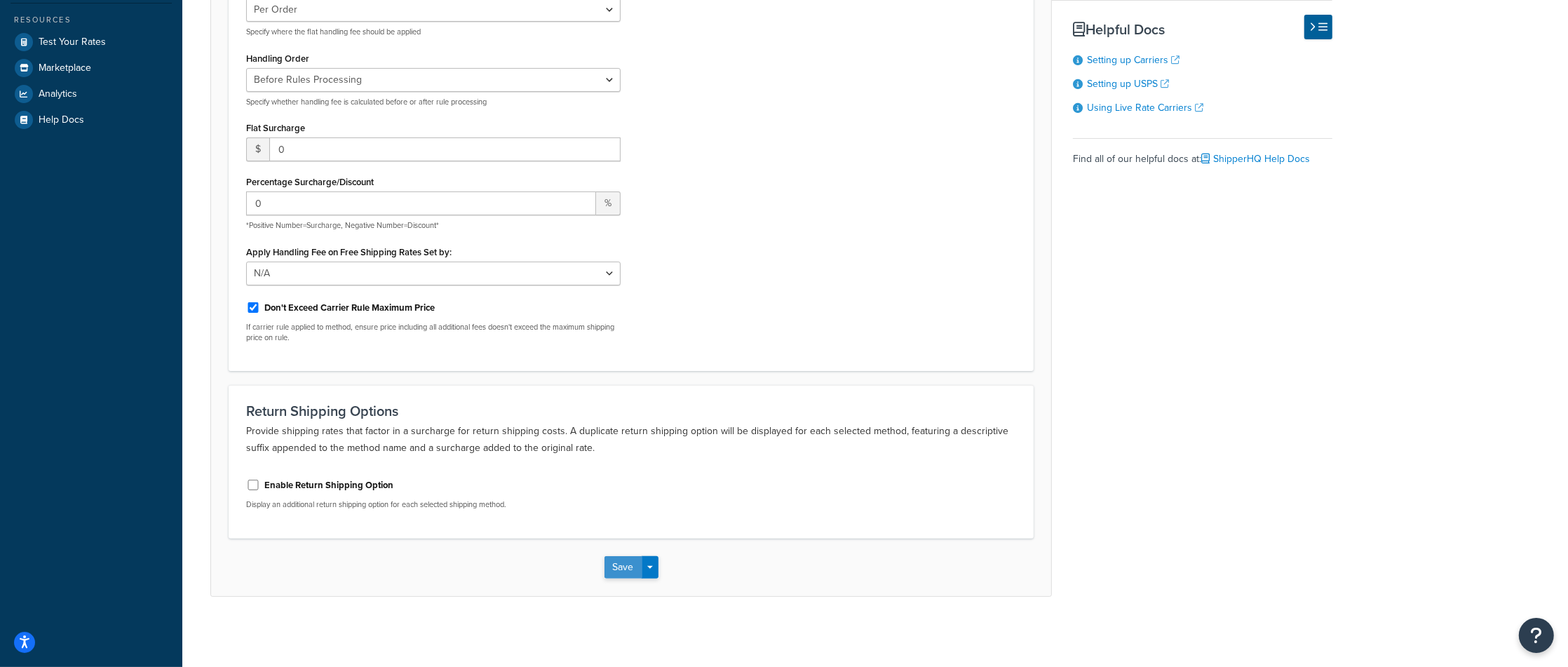
click at [623, 565] on button "Save" at bounding box center [623, 567] width 38 height 23
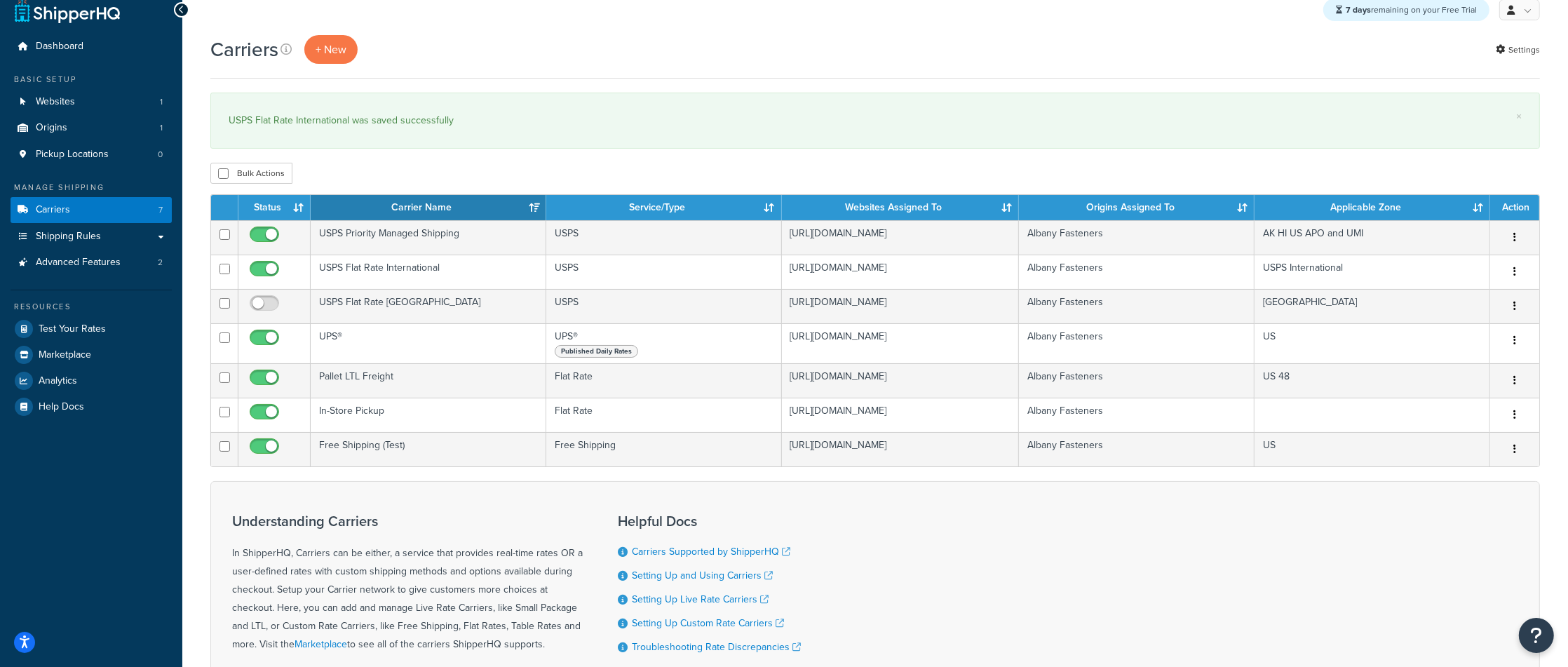
click at [462, 253] on td "USPS Priority Managed Shipping" at bounding box center [429, 237] width 236 height 35
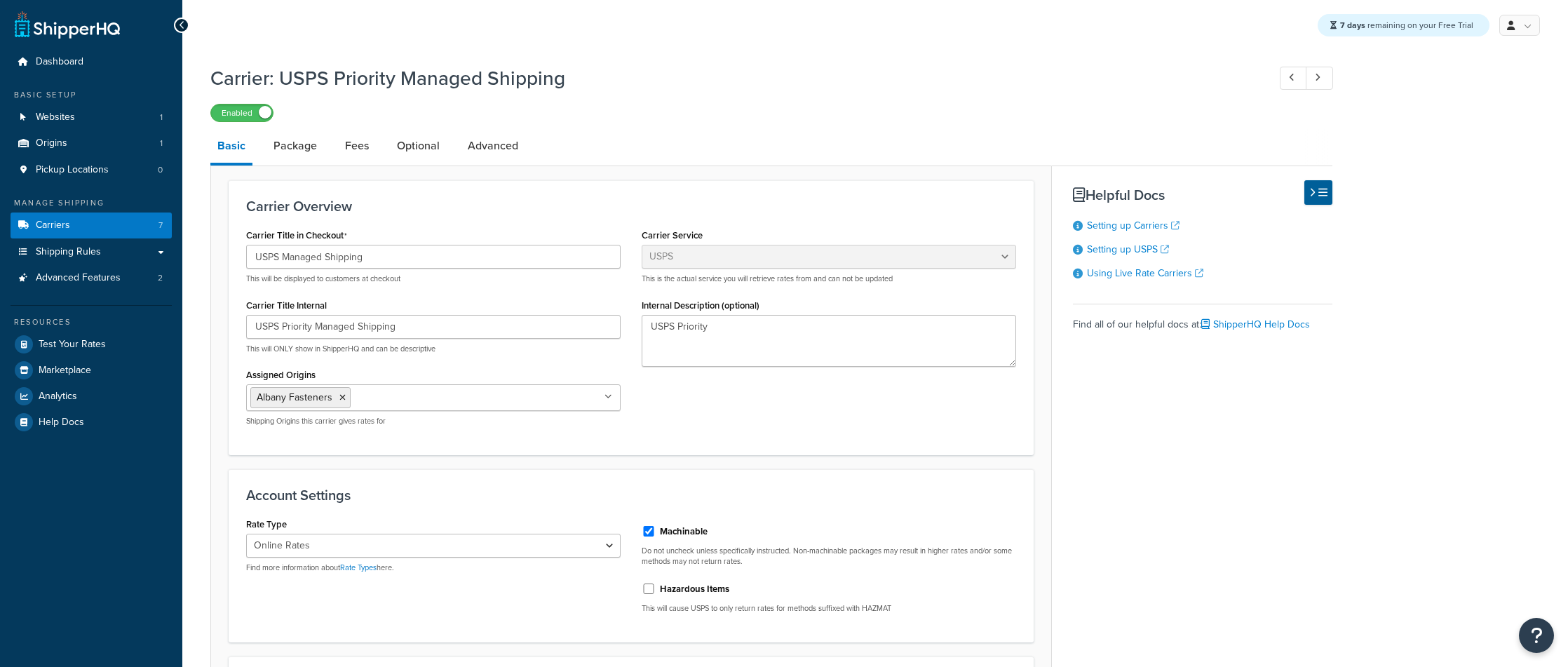
select select "usps"
select select "ONLINE"
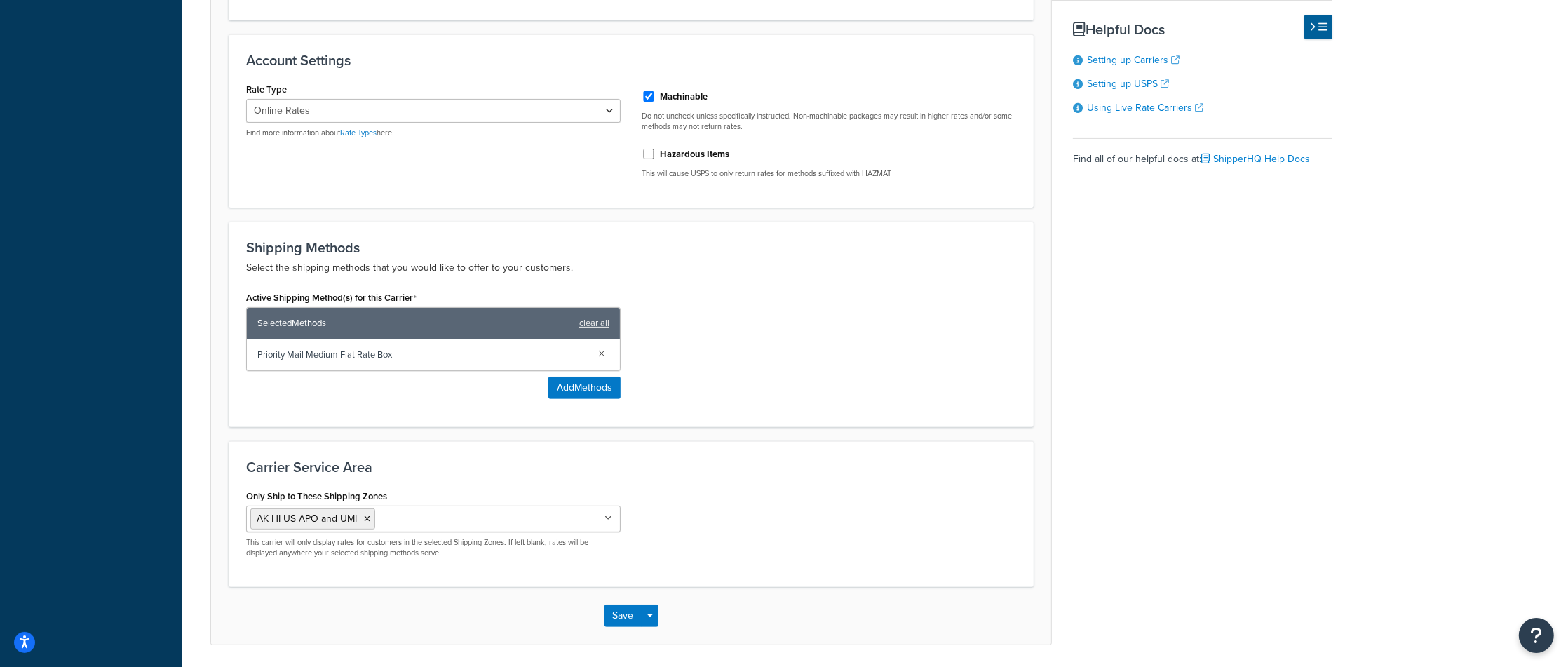
scroll to position [439, 0]
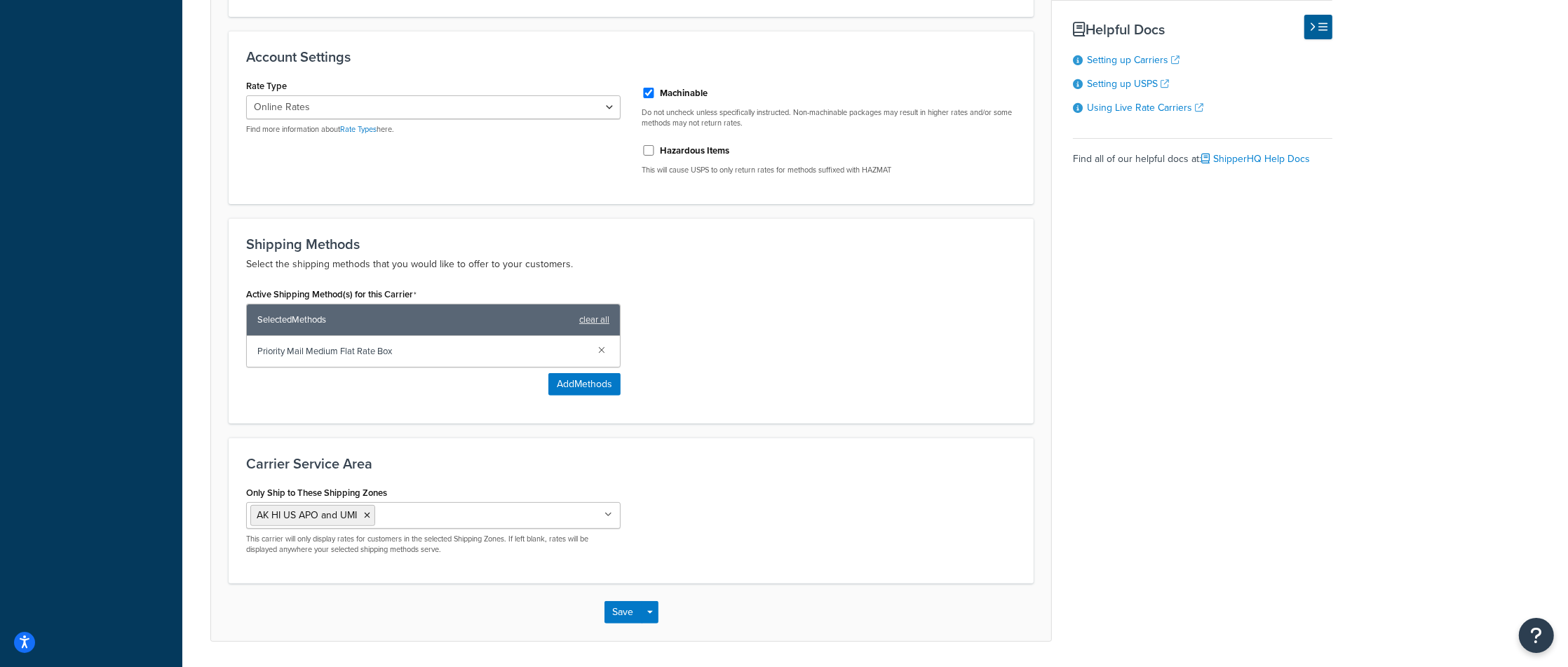
click at [405, 523] on input "Only Ship to These Shipping Zones" at bounding box center [441, 515] width 124 height 16
click at [812, 523] on div "Only Ship to These Shipping Zones US 48 AK HI US APO and UMI US APO US USPS Int…" at bounding box center [631, 524] width 791 height 83
click at [628, 622] on button "Save" at bounding box center [623, 612] width 38 height 23
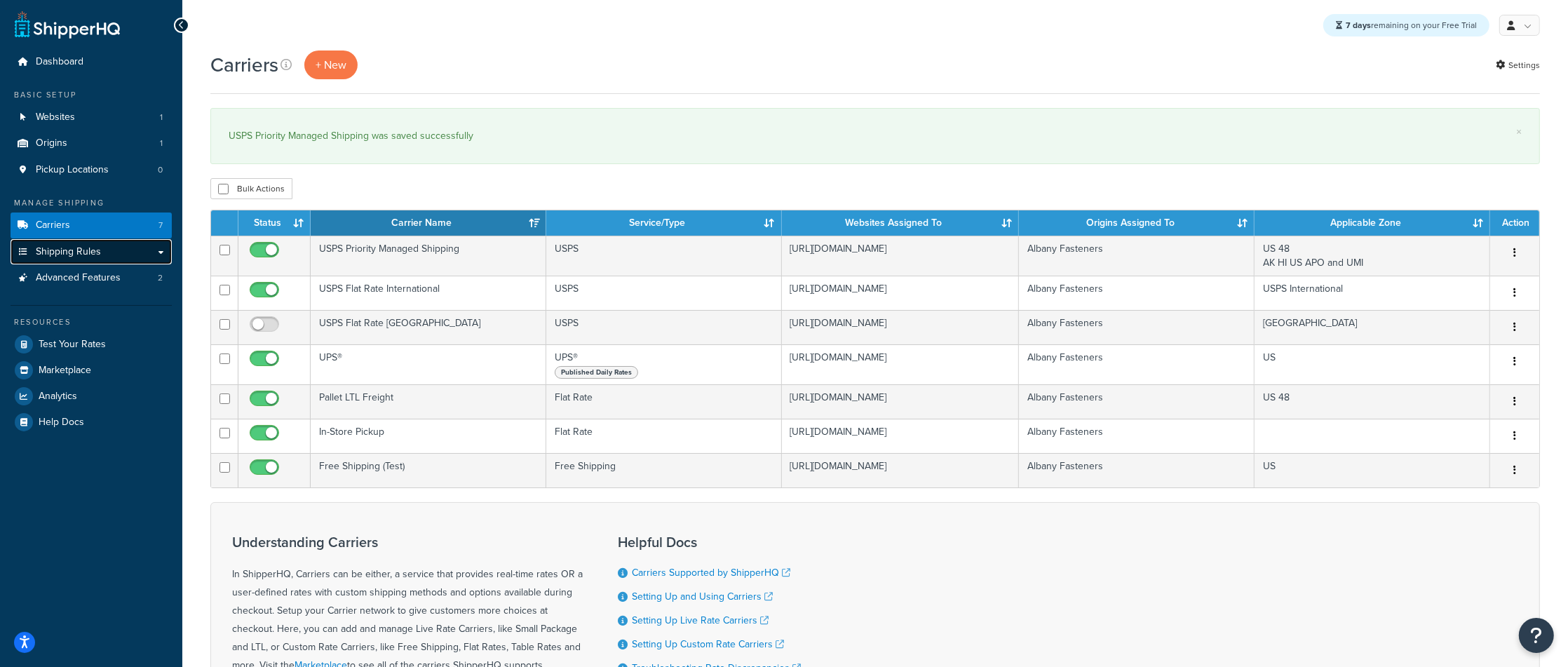
click at [75, 248] on span "Shipping Rules" at bounding box center [68, 252] width 65 height 12
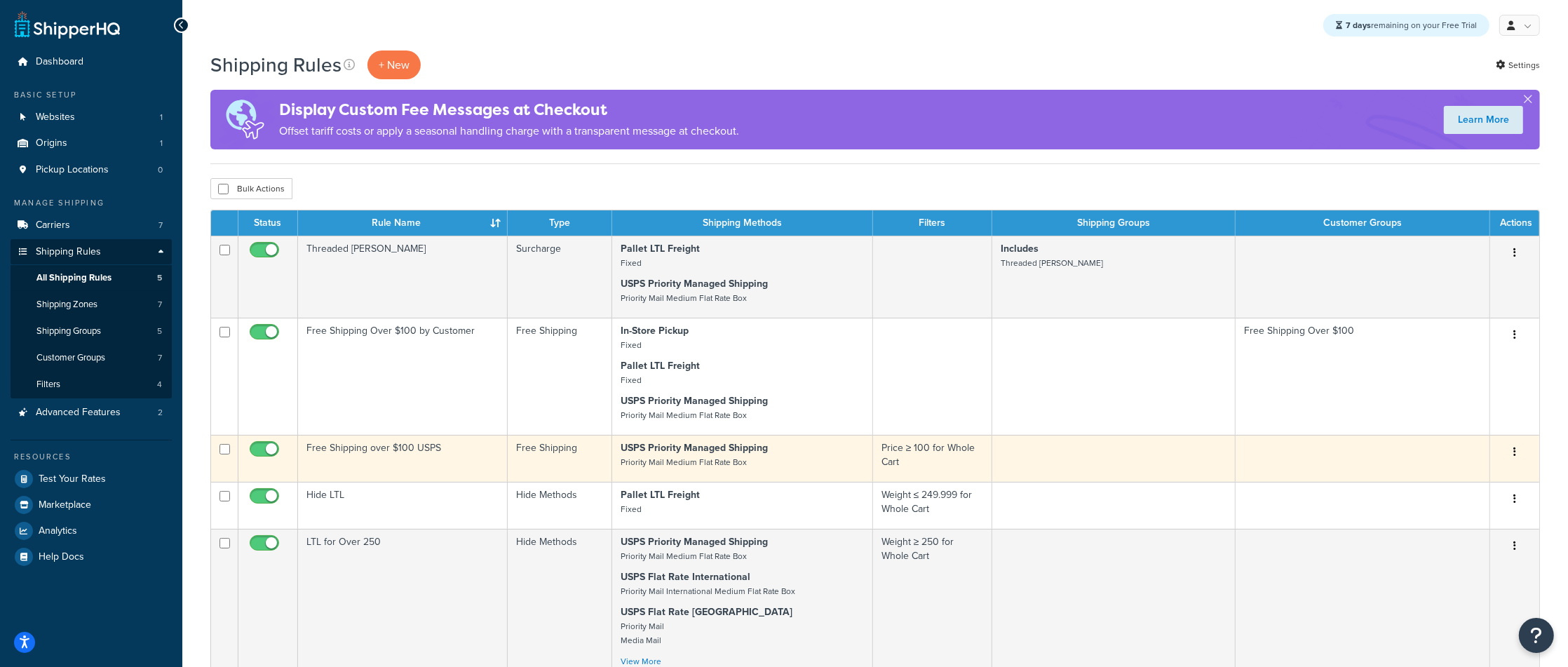
click at [257, 454] on input "checkbox" at bounding box center [266, 453] width 39 height 18
checkbox input "false"
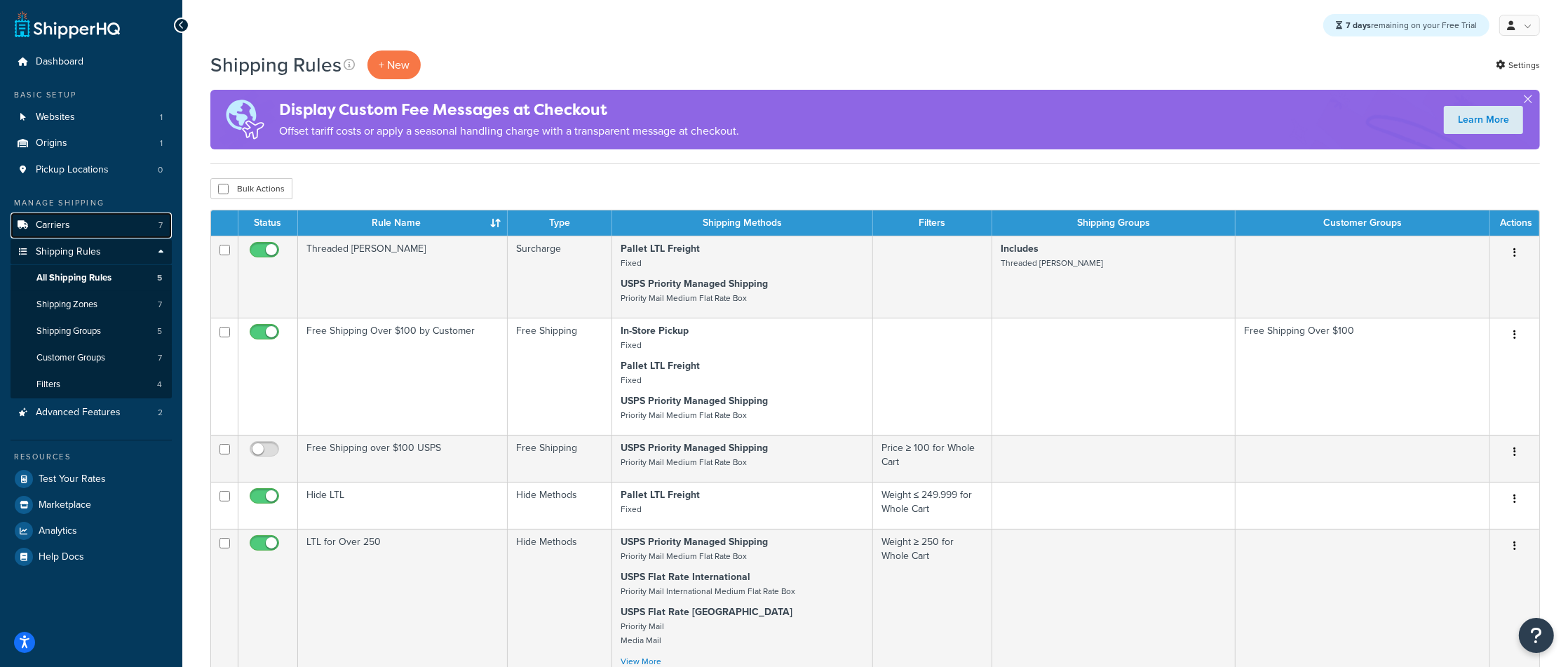
click at [127, 225] on link "Carriers 7" at bounding box center [91, 225] width 161 height 26
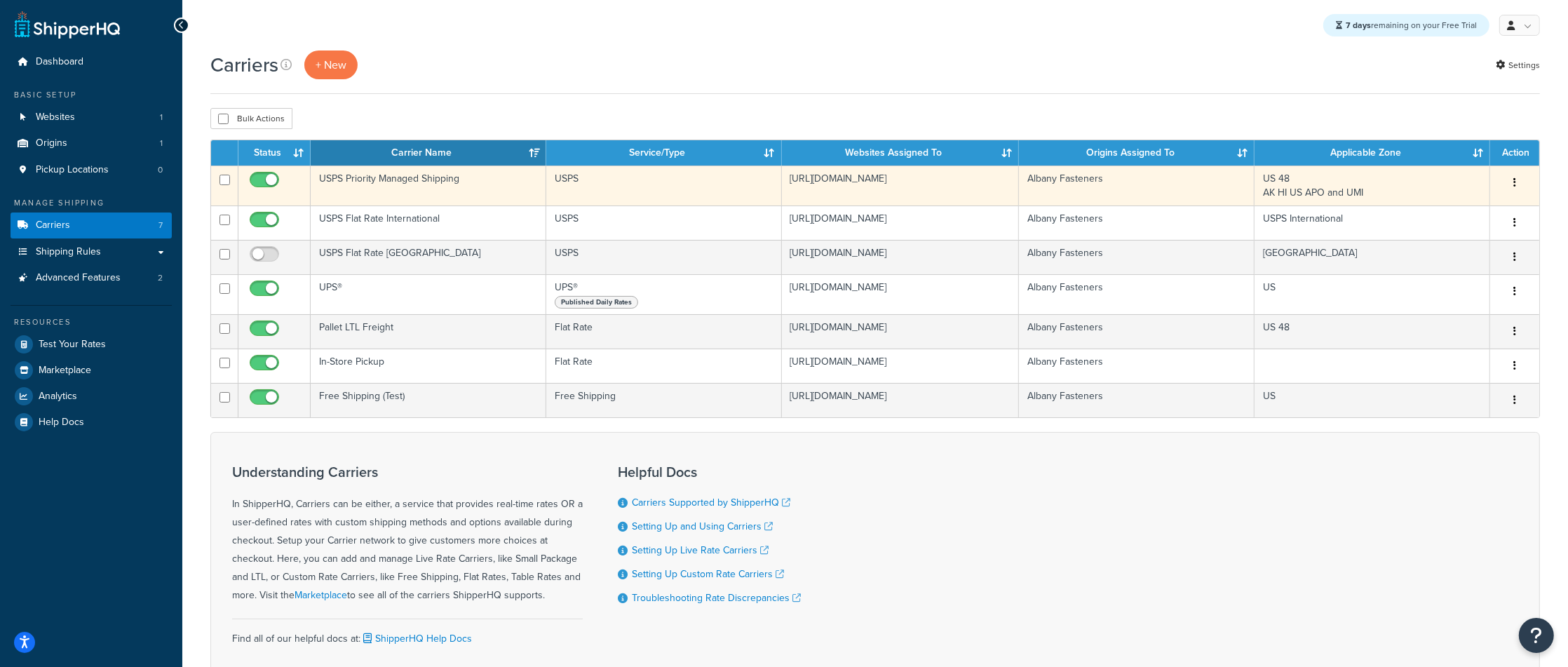
click at [1513, 187] on button "button" at bounding box center [1516, 183] width 20 height 23
click at [1490, 209] on link "Edit" at bounding box center [1458, 211] width 111 height 29
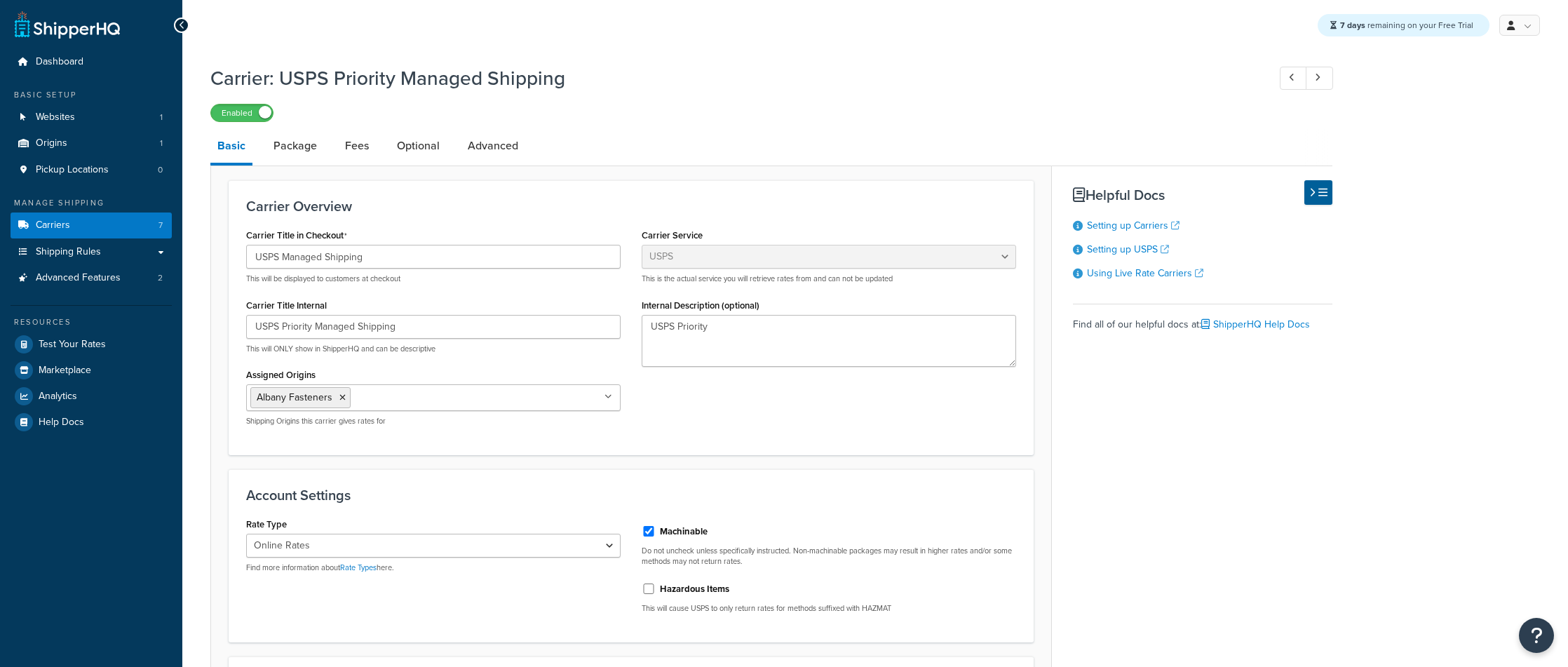
select select "usps"
select select "ONLINE"
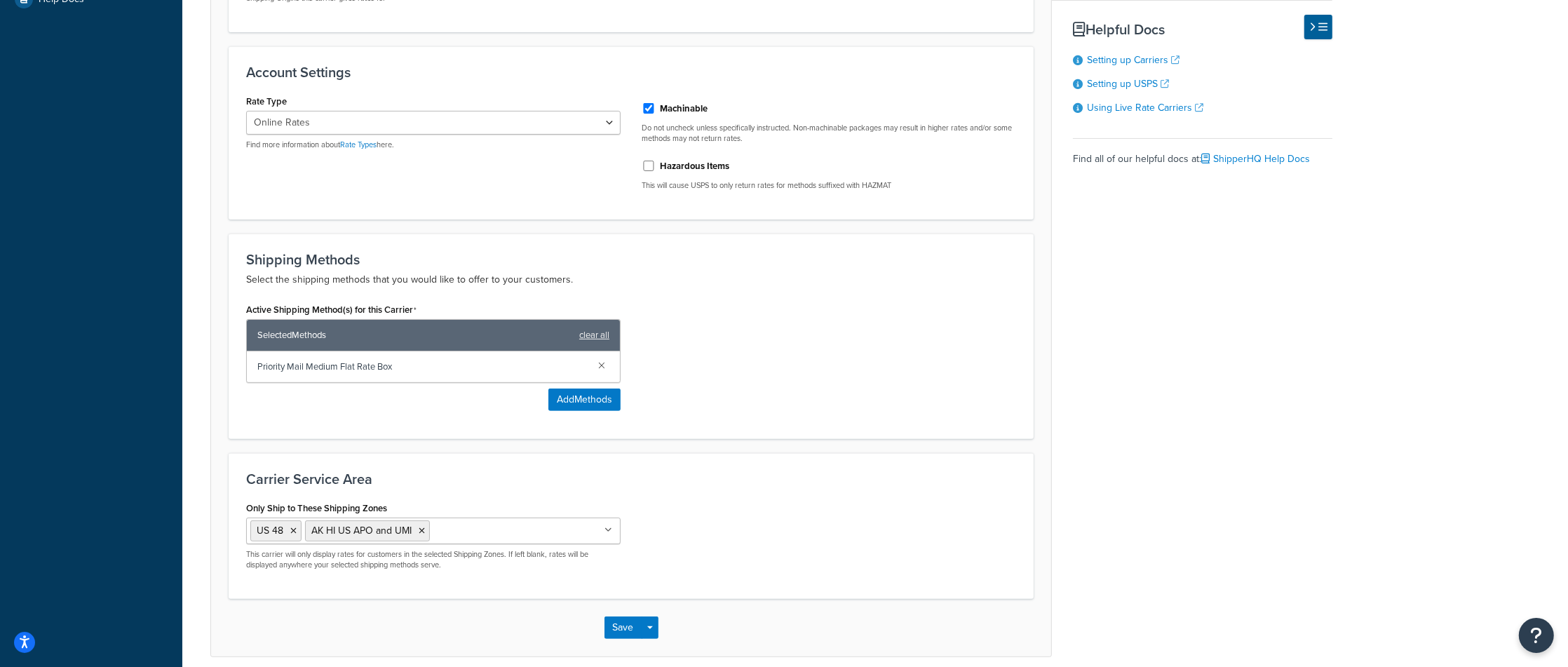
scroll to position [487, 0]
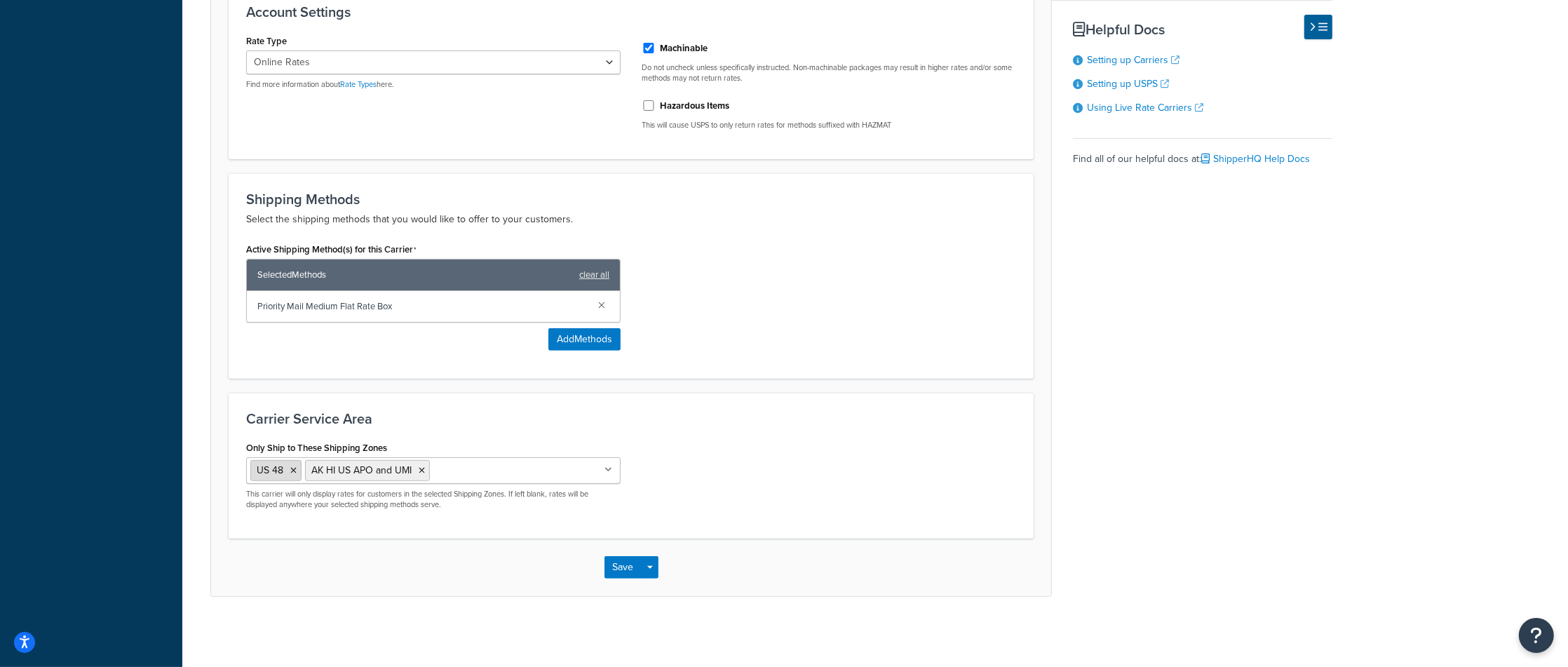
click at [296, 471] on icon at bounding box center [293, 470] width 6 height 9
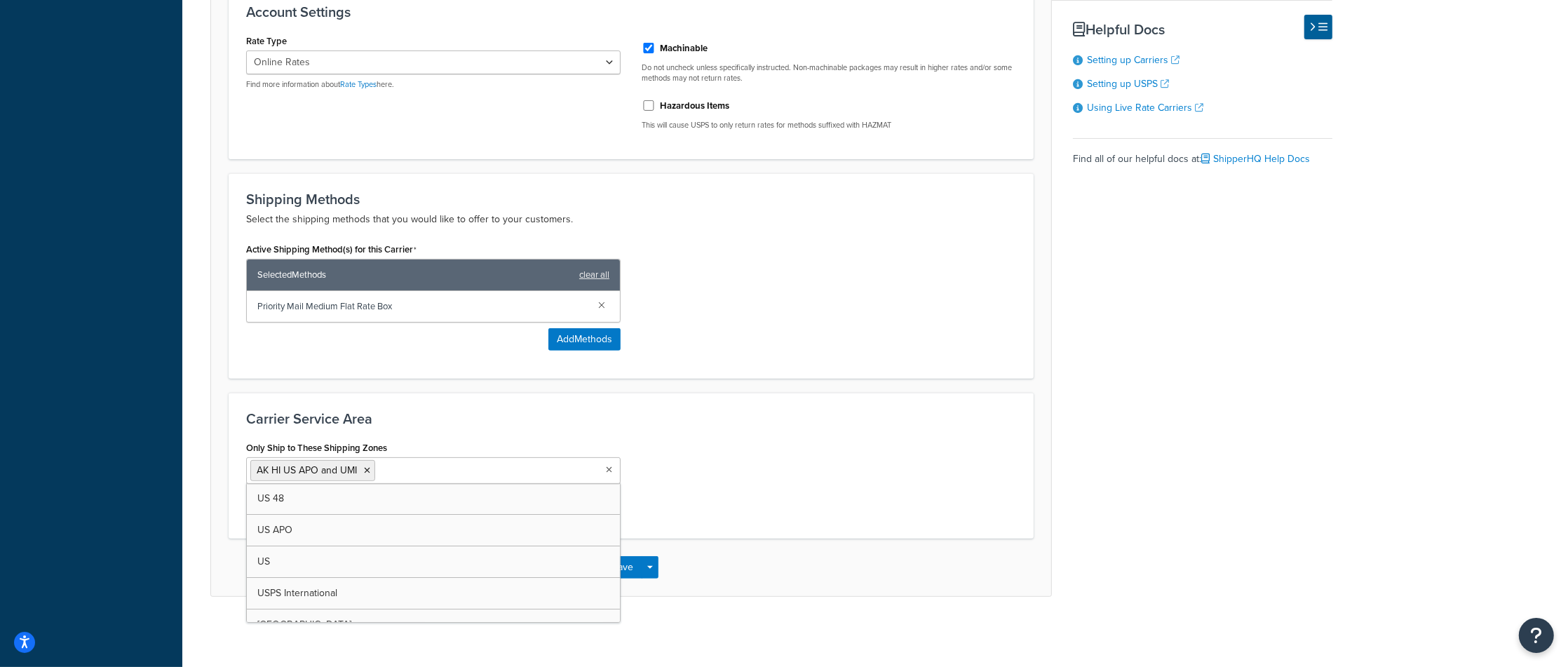
drag, startPoint x: 701, startPoint y: 492, endPoint x: 647, endPoint y: 551, distance: 80.0
click at [701, 492] on div "Only Ship to These Shipping Zones AK HI US APO and UMI US 48 US APO US USPS Int…" at bounding box center [631, 479] width 791 height 83
click at [629, 564] on button "Save" at bounding box center [623, 567] width 38 height 23
